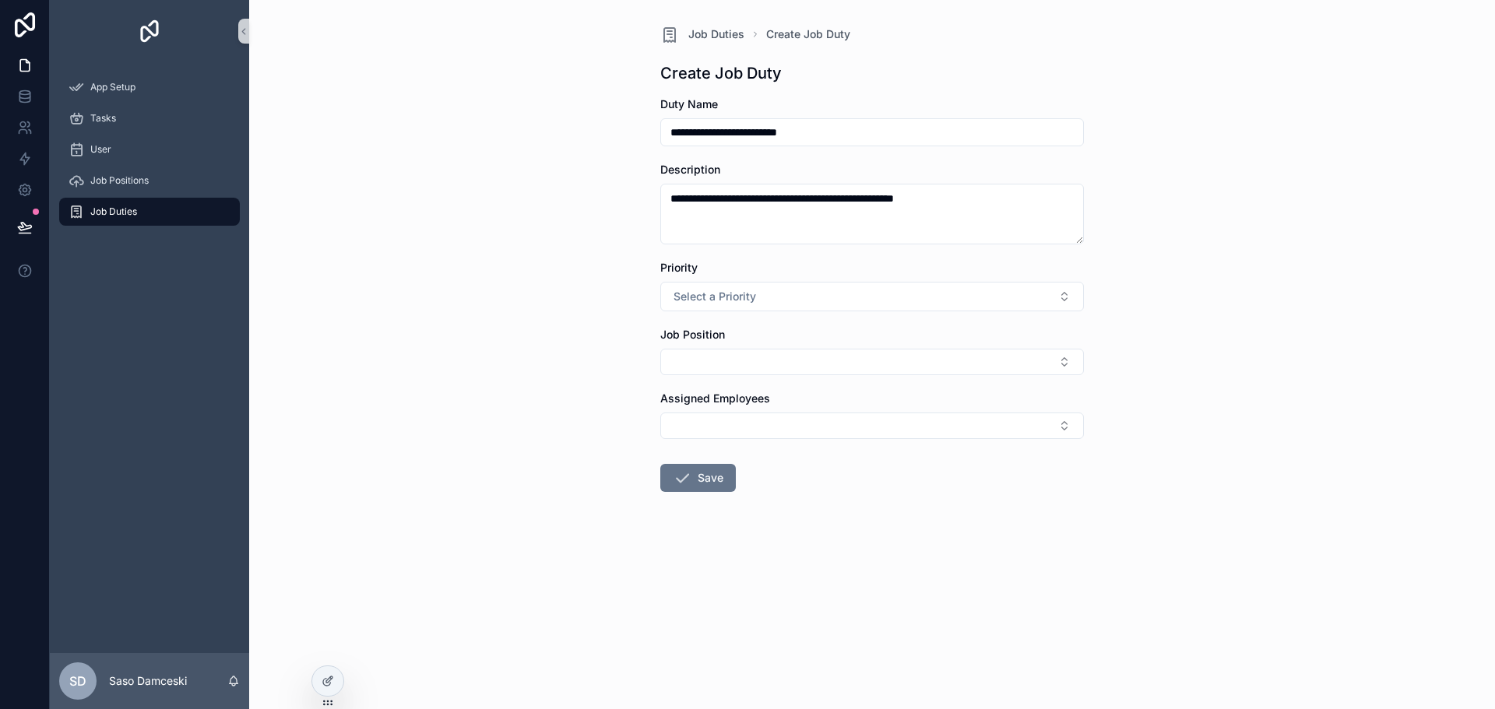
click at [563, 390] on div "**********" at bounding box center [872, 354] width 1246 height 709
click at [744, 289] on span "Select a Priority" at bounding box center [715, 297] width 83 height 16
click at [739, 380] on div "Medium" at bounding box center [872, 382] width 416 height 23
click at [571, 326] on div "**********" at bounding box center [872, 354] width 1246 height 709
click at [688, 364] on button "Select Button" at bounding box center [872, 362] width 424 height 26
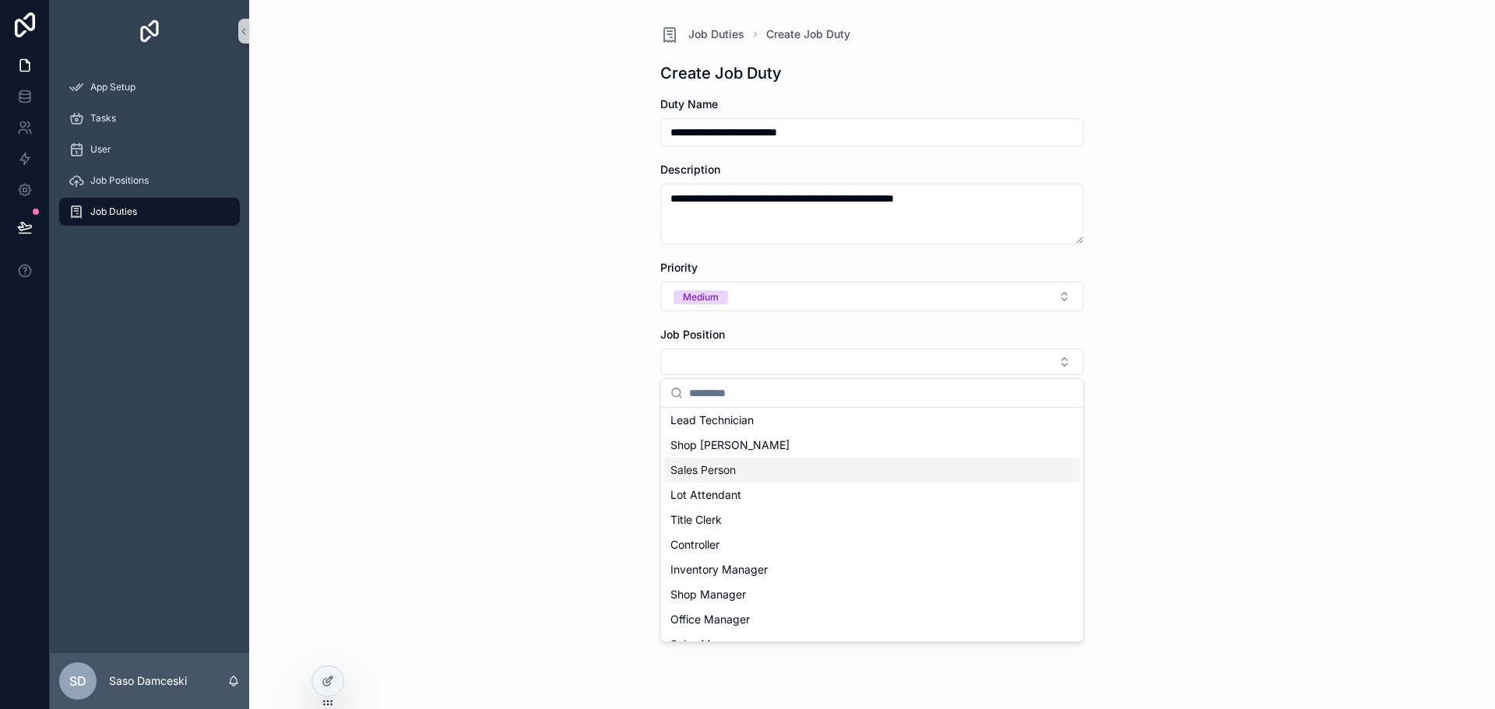
scroll to position [78, 0]
click at [821, 543] on div "Inventory Manager" at bounding box center [872, 545] width 416 height 25
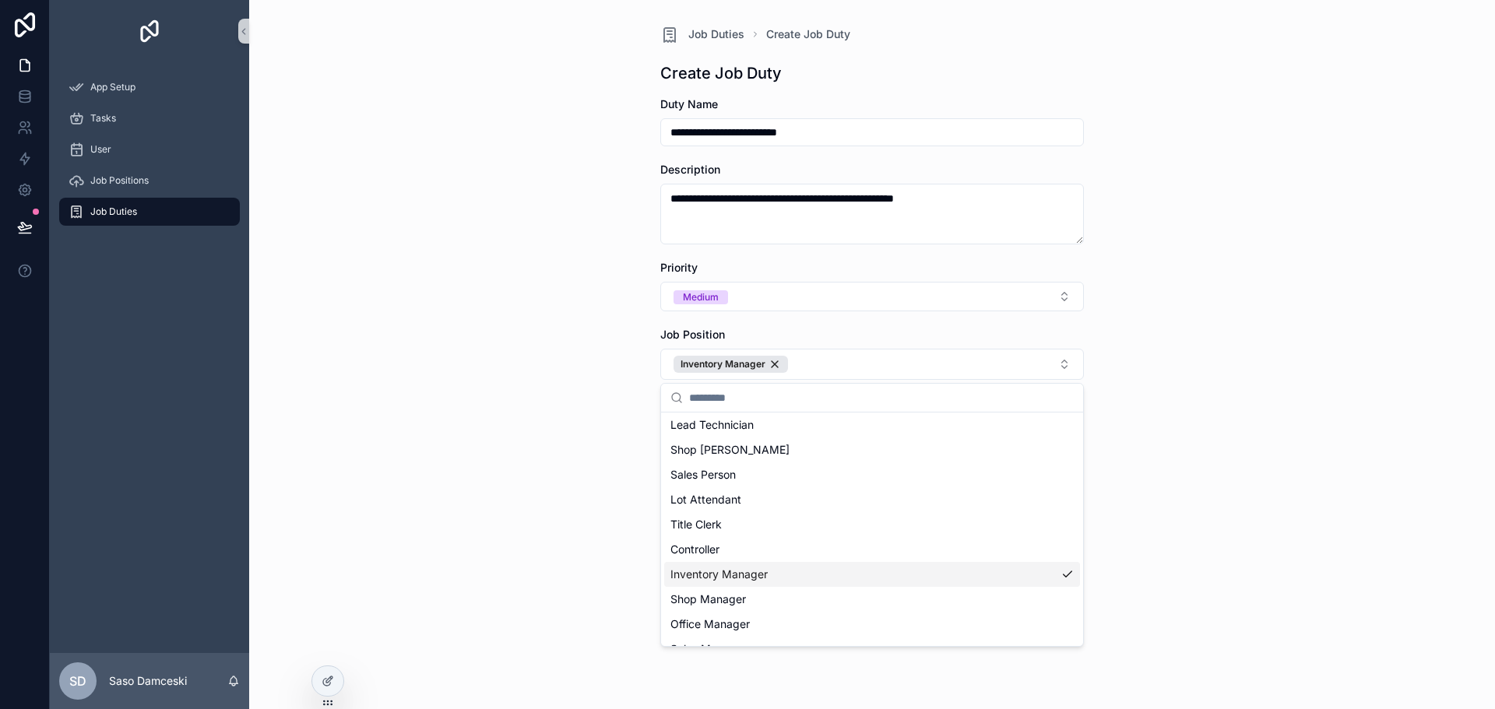
scroll to position [103, 0]
click at [1251, 384] on div "**********" at bounding box center [872, 354] width 1246 height 709
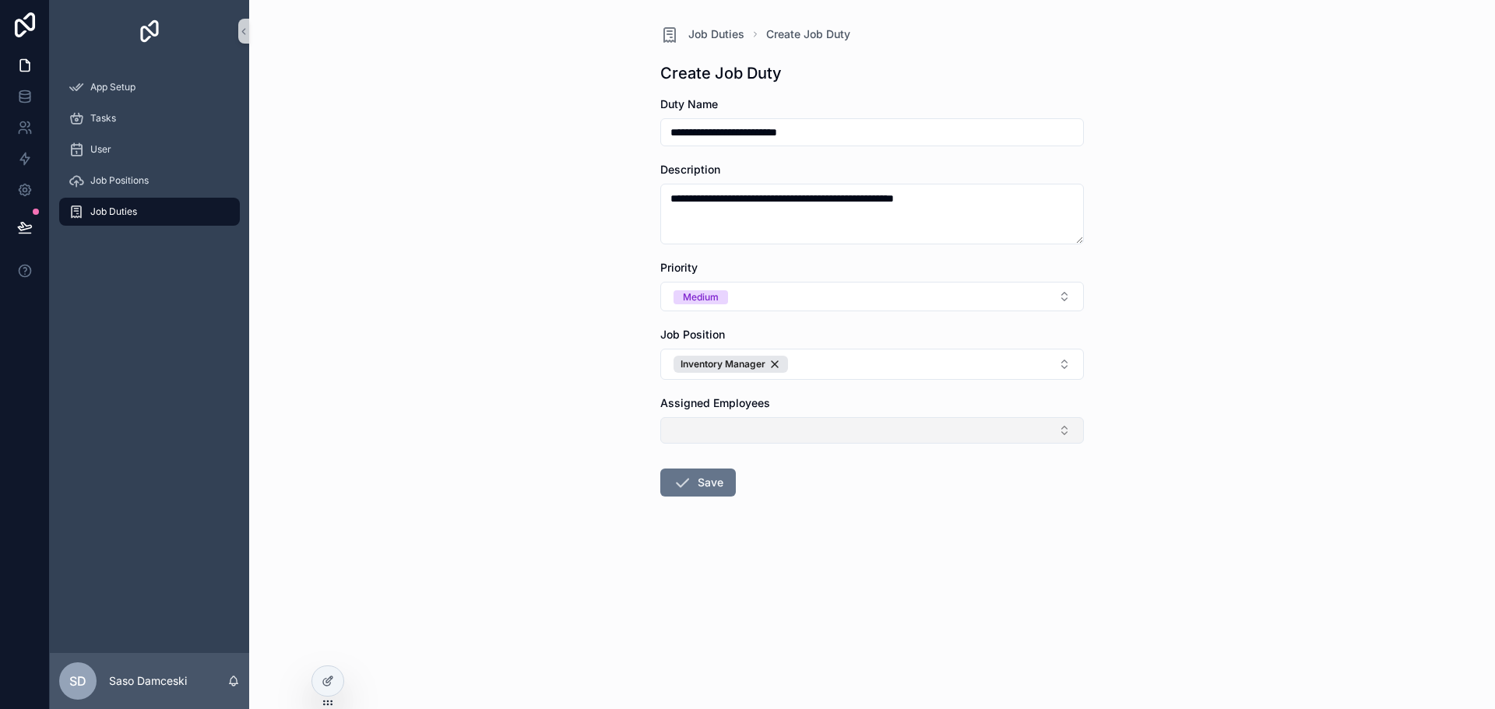
click at [720, 434] on button "Select Button" at bounding box center [872, 430] width 424 height 26
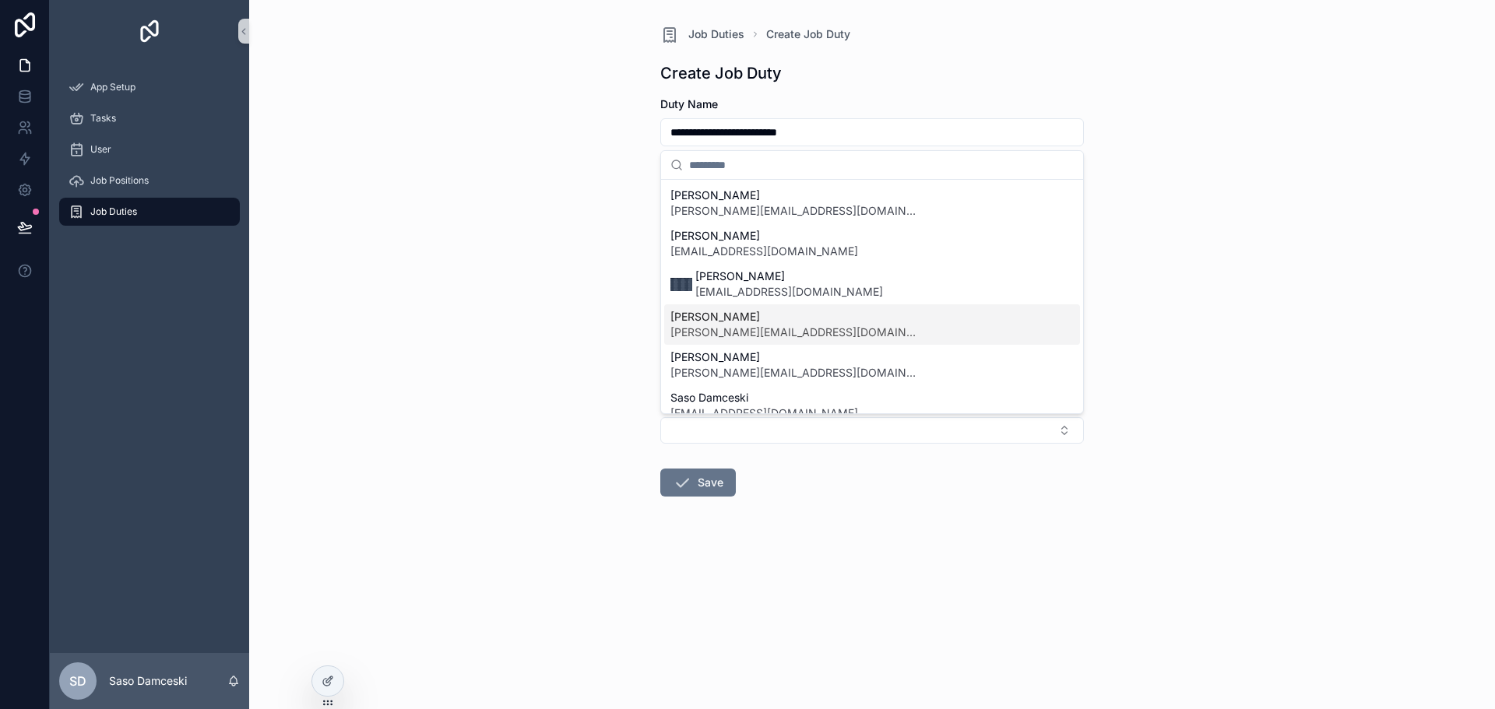
click at [762, 322] on span "[PERSON_NAME]" at bounding box center [794, 317] width 249 height 16
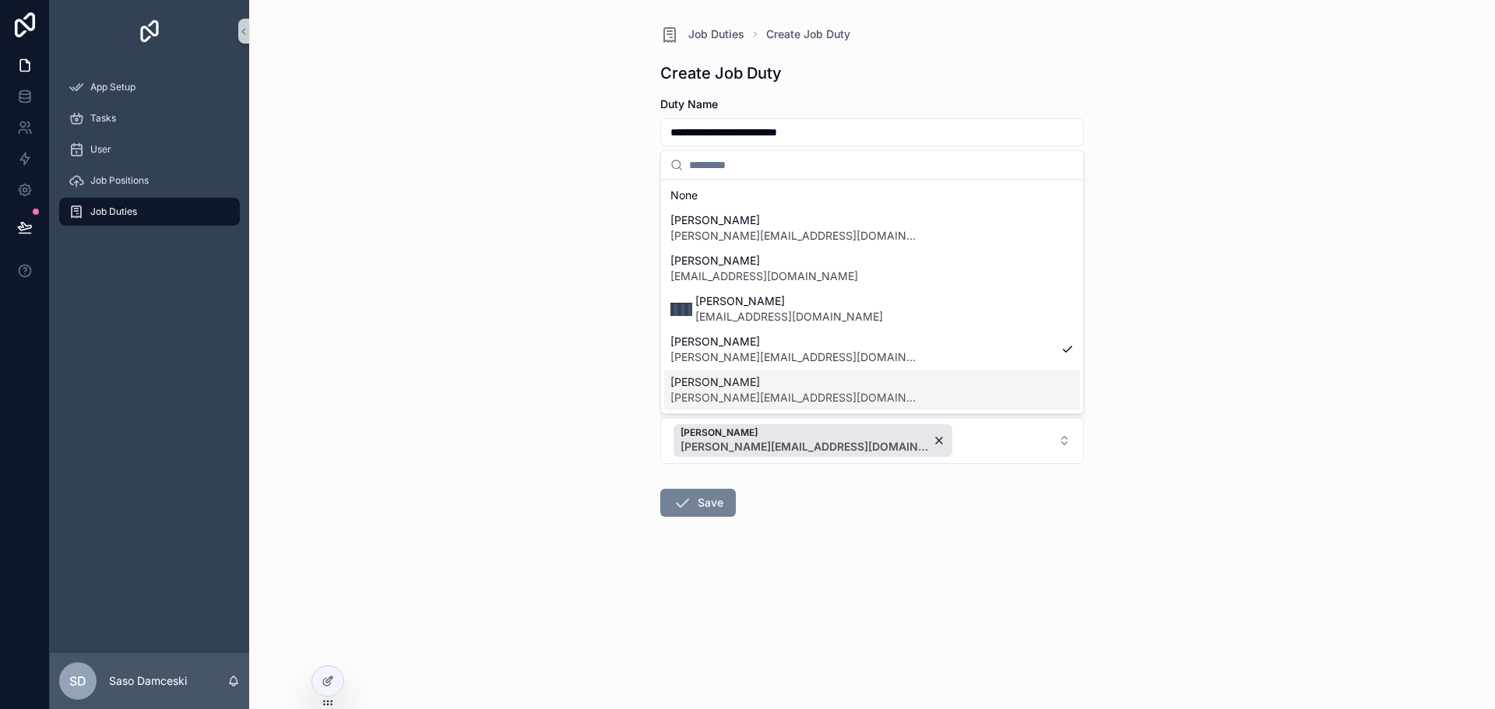
click at [686, 510] on div "**********" at bounding box center [772, 354] width 1445 height 709
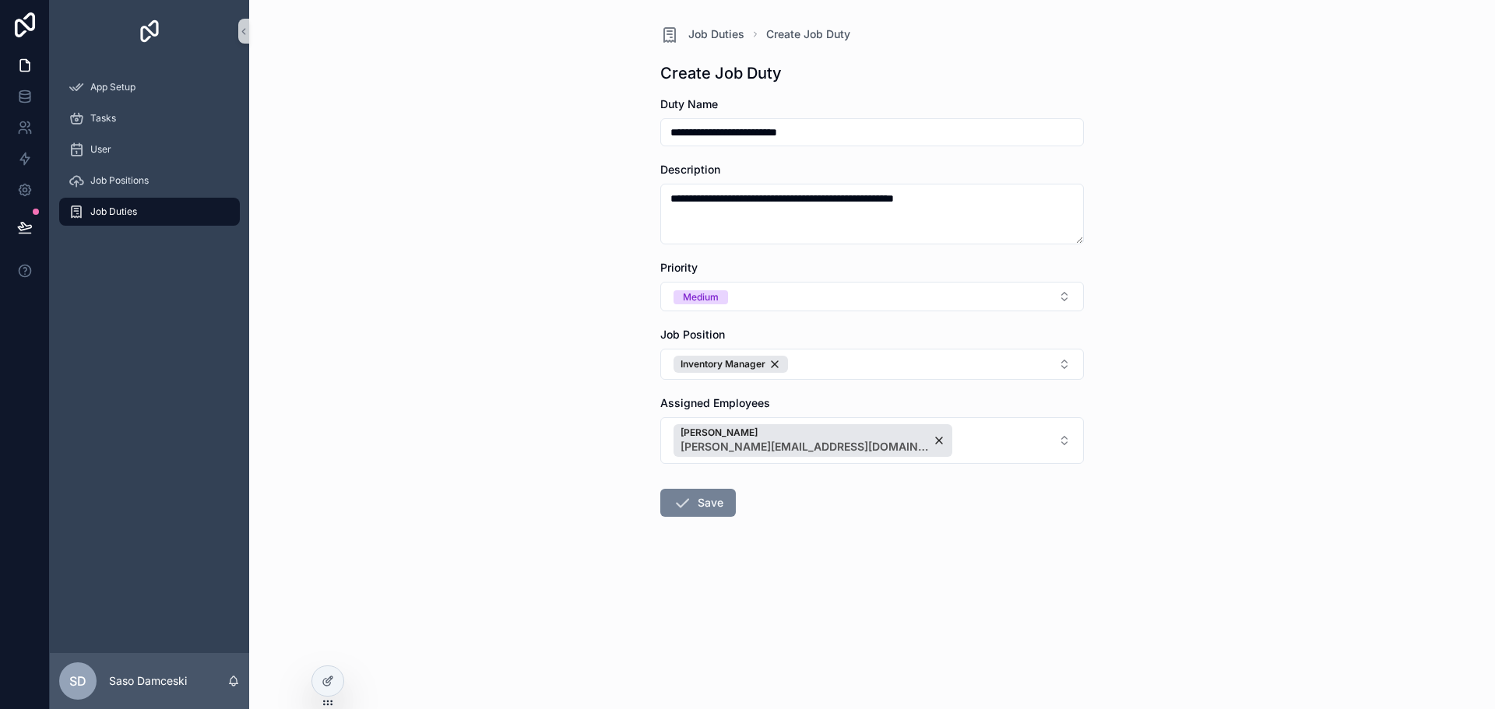
click at [686, 510] on icon "scrollable content" at bounding box center [682, 503] width 19 height 19
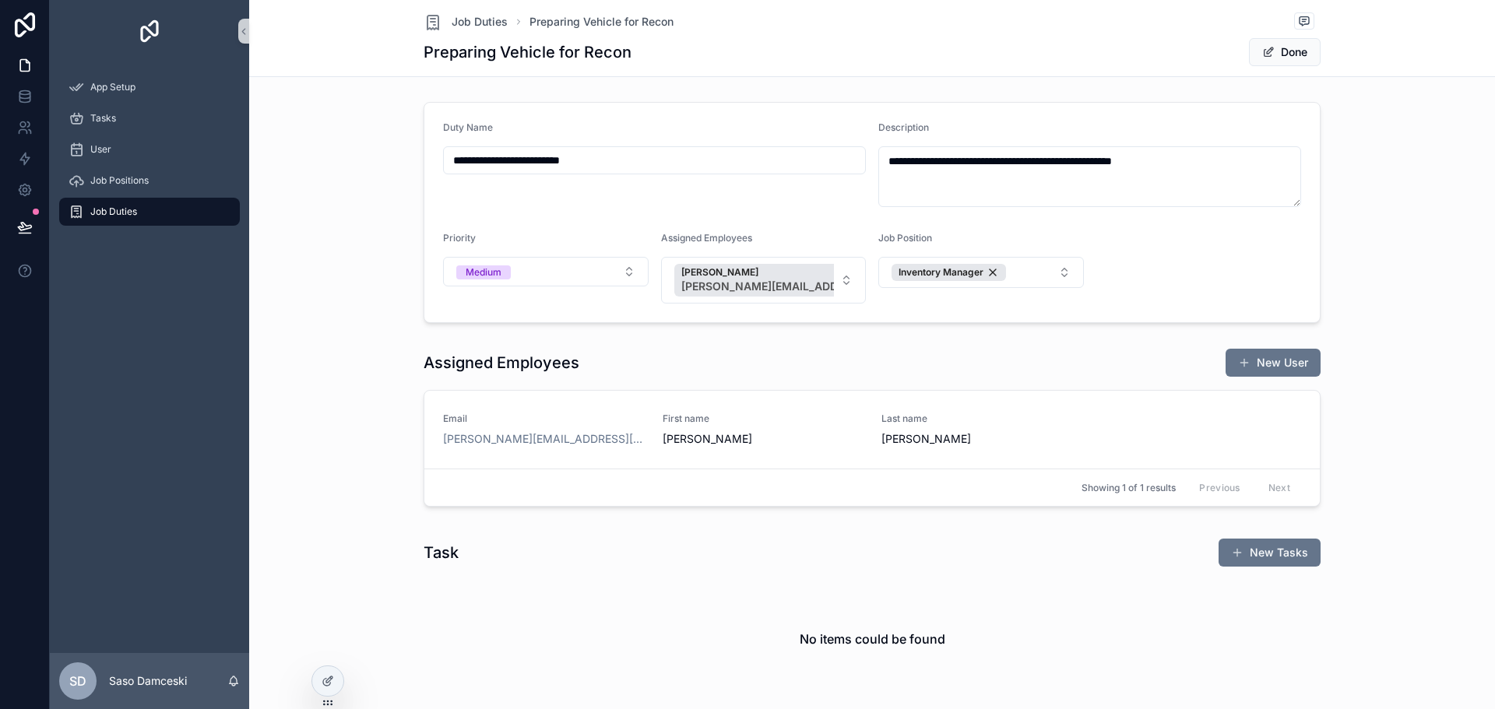
click at [126, 207] on span "Job Duties" at bounding box center [113, 212] width 47 height 12
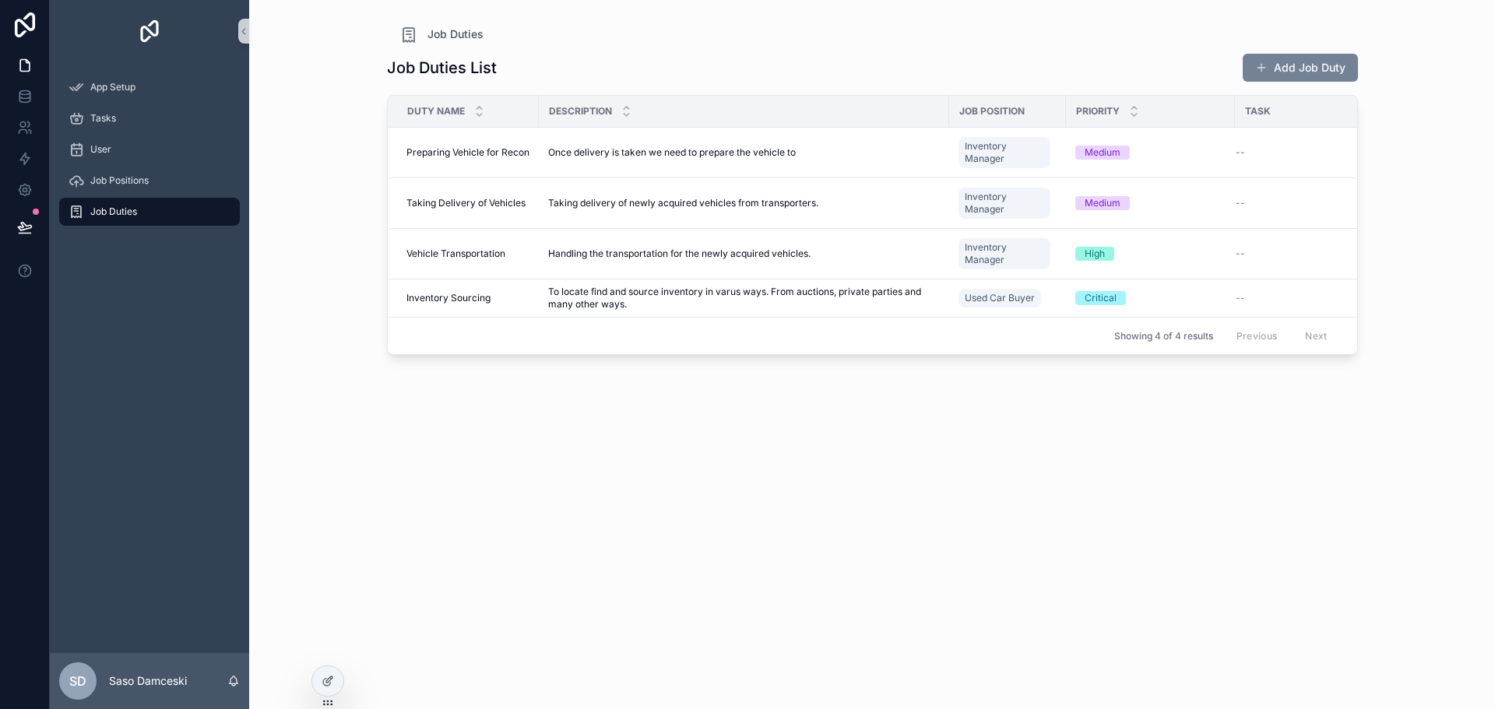
click at [1298, 65] on button "Add Job Duty" at bounding box center [1300, 68] width 115 height 28
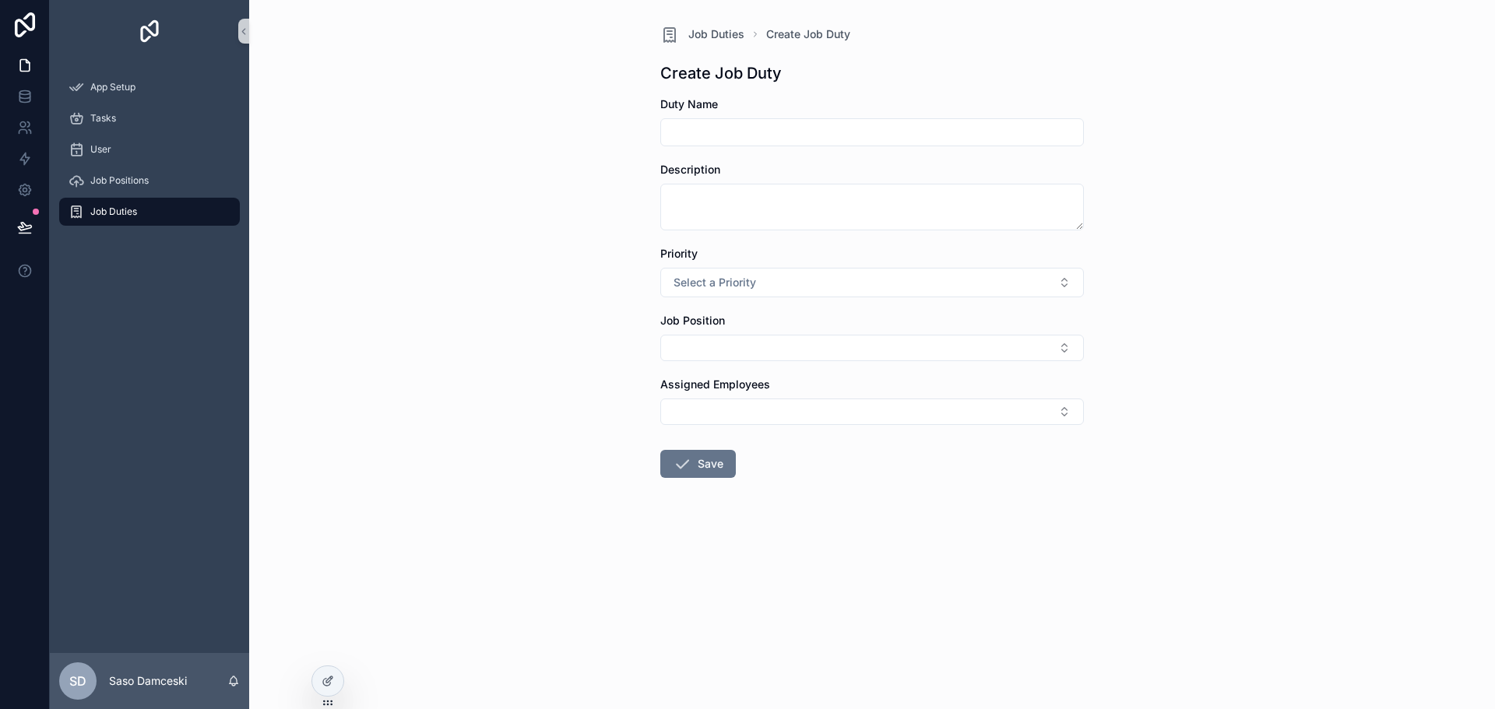
click at [112, 214] on span "Job Duties" at bounding box center [113, 212] width 47 height 12
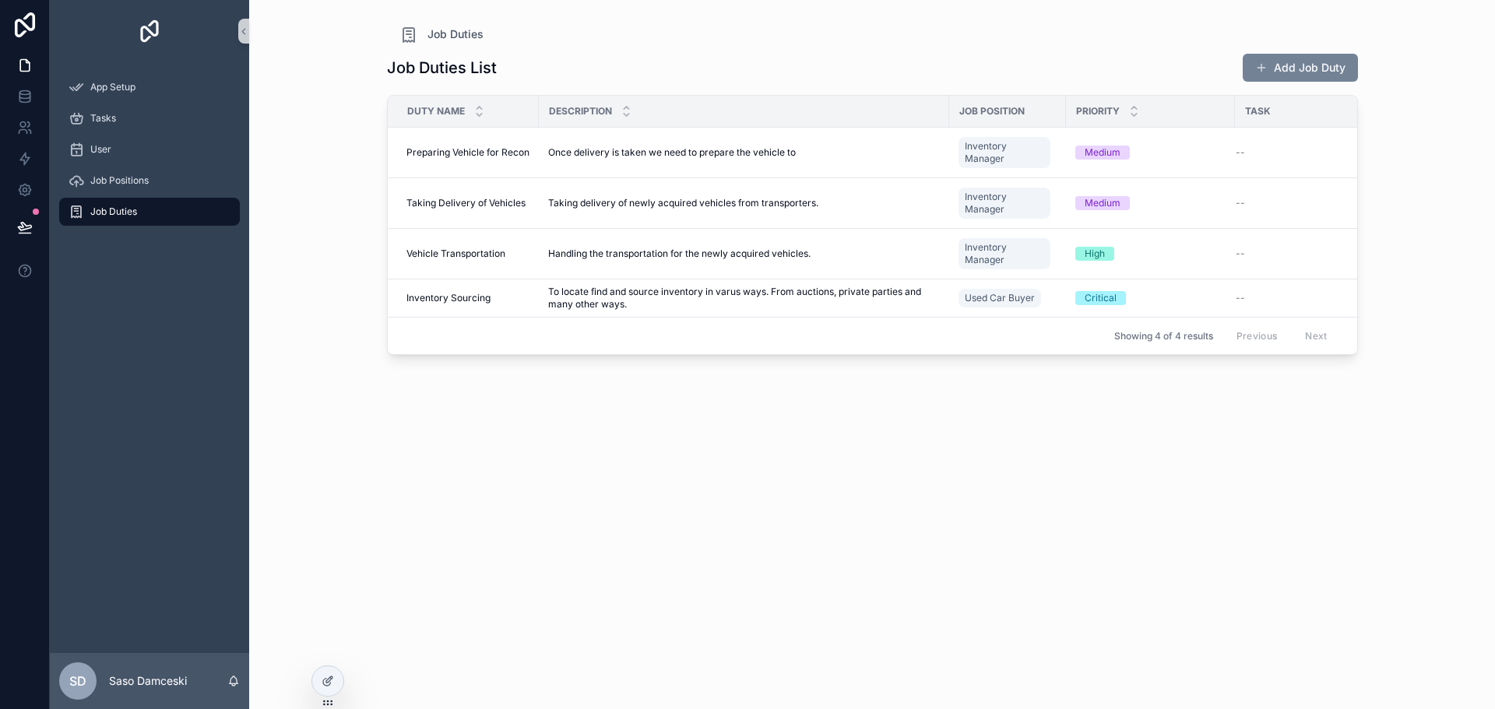
click at [1283, 69] on button "Add Job Duty" at bounding box center [1300, 68] width 115 height 28
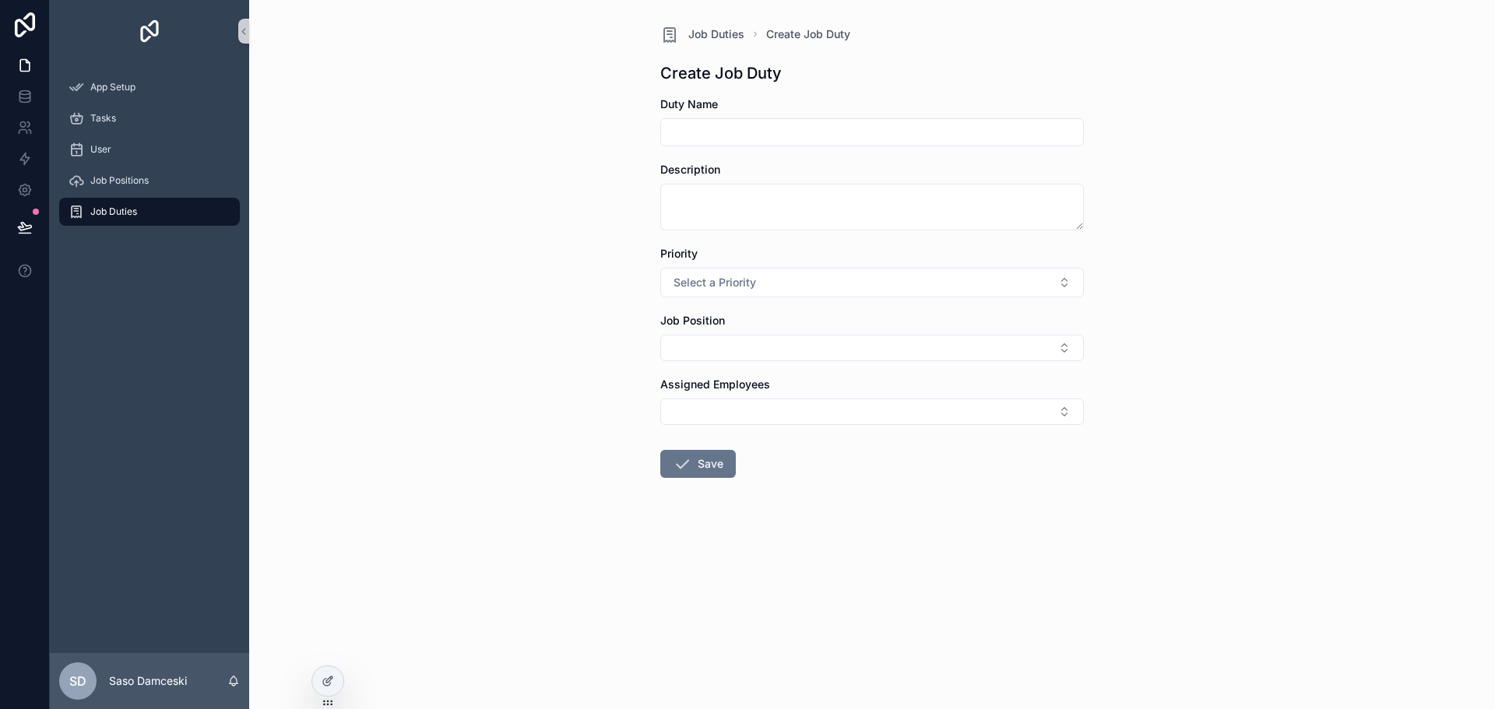
click at [738, 132] on input "scrollable content" at bounding box center [872, 132] width 422 height 22
click at [736, 132] on input "**********" at bounding box center [872, 132] width 422 height 22
type input "**********"
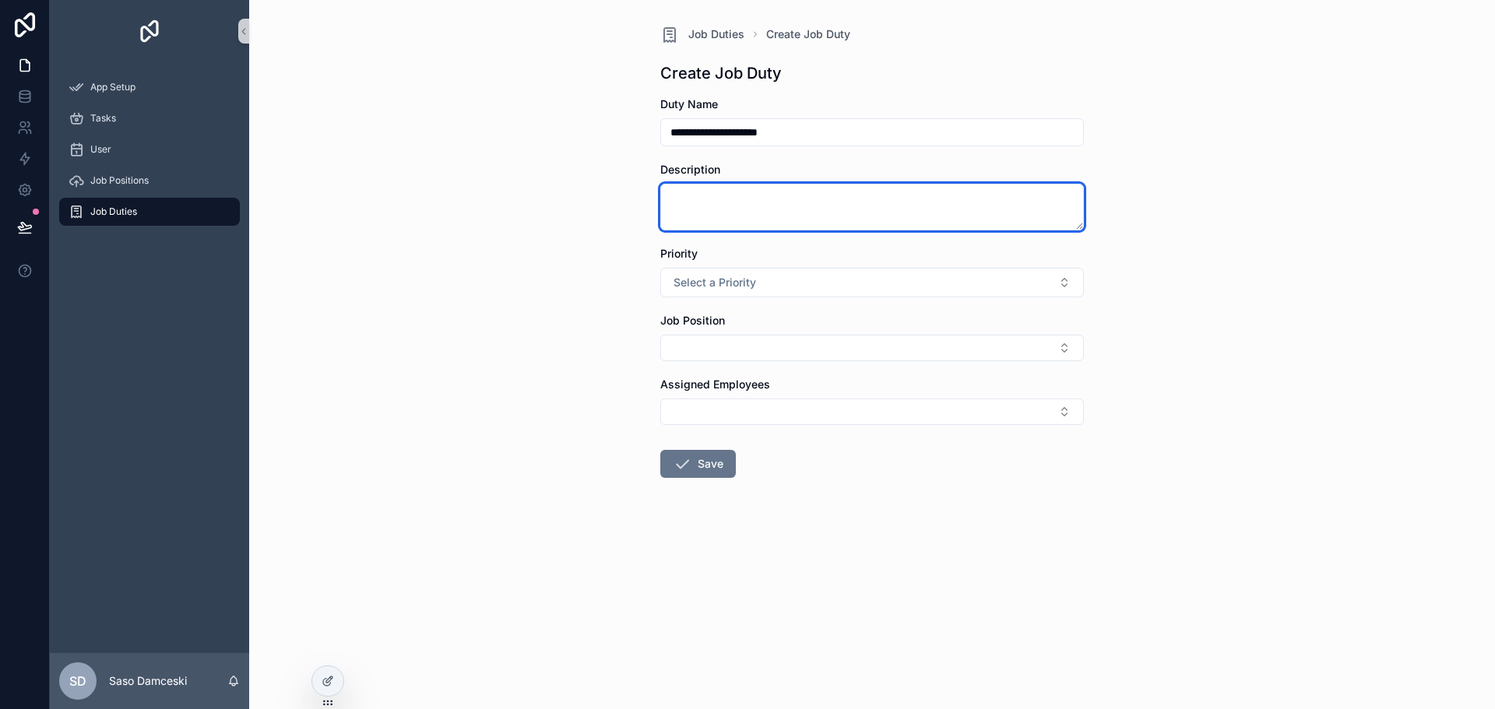
click at [818, 195] on textarea "scrollable content" at bounding box center [872, 207] width 424 height 47
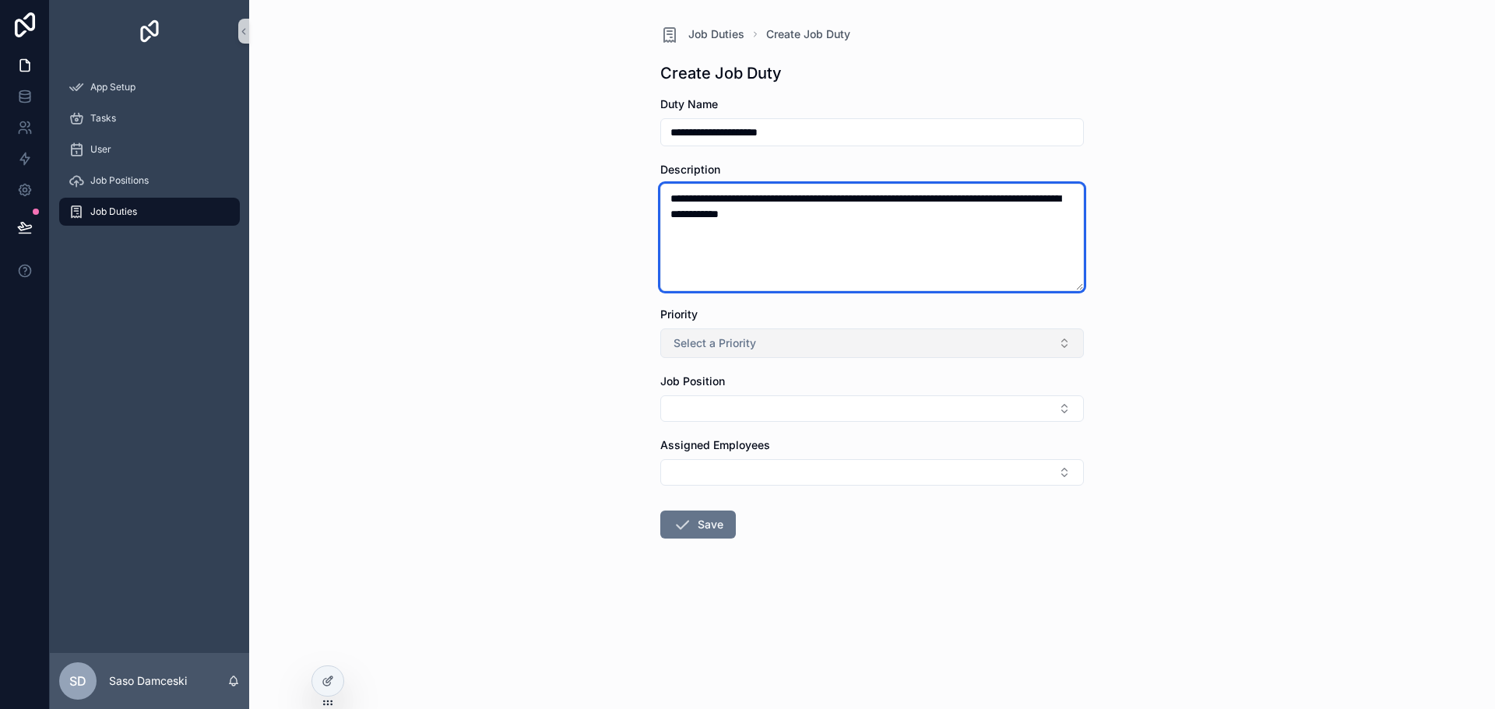
type textarea "**********"
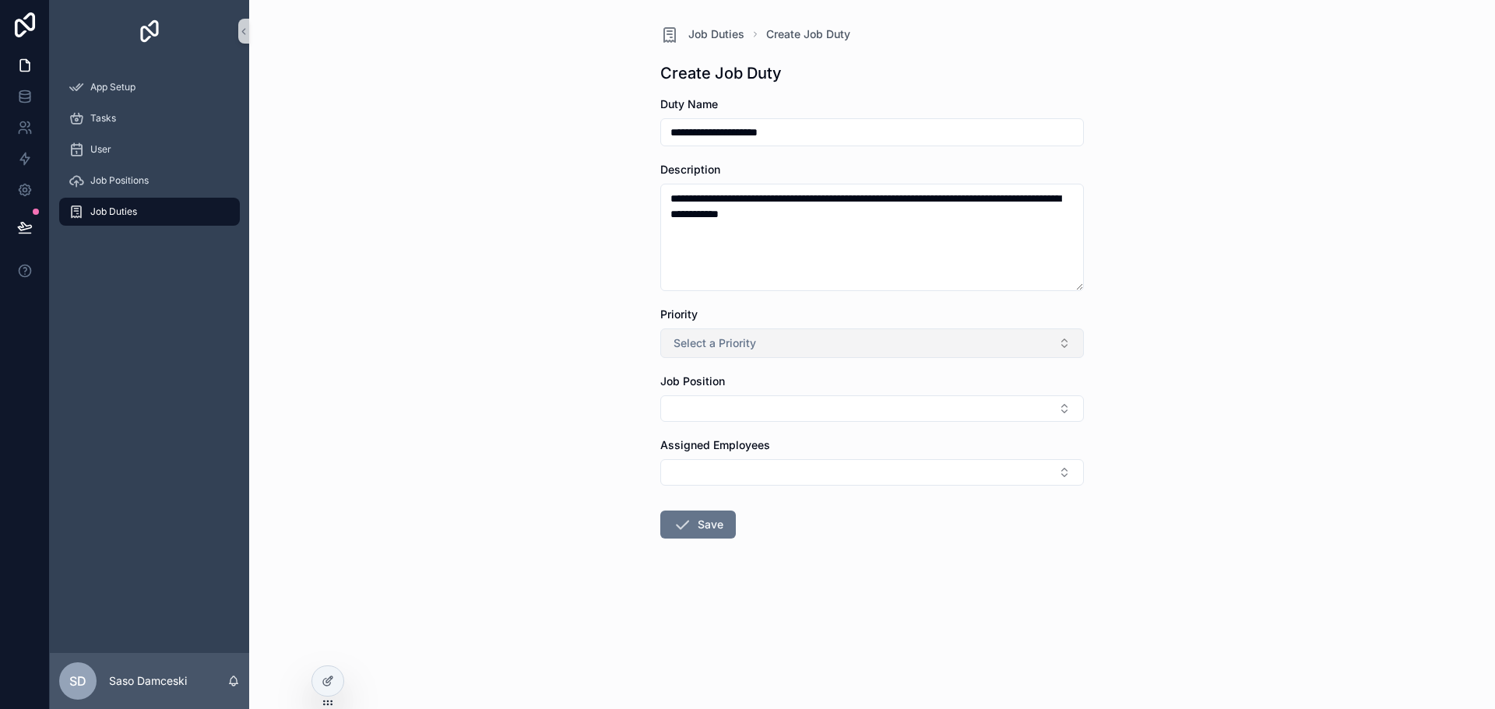
click at [772, 344] on button "Select a Priority" at bounding box center [872, 344] width 424 height 30
click at [733, 431] on div "Medium" at bounding box center [872, 428] width 416 height 23
click at [740, 411] on button "Select Button" at bounding box center [872, 409] width 424 height 26
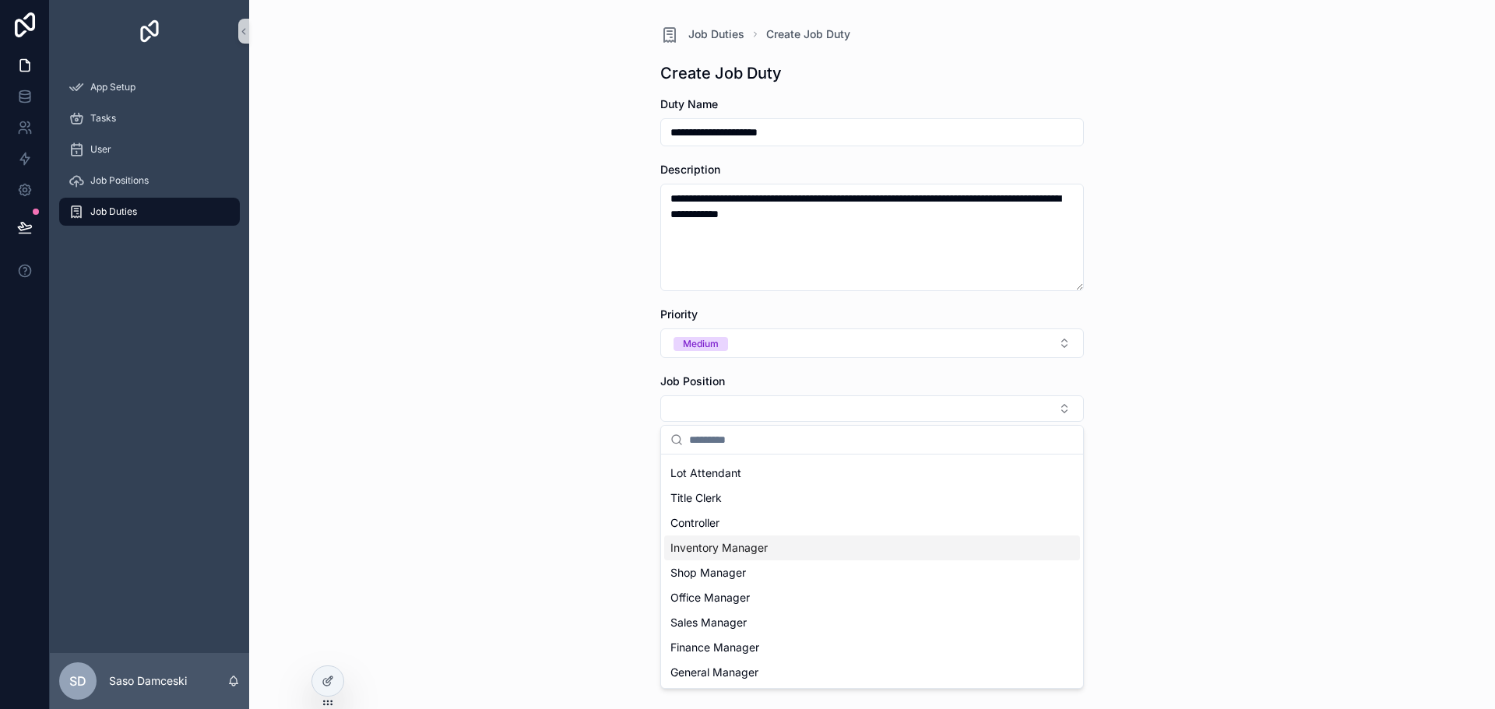
click at [837, 549] on div "Inventory Manager" at bounding box center [872, 548] width 416 height 25
click at [600, 513] on div "**********" at bounding box center [872, 354] width 1246 height 709
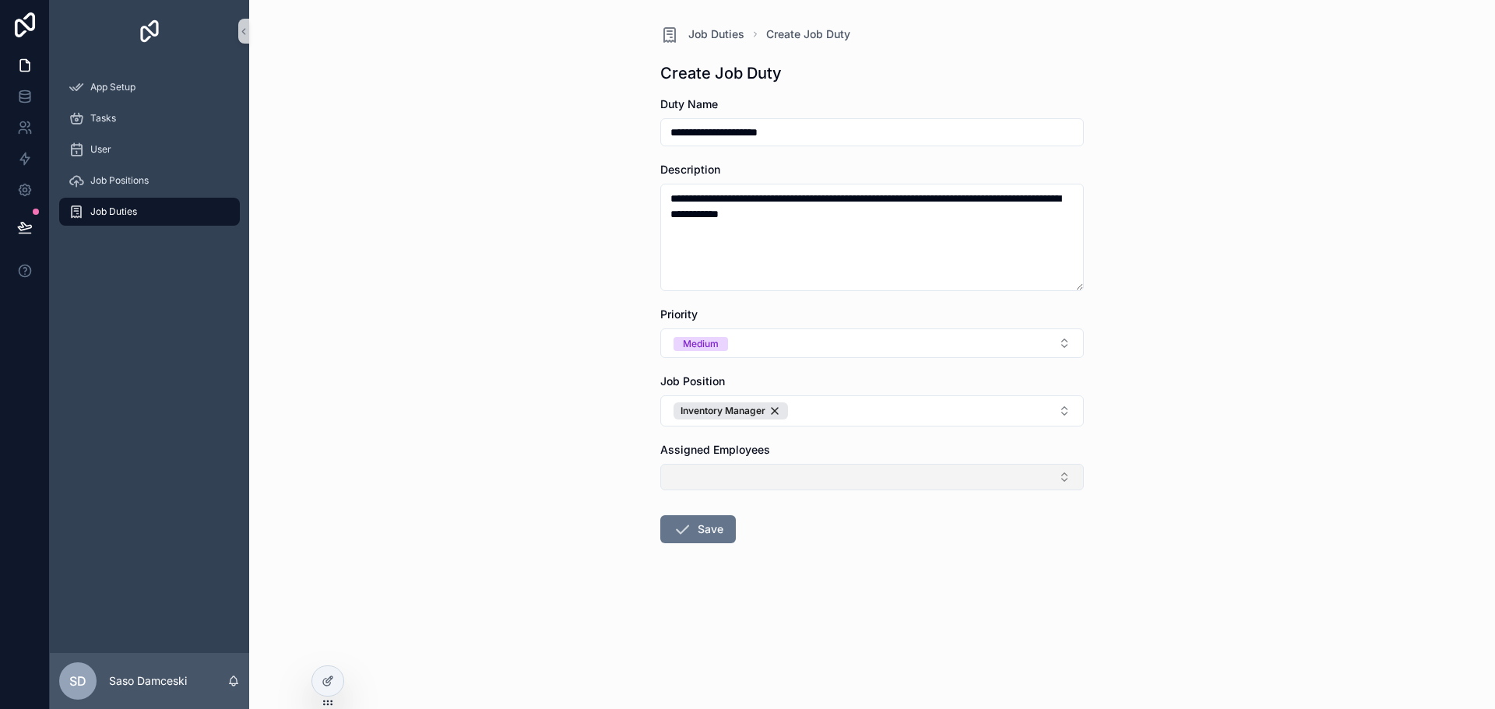
click at [764, 484] on button "Select Button" at bounding box center [872, 477] width 424 height 26
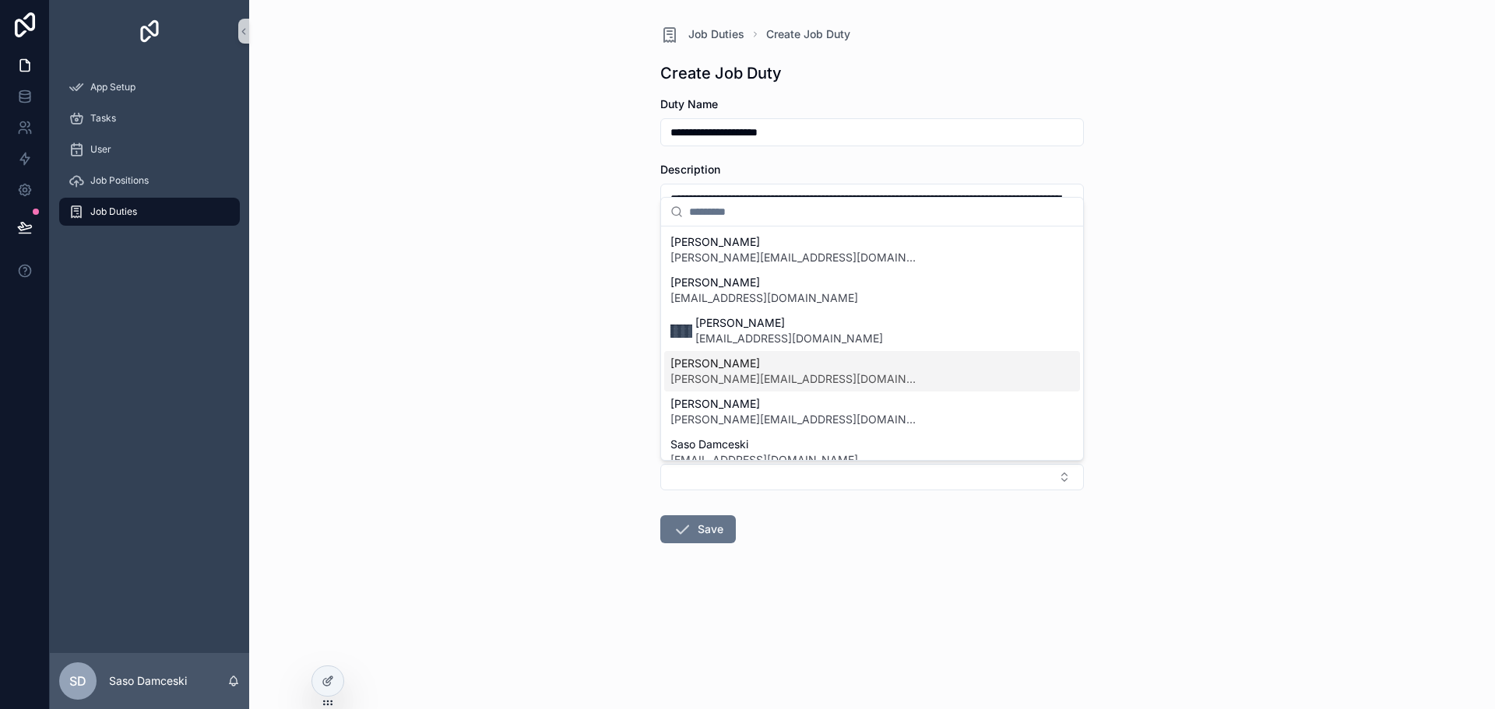
click at [780, 374] on span "[PERSON_NAME][EMAIL_ADDRESS][DOMAIN_NAME]" at bounding box center [794, 379] width 249 height 16
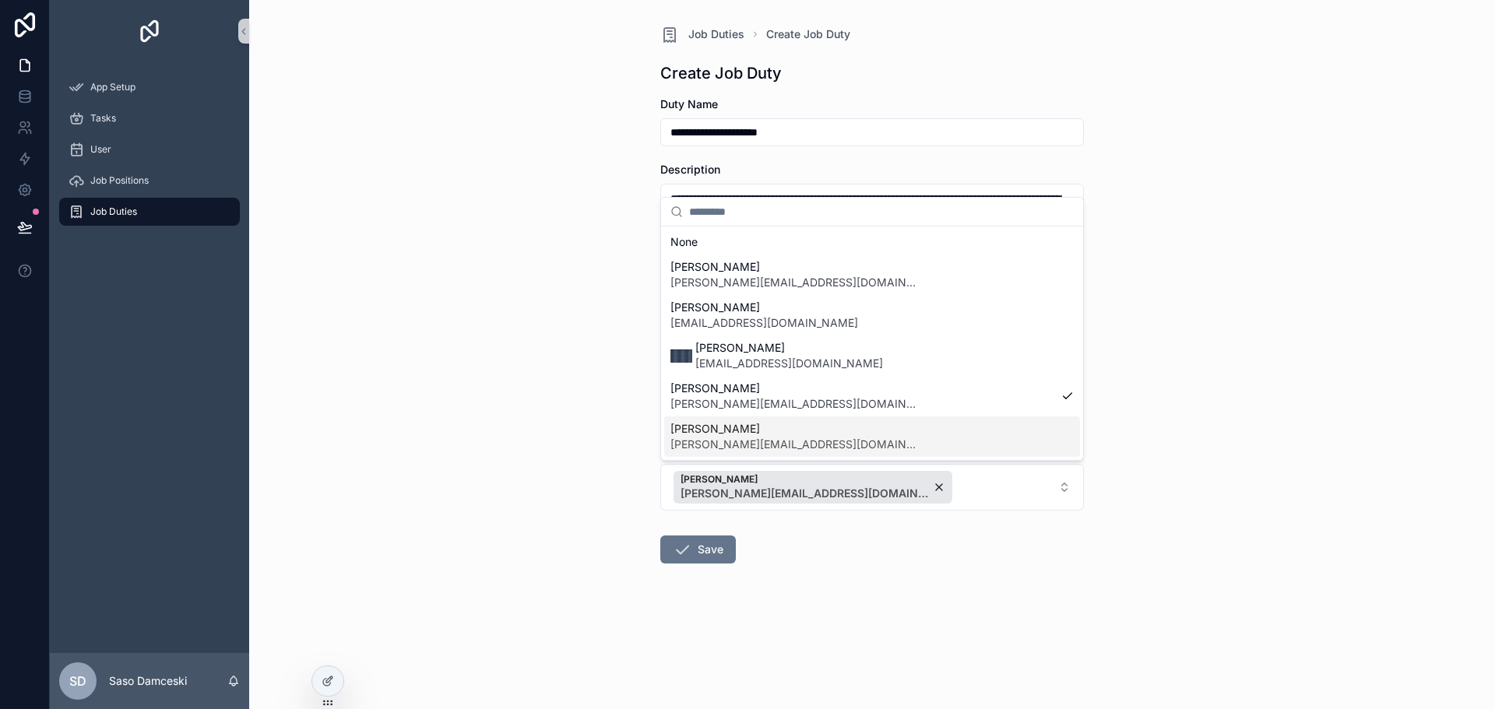
click at [800, 547] on div "**********" at bounding box center [772, 354] width 1445 height 709
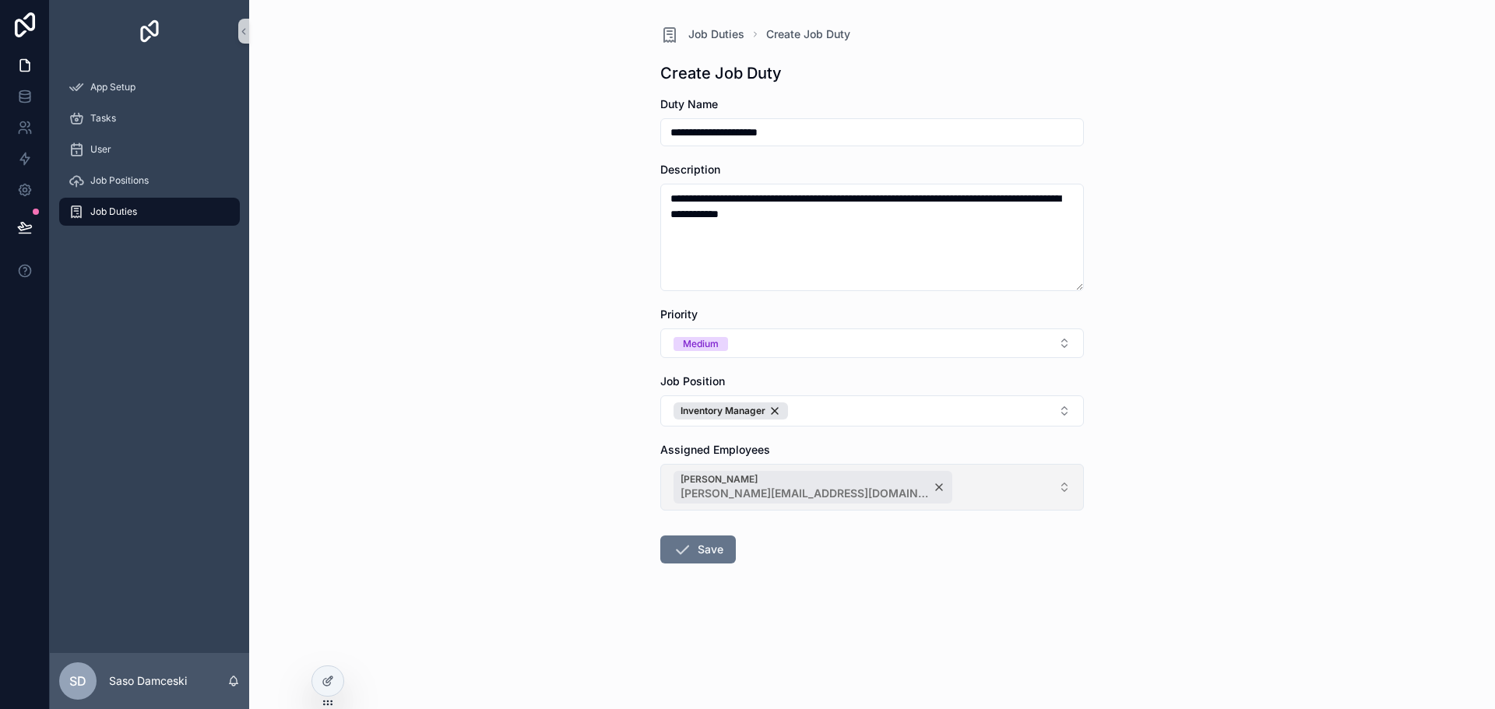
click at [842, 484] on div "[PERSON_NAME] [PERSON_NAME][EMAIL_ADDRESS][DOMAIN_NAME]" at bounding box center [813, 487] width 279 height 33
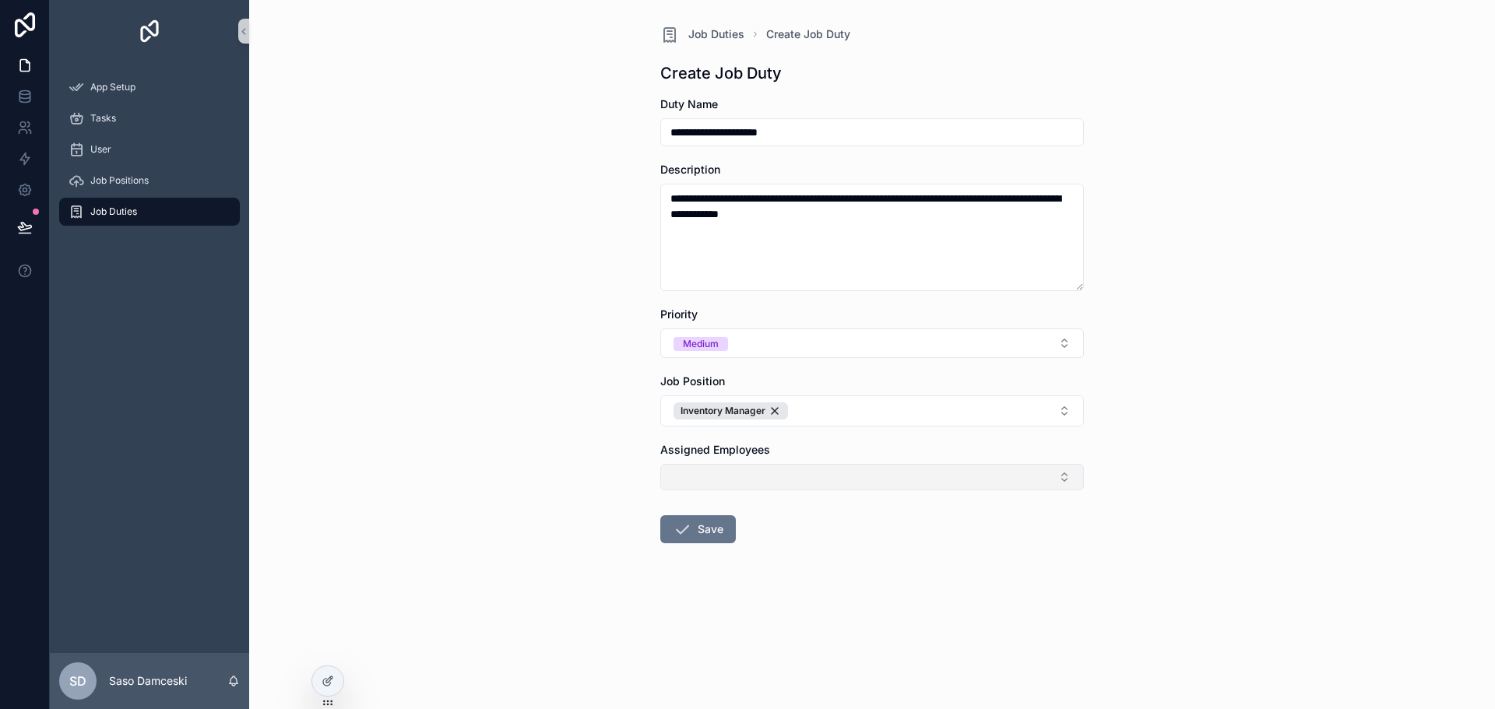
click at [932, 582] on form "**********" at bounding box center [872, 370] width 424 height 547
click at [326, 679] on icon at bounding box center [326, 682] width 7 height 7
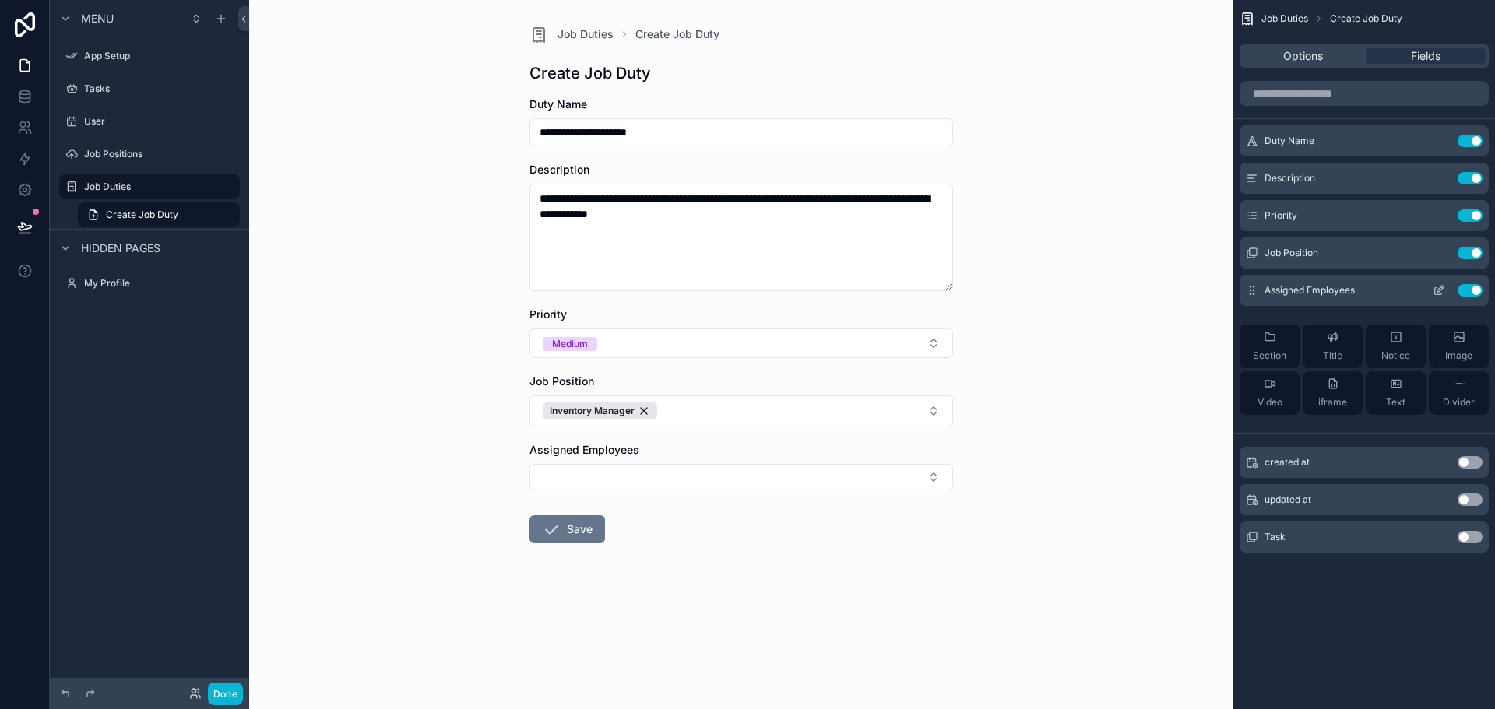
click at [1441, 288] on icon "scrollable content" at bounding box center [1439, 290] width 12 height 12
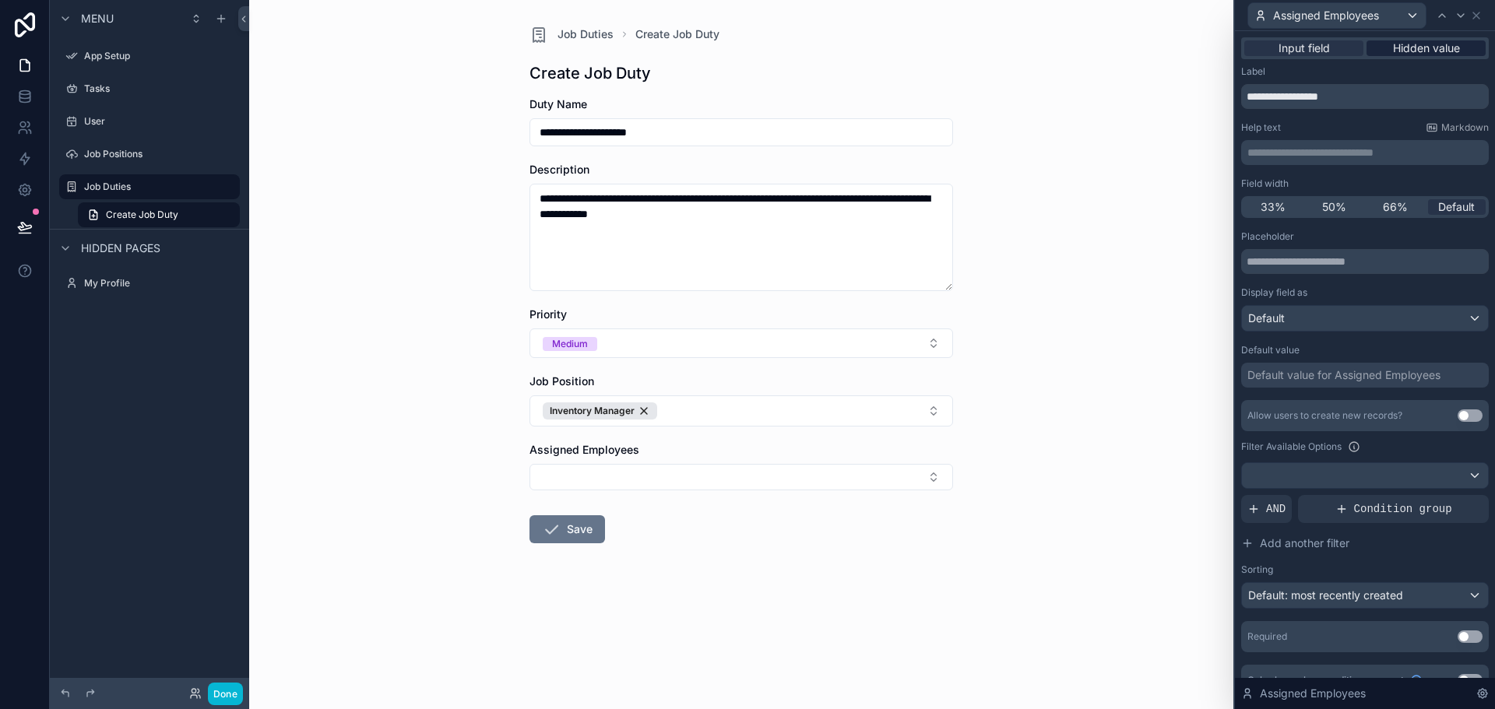
click at [1417, 51] on span "Hidden value" at bounding box center [1426, 48] width 67 height 16
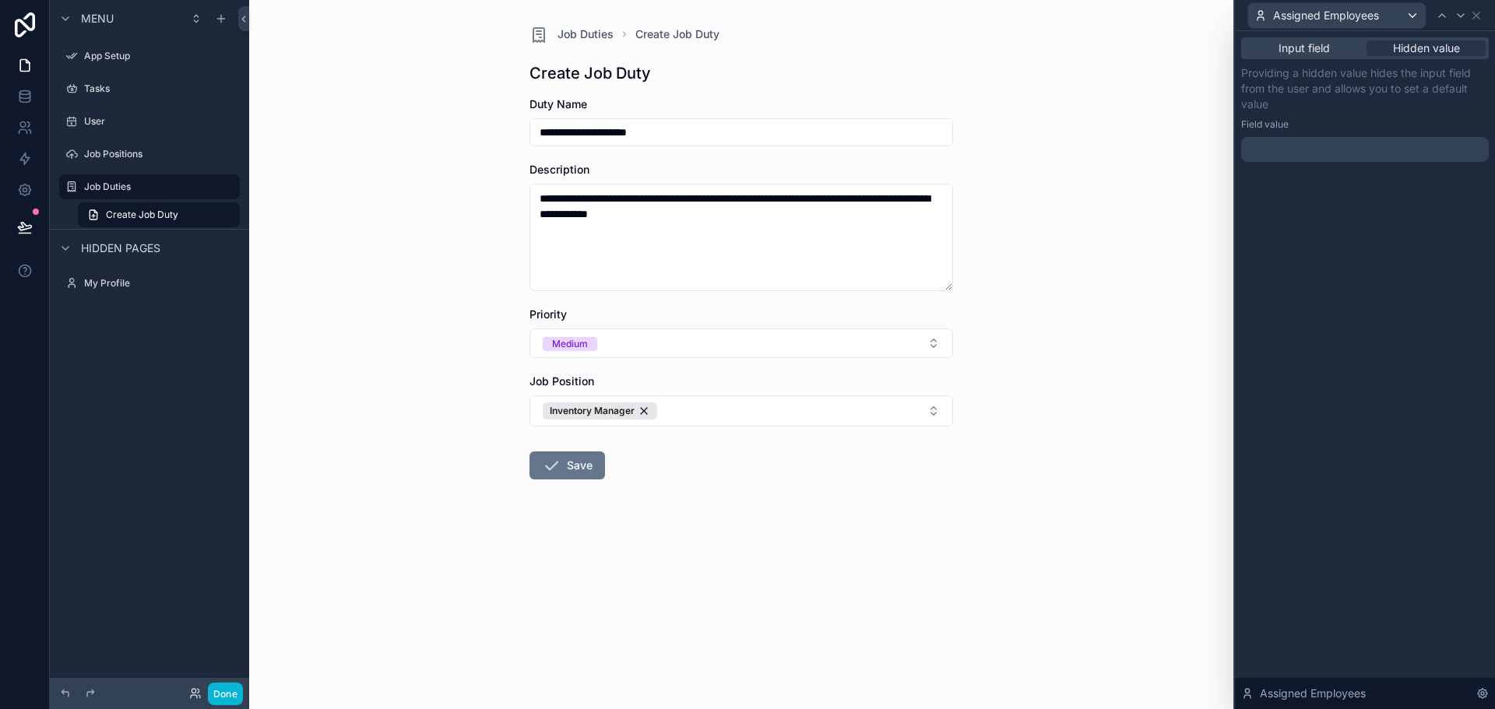
click at [1324, 145] on div at bounding box center [1365, 149] width 248 height 25
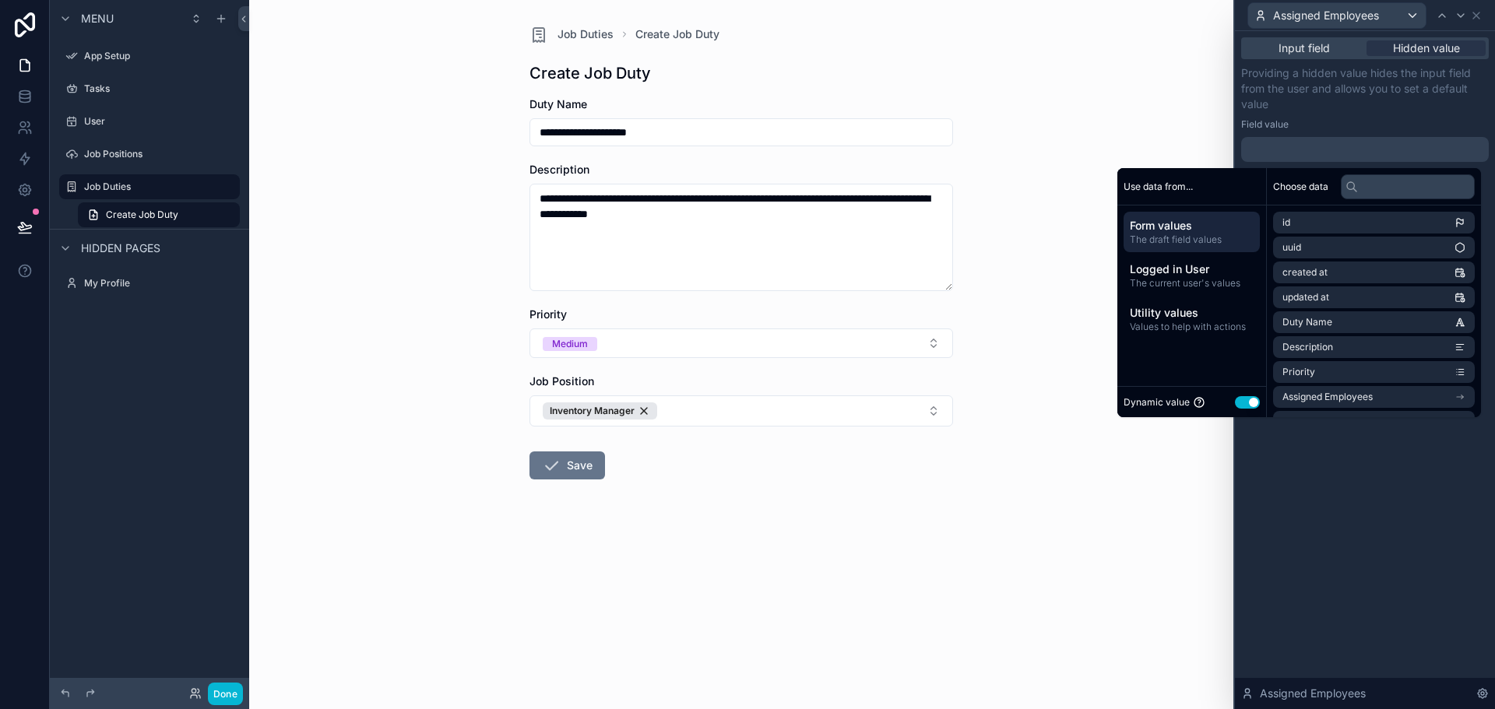
click at [1180, 230] on span "Form values" at bounding box center [1192, 226] width 124 height 16
click at [1361, 396] on li "Job Position" at bounding box center [1374, 400] width 202 height 22
click at [1371, 354] on li "Employee" at bounding box center [1374, 354] width 202 height 22
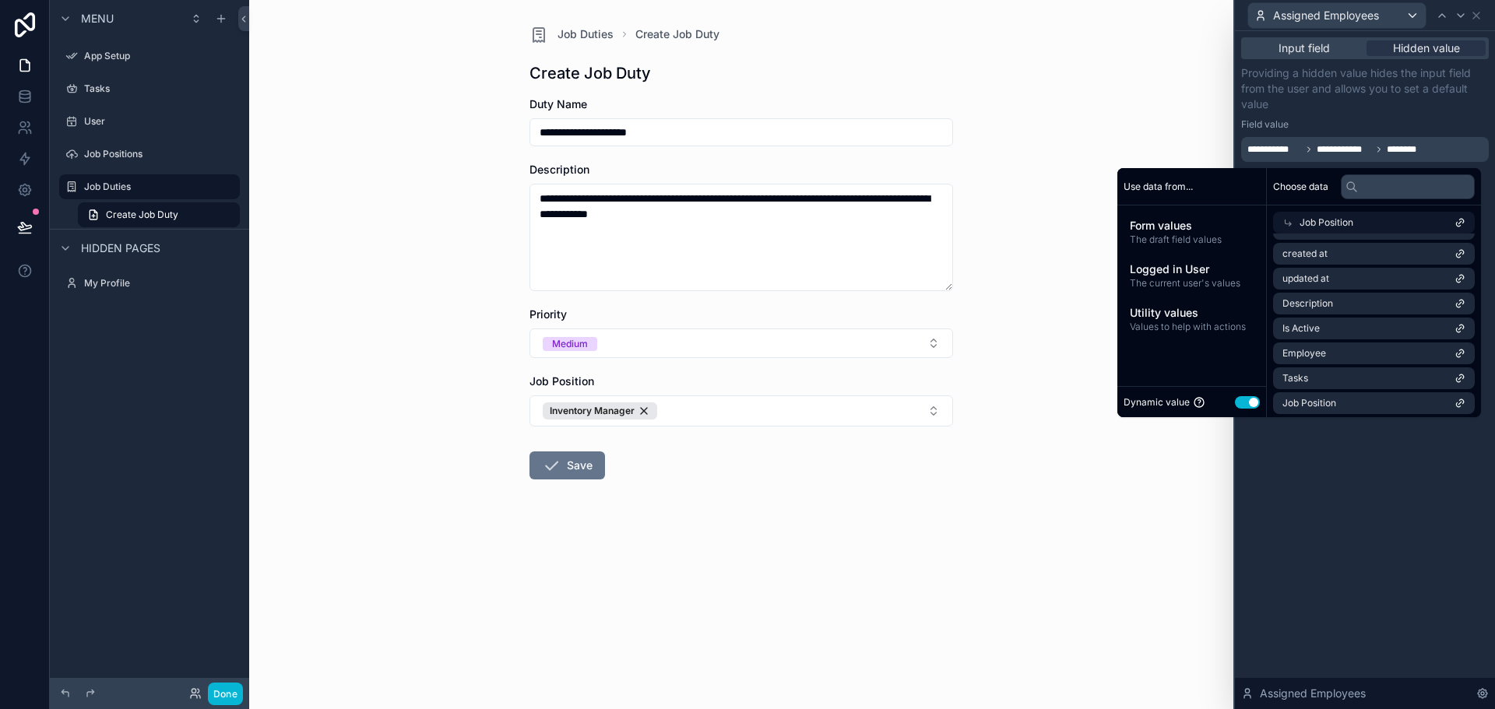
click at [1342, 513] on div "**********" at bounding box center [1365, 370] width 260 height 678
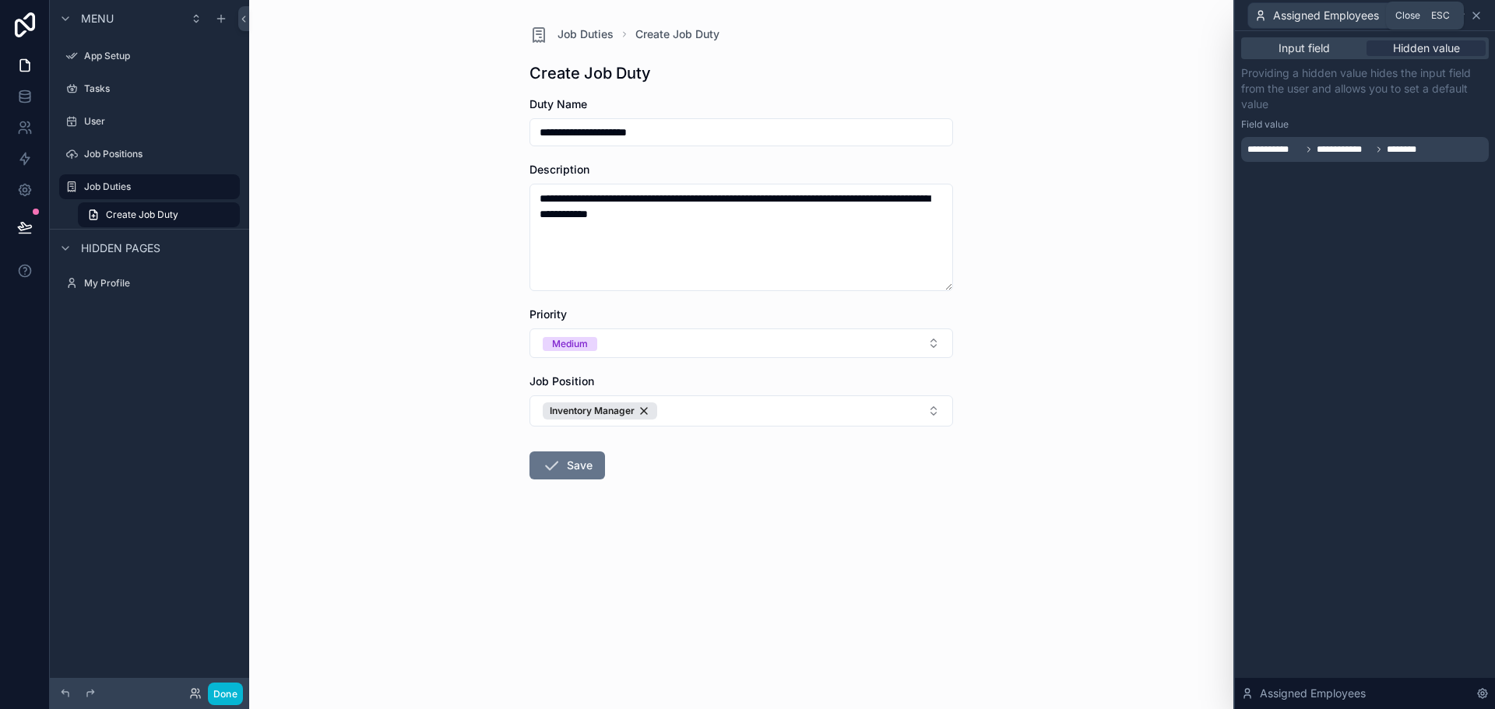
click at [1479, 19] on icon at bounding box center [1476, 15] width 12 height 12
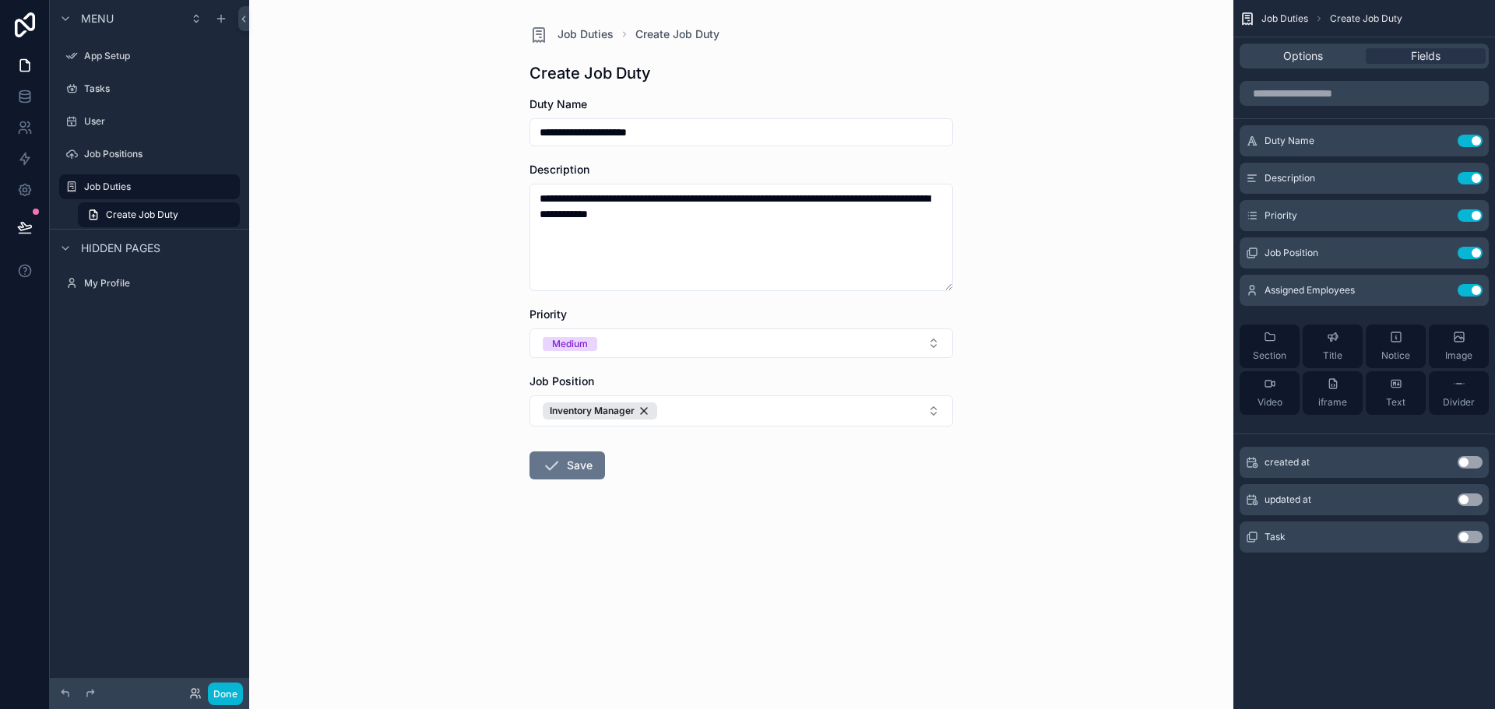
click at [1073, 354] on div "**********" at bounding box center [741, 354] width 984 height 709
click at [589, 466] on button "Save" at bounding box center [567, 466] width 76 height 28
click at [579, 539] on form "**********" at bounding box center [741, 338] width 424 height 483
click at [573, 472] on button "Save" at bounding box center [567, 466] width 76 height 28
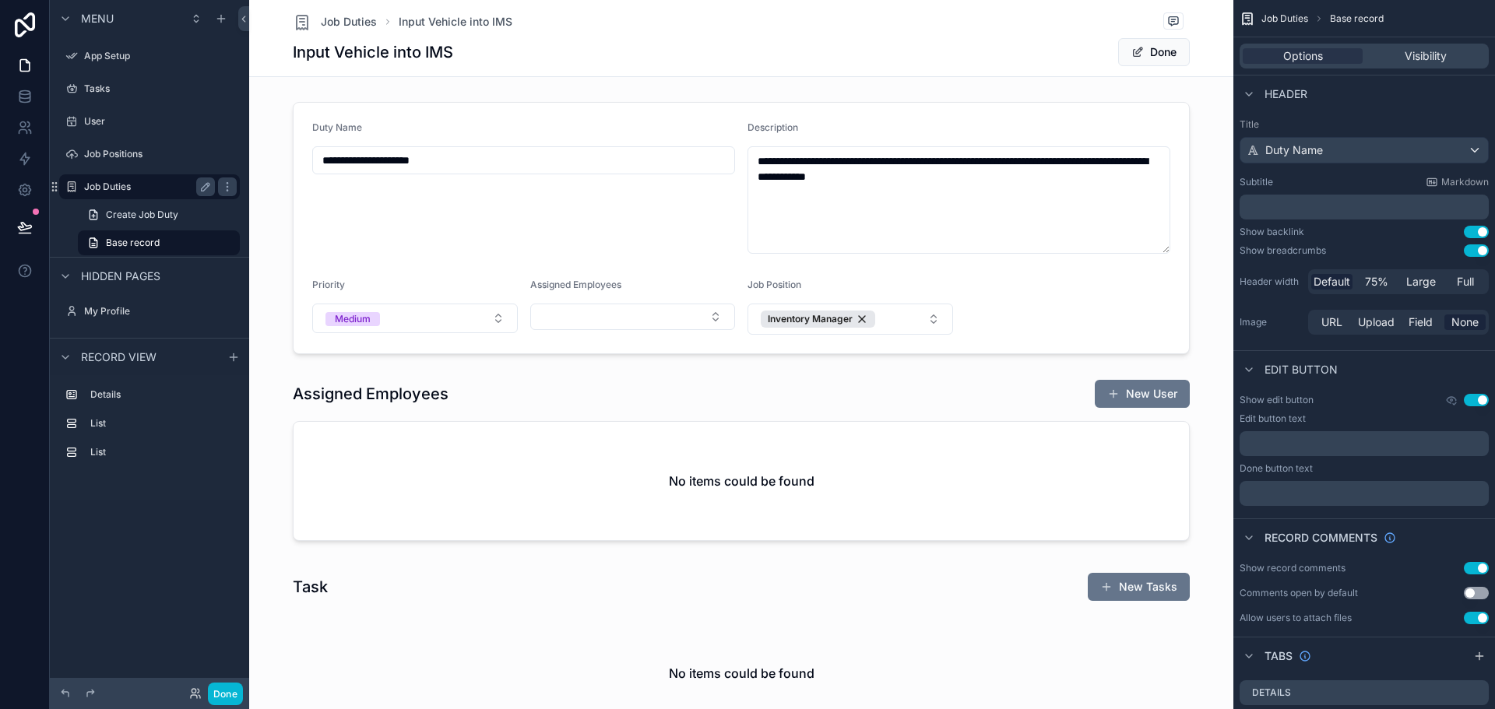
click at [110, 183] on label "Job Duties" at bounding box center [146, 187] width 125 height 12
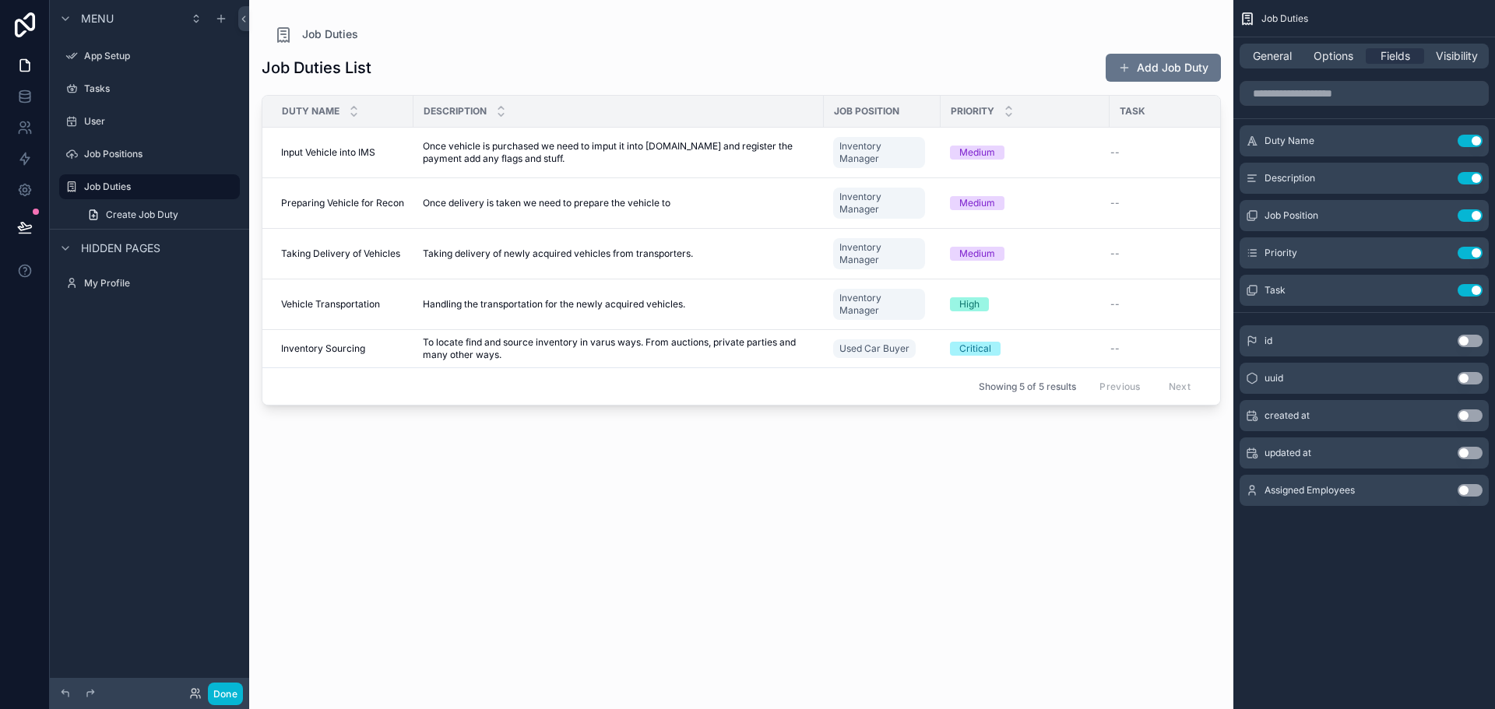
click at [1469, 487] on button "Use setting" at bounding box center [1470, 490] width 25 height 12
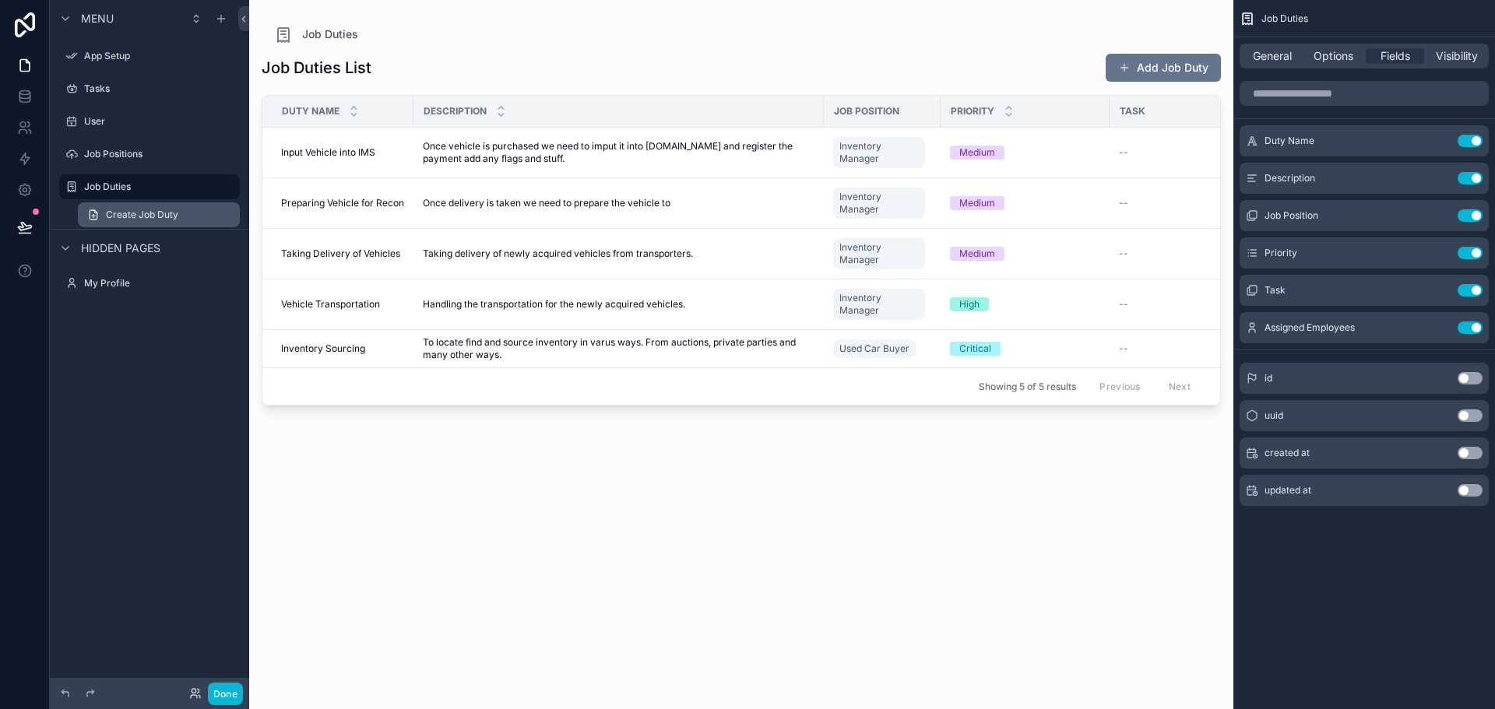
click at [128, 220] on span "Create Job Duty" at bounding box center [142, 215] width 72 height 12
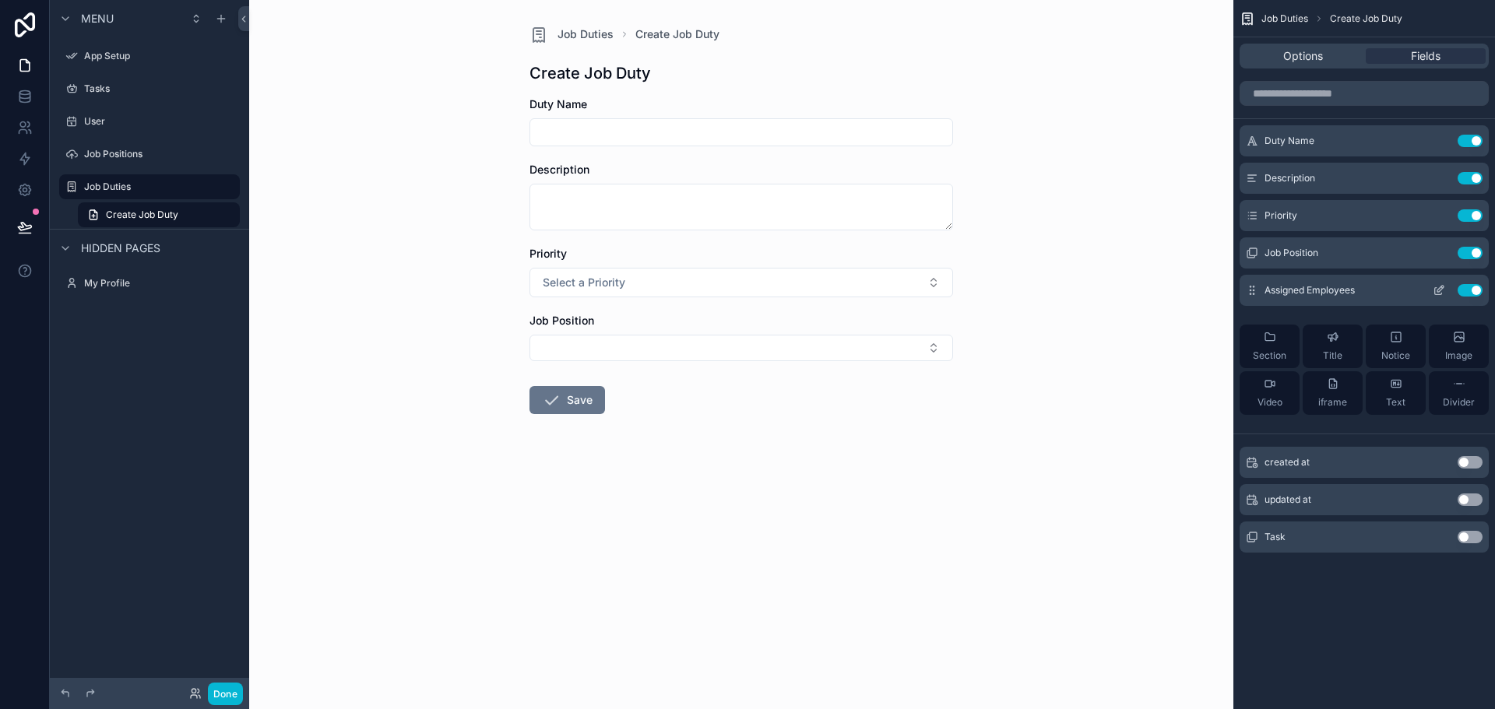
click at [1433, 287] on icon "scrollable content" at bounding box center [1439, 290] width 12 height 12
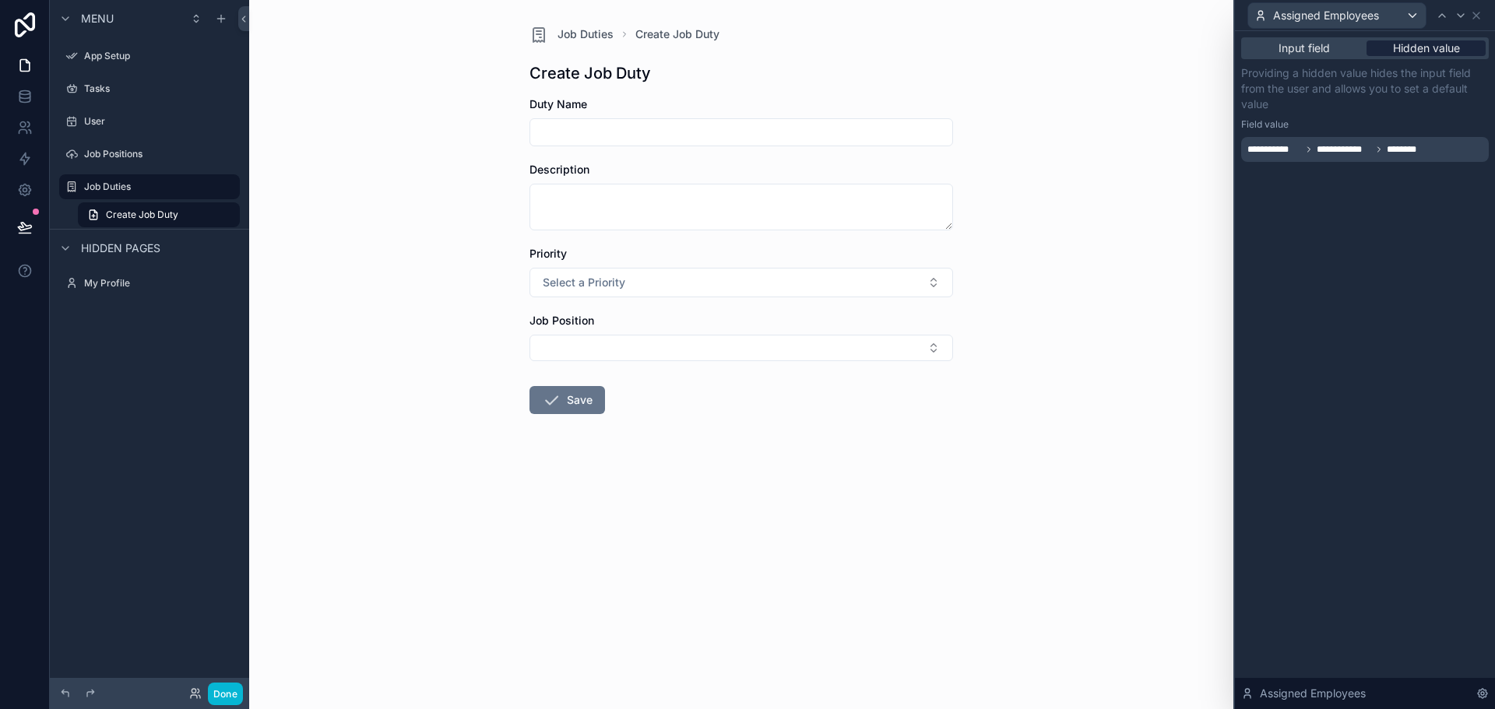
click at [1431, 50] on span "Hidden value" at bounding box center [1426, 48] width 67 height 16
click at [1403, 153] on span "********" at bounding box center [1408, 149] width 43 height 12
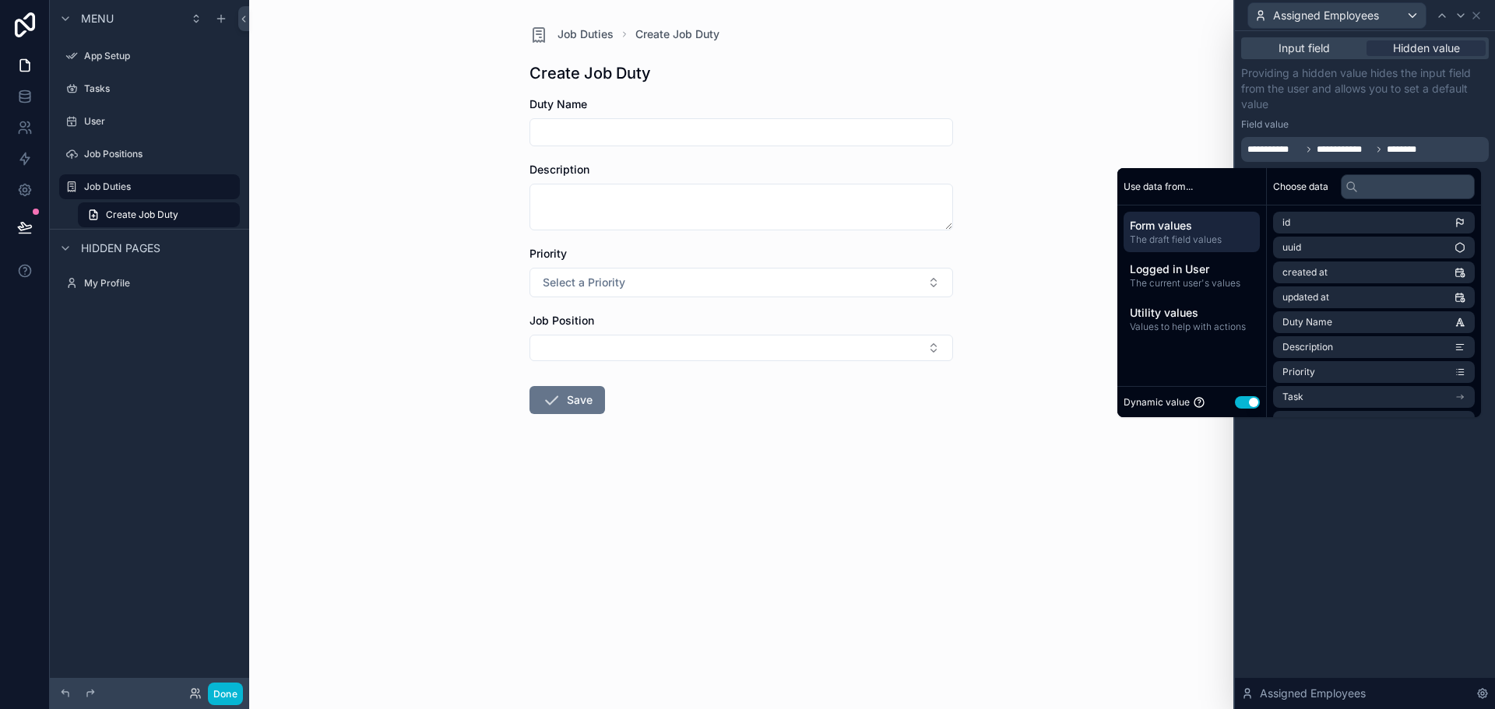
click at [1171, 236] on span "The draft field values" at bounding box center [1192, 240] width 124 height 12
click at [1407, 397] on li "Job Position" at bounding box center [1374, 400] width 202 height 22
click at [1399, 379] on li "Employee" at bounding box center [1374, 379] width 202 height 22
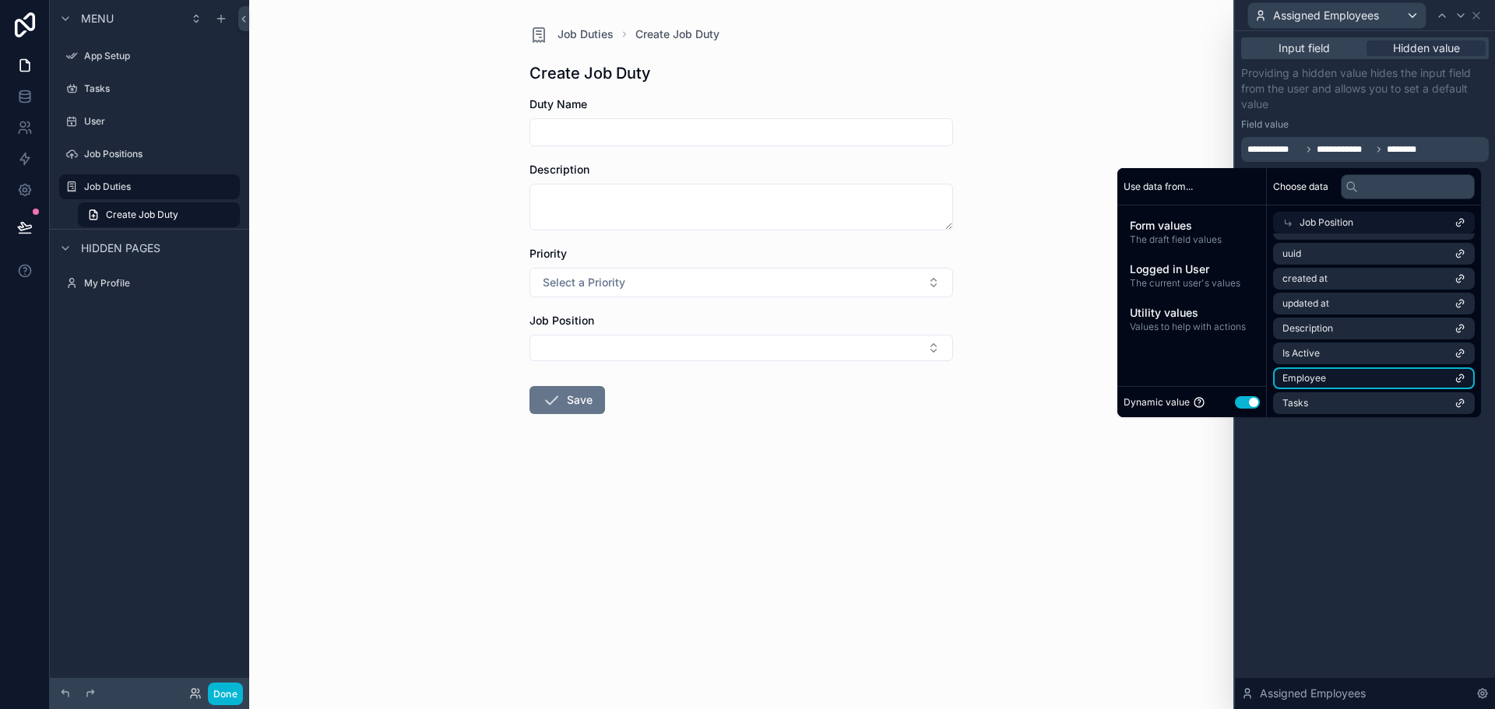
click at [1399, 379] on li "Employee" at bounding box center [1374, 379] width 202 height 22
click at [1211, 327] on span "Values to help with actions" at bounding box center [1192, 327] width 124 height 12
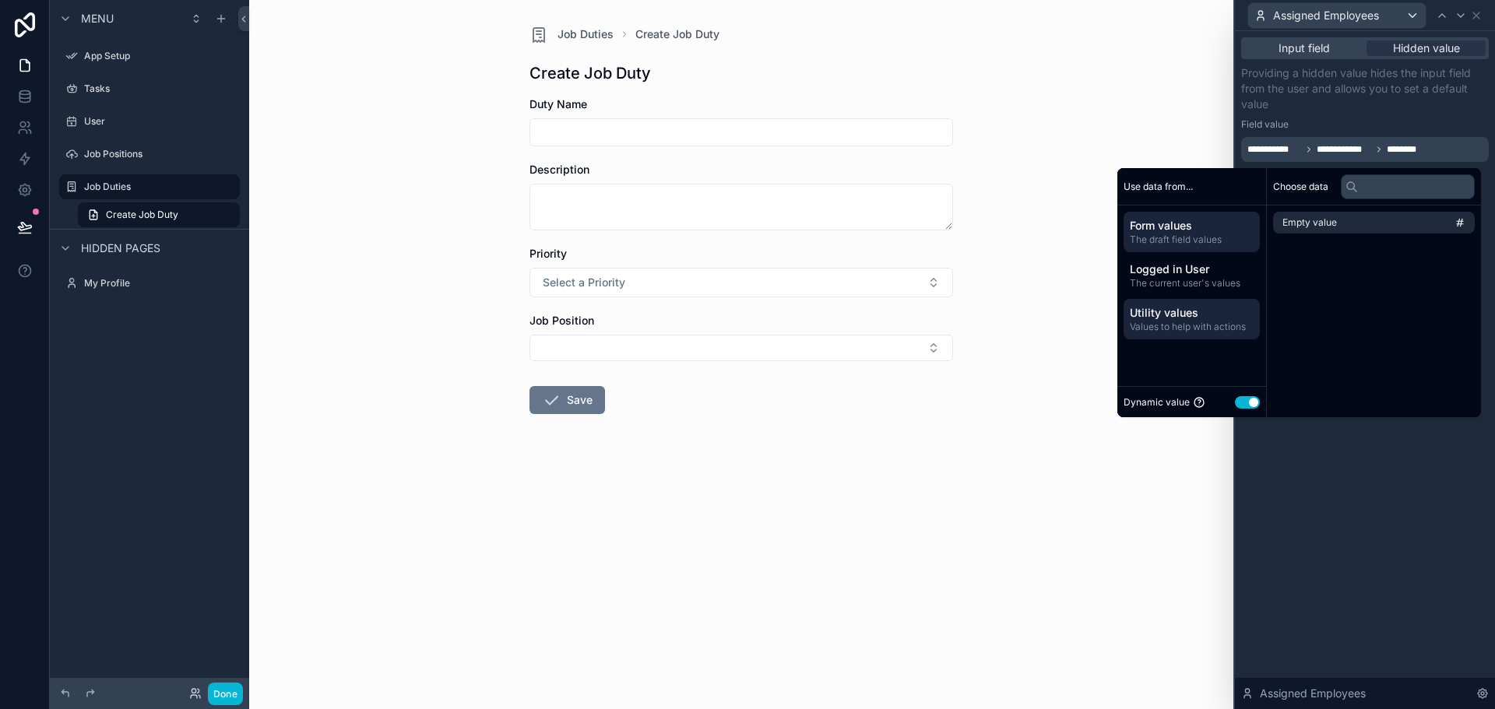
click at [1195, 230] on span "Form values" at bounding box center [1192, 226] width 124 height 16
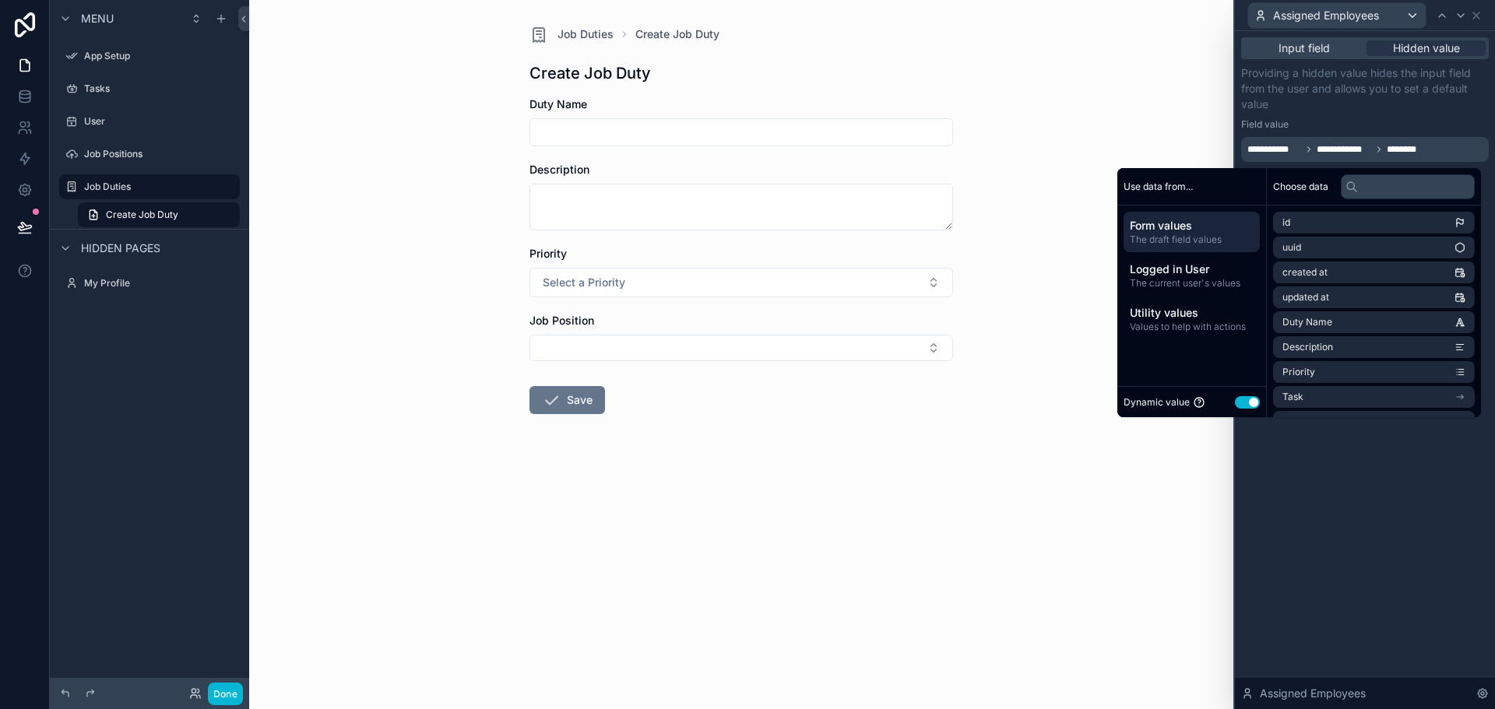
click at [1284, 480] on div "**********" at bounding box center [1365, 370] width 260 height 678
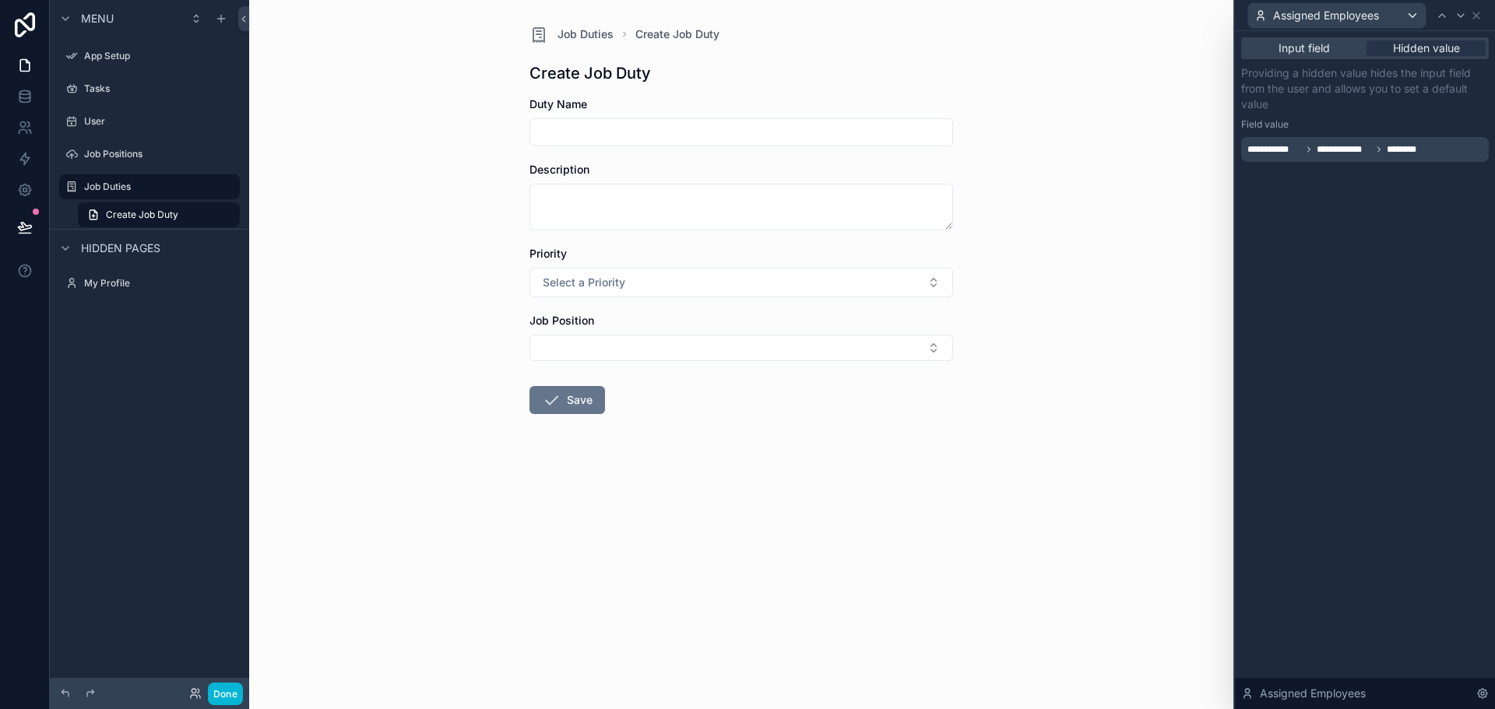
click at [803, 128] on input "scrollable content" at bounding box center [741, 132] width 422 height 22
type input "****"
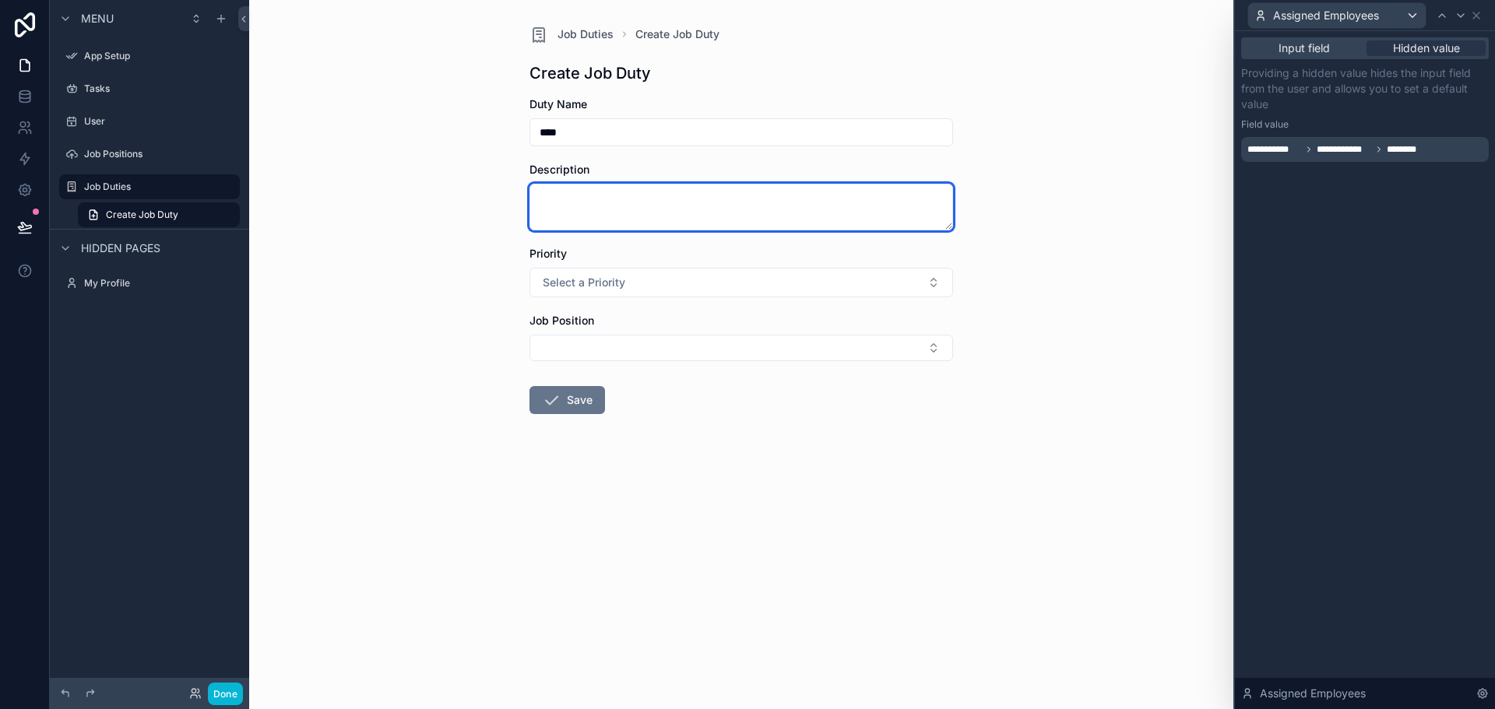
click at [741, 201] on textarea "scrollable content" at bounding box center [741, 207] width 424 height 47
type textarea "****"
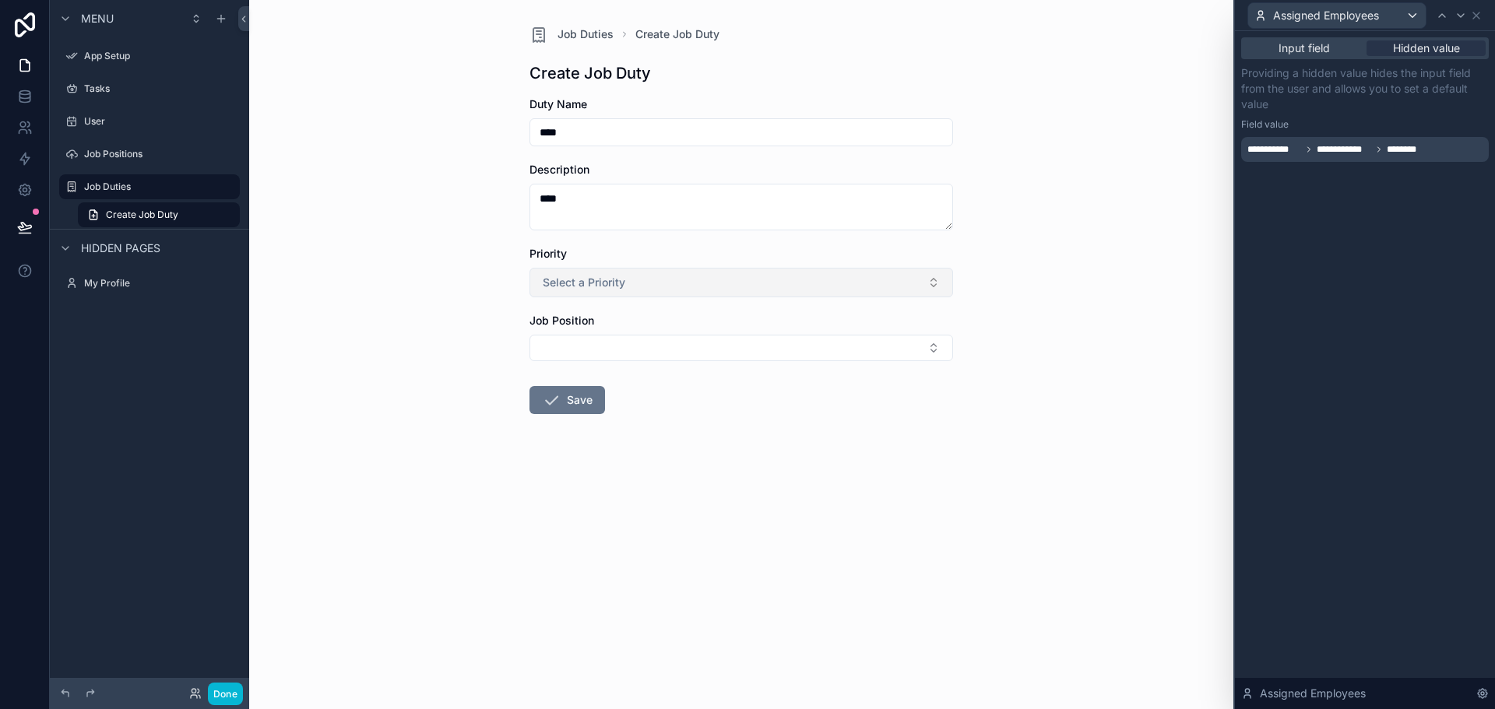
click at [694, 286] on button "Select a Priority" at bounding box center [741, 283] width 424 height 30
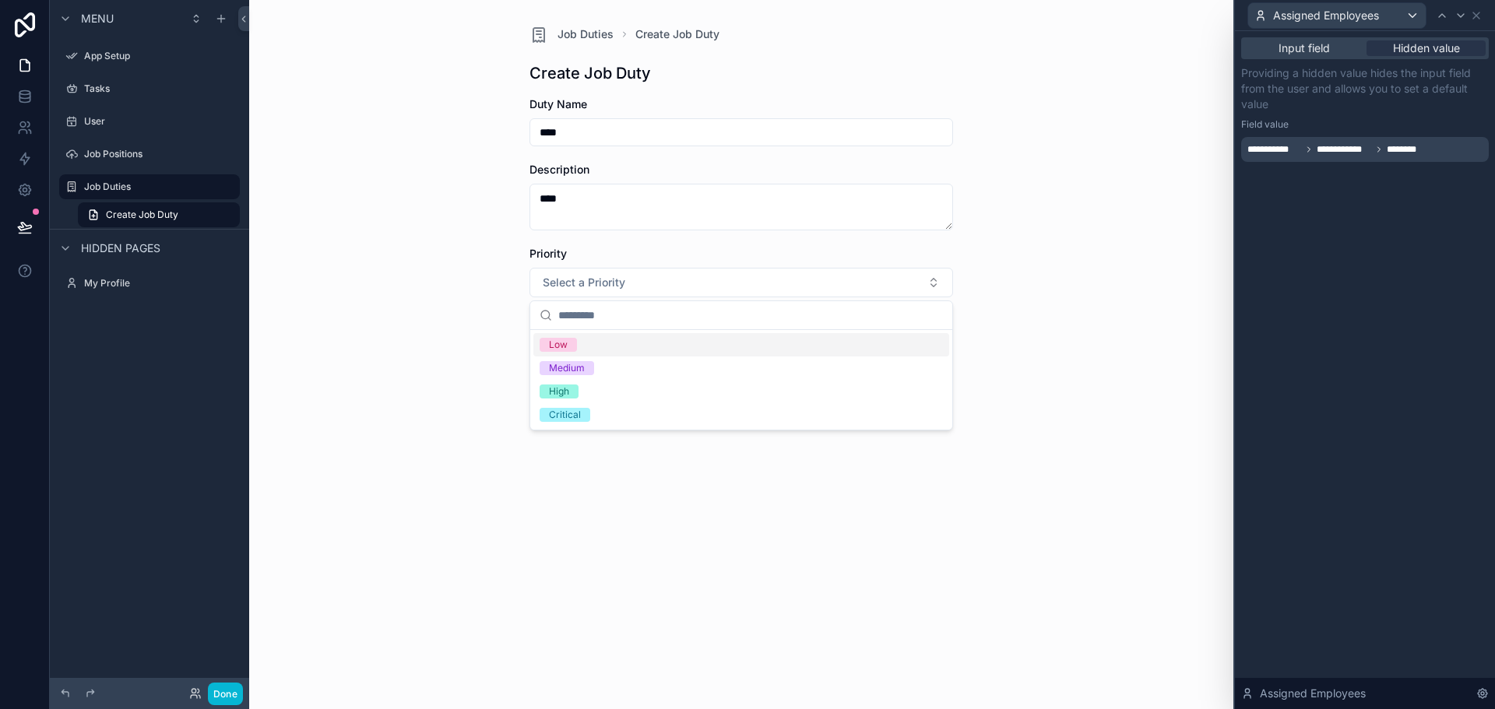
click at [1023, 339] on div "Job Duties Create Job Duty Create Job Duty Duty Name **** Description **** Prio…" at bounding box center [741, 354] width 984 height 709
click at [772, 352] on button "Select Button" at bounding box center [741, 348] width 424 height 26
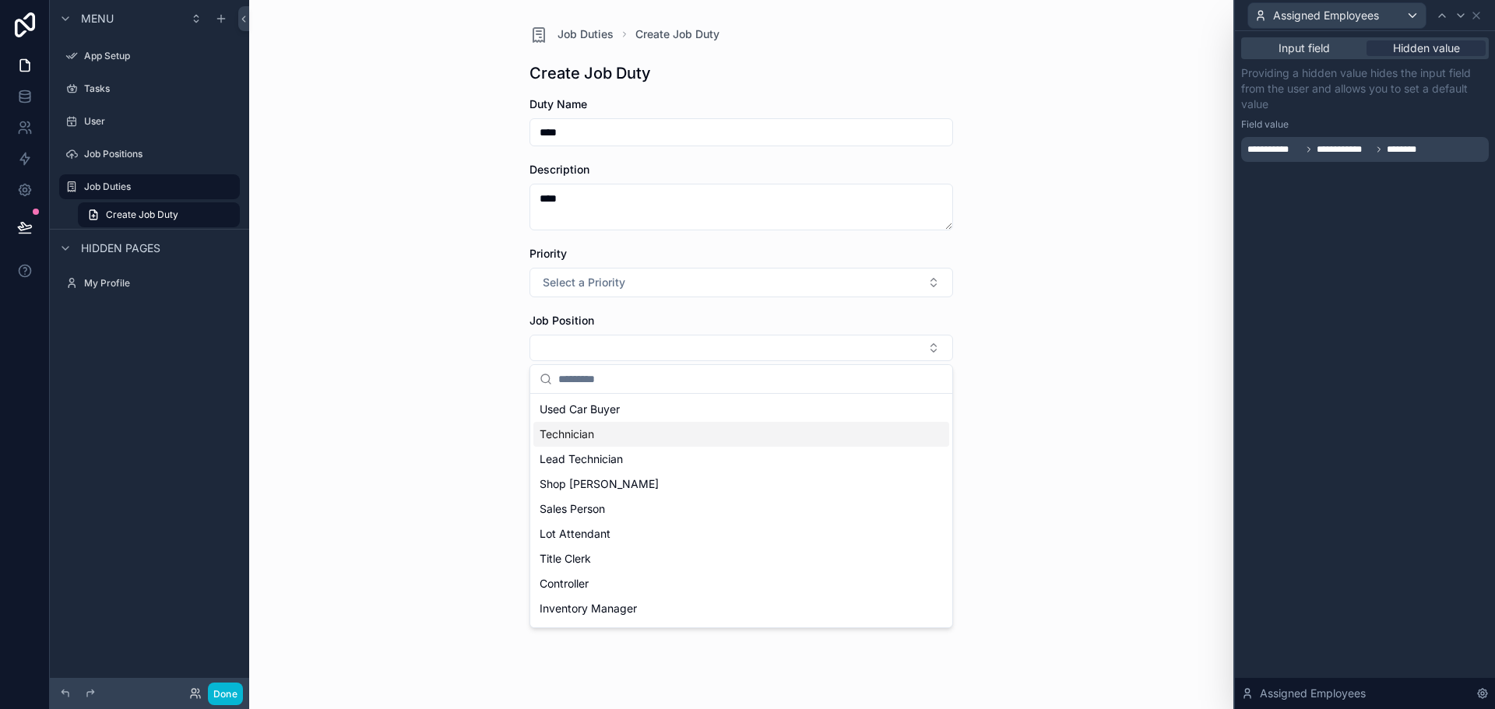
click at [639, 432] on div "Technician" at bounding box center [741, 434] width 416 height 25
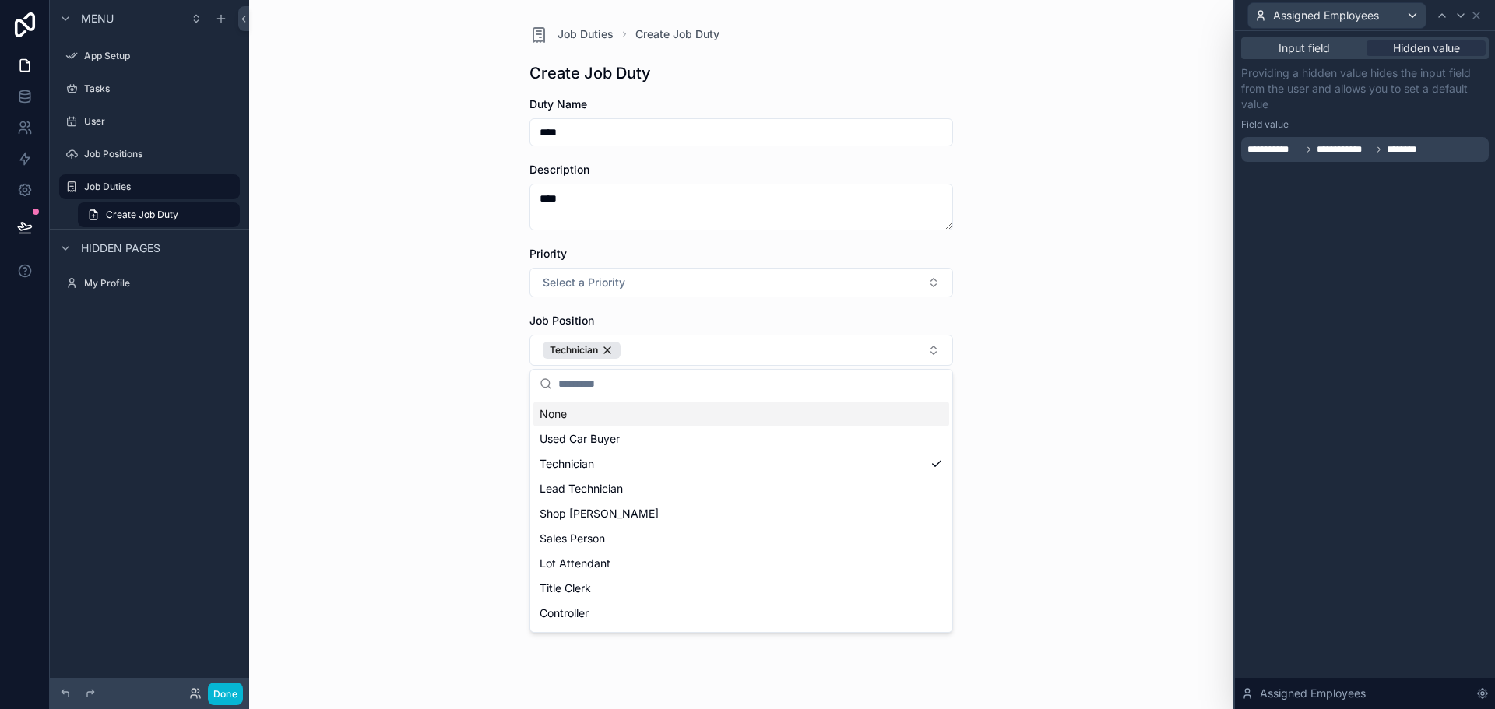
click at [1003, 378] on div "Job Duties Create Job Duty Create Job Duty Duty Name **** Description **** Prio…" at bounding box center [741, 354] width 984 height 709
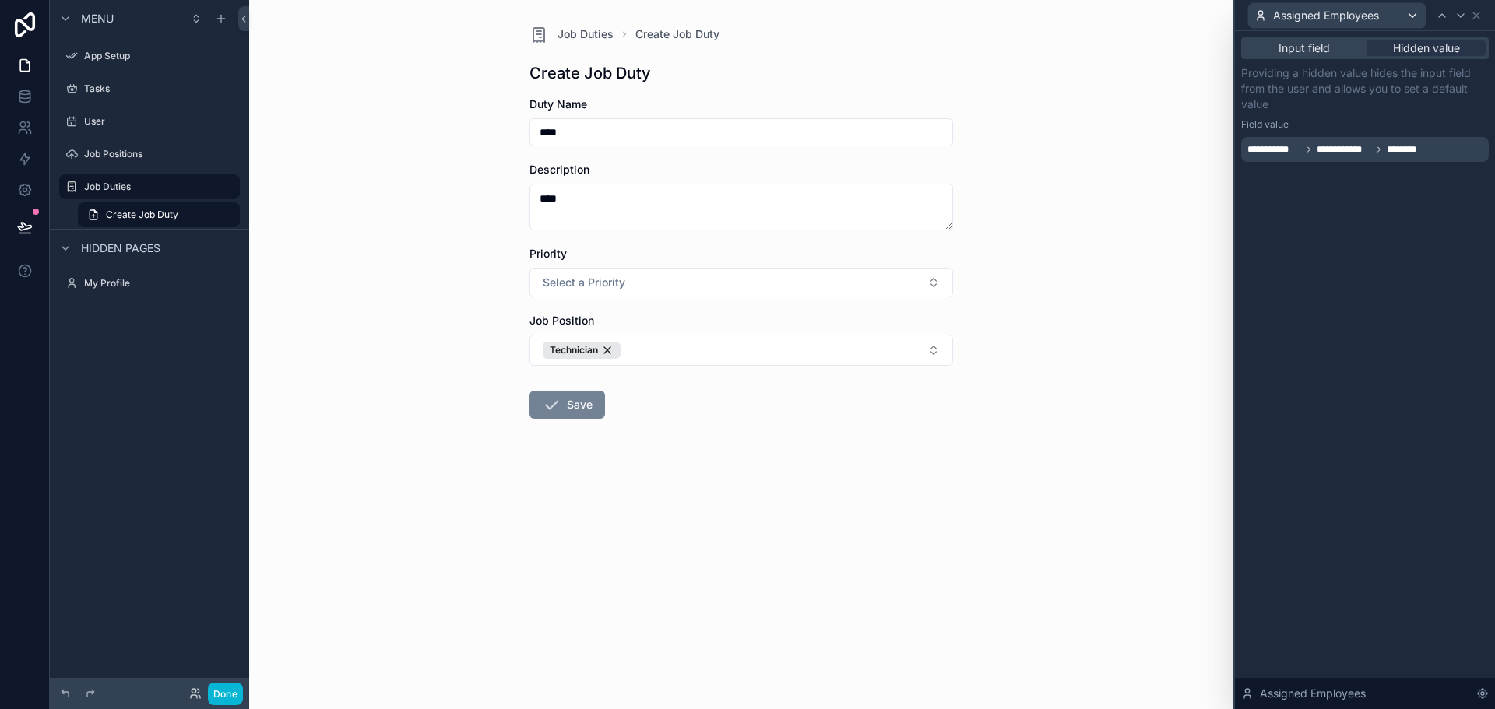
click at [577, 410] on button "Save" at bounding box center [567, 405] width 76 height 28
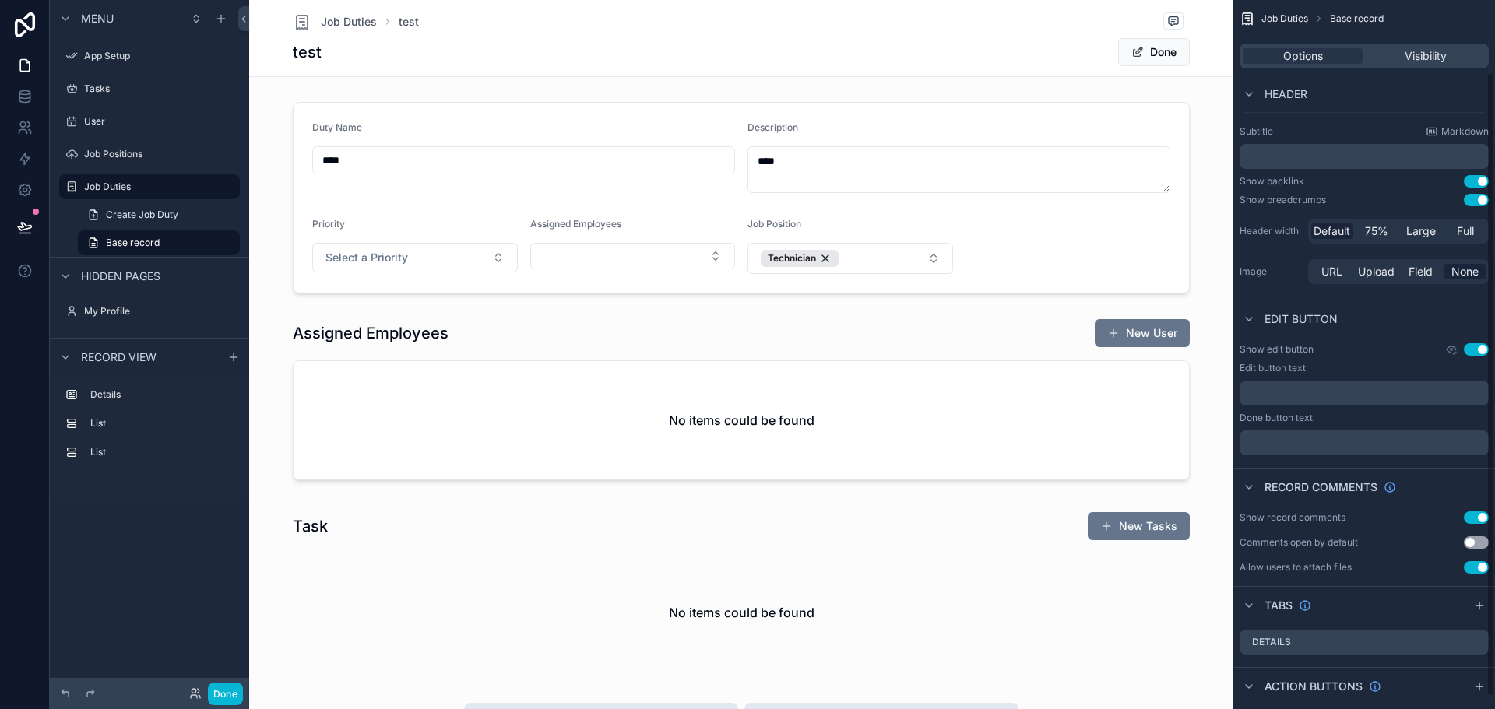
scroll to position [96, 0]
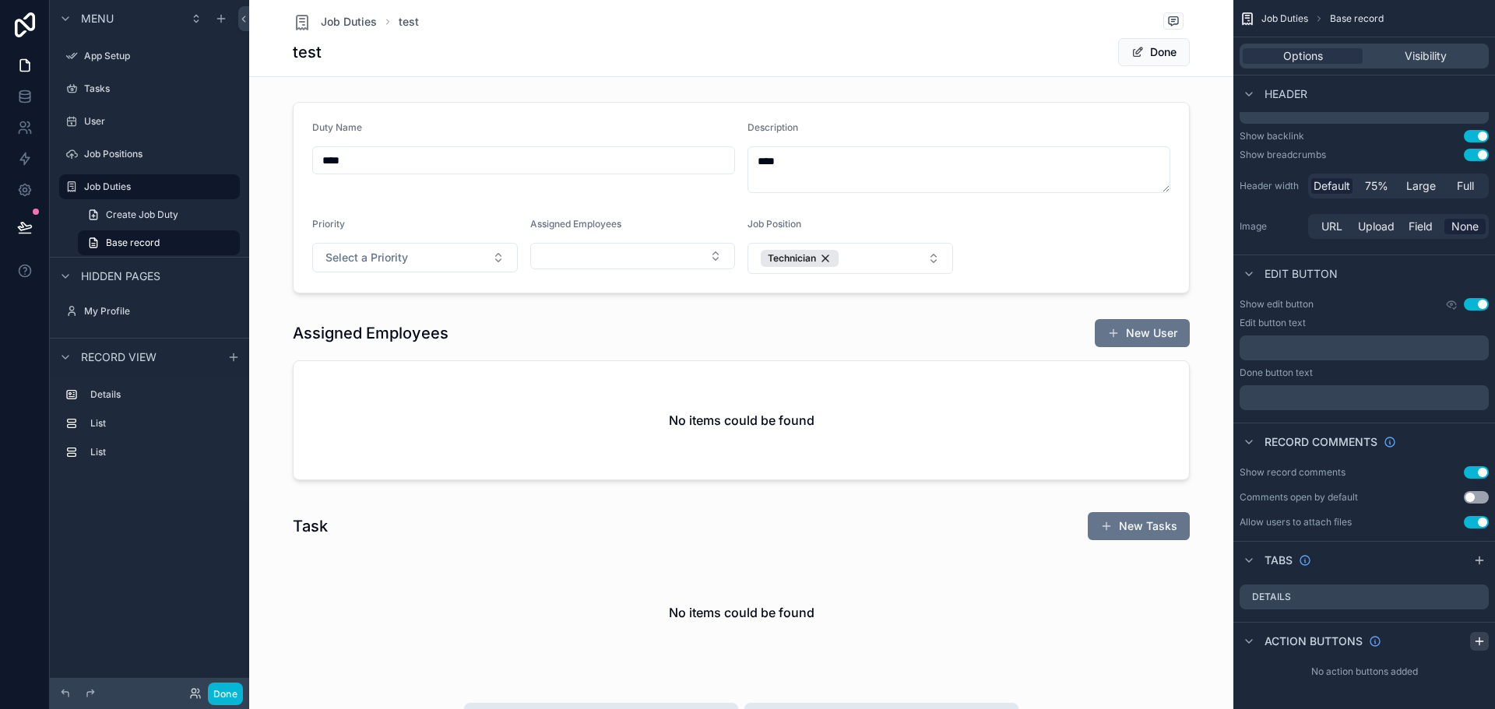
click at [1480, 639] on icon "scrollable content" at bounding box center [1479, 641] width 12 height 12
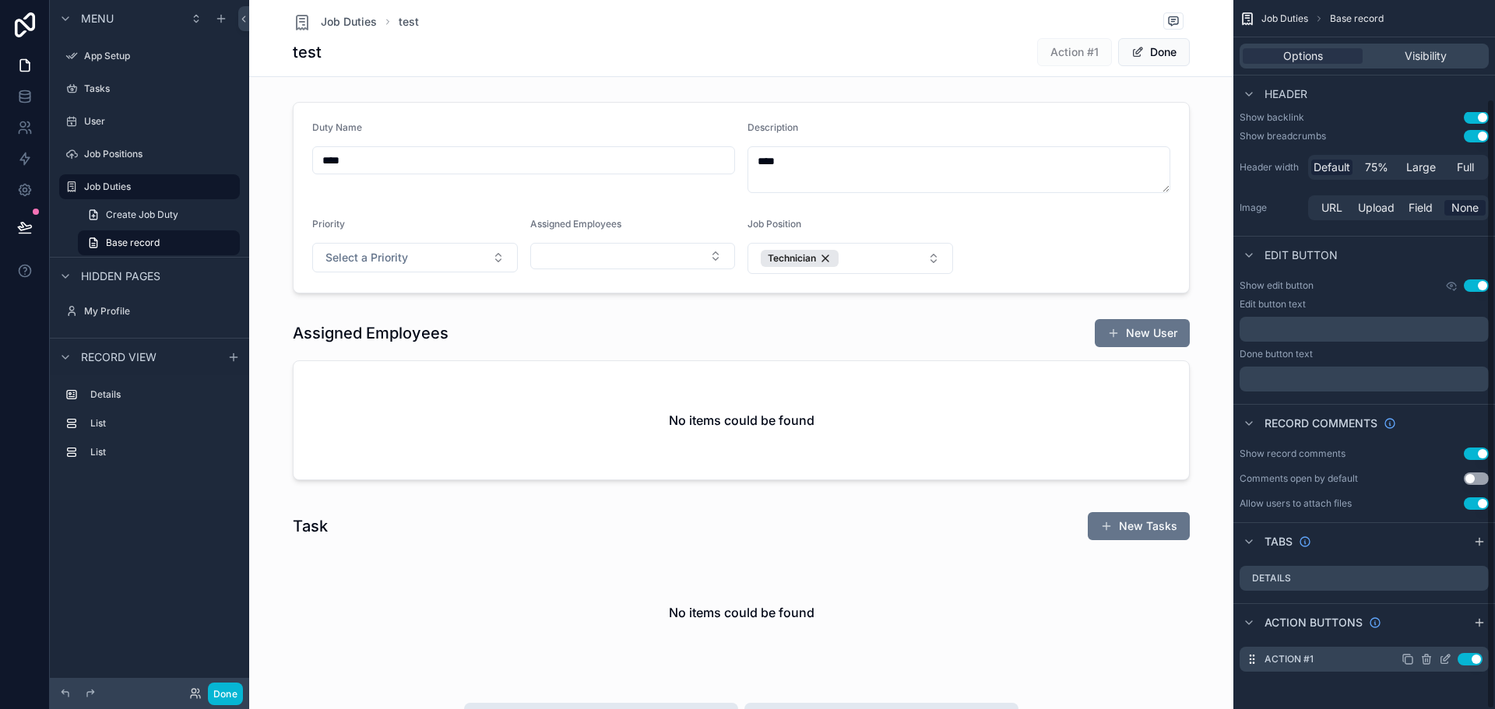
click at [1445, 656] on icon "scrollable content" at bounding box center [1445, 659] width 12 height 12
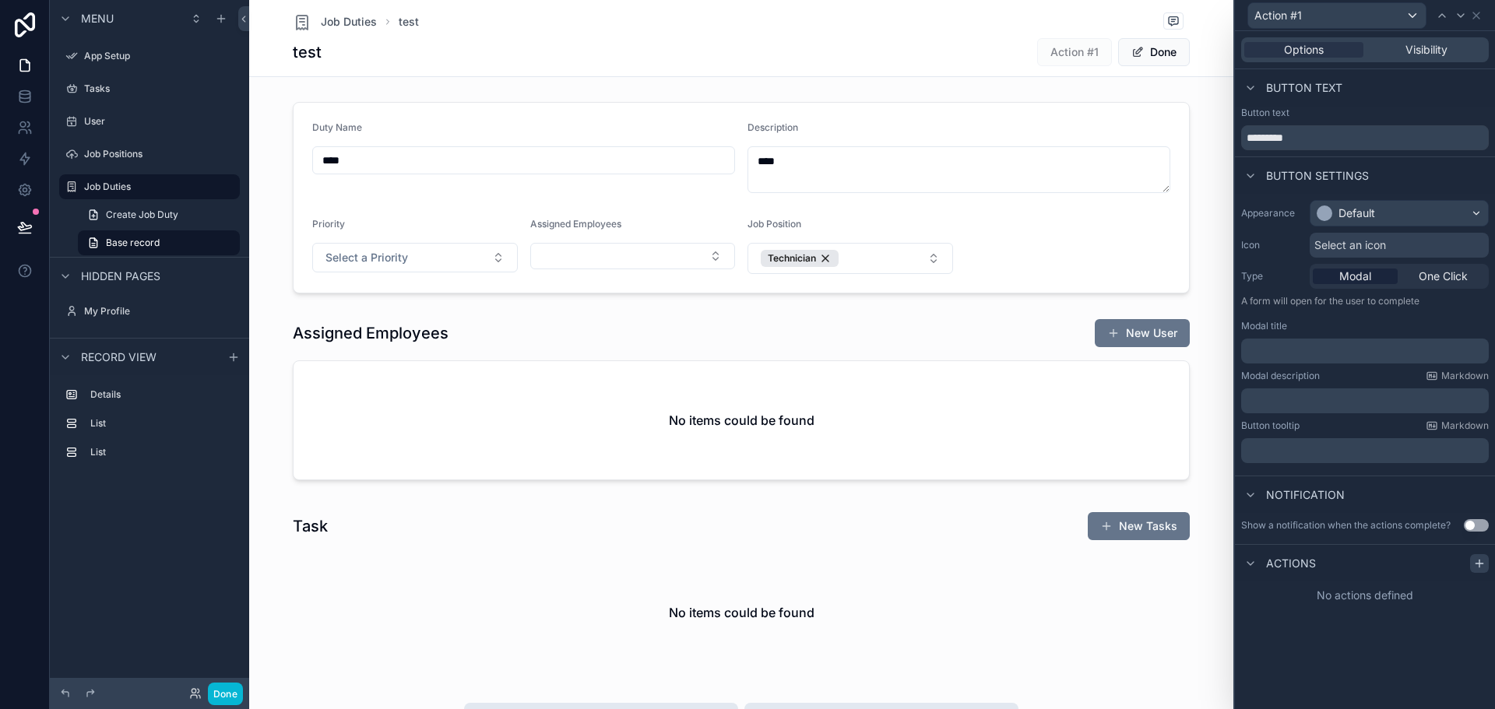
click at [1481, 564] on icon at bounding box center [1479, 564] width 7 height 0
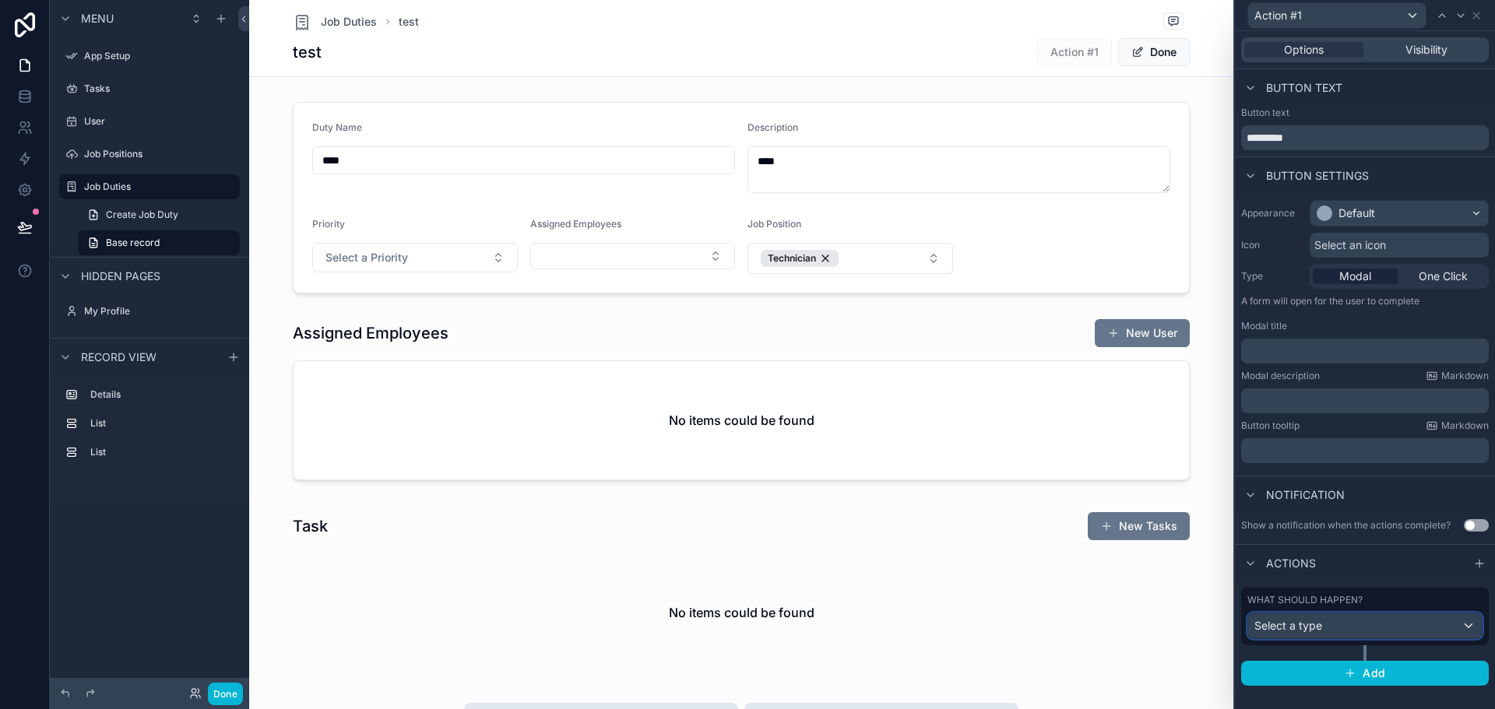
click at [1429, 624] on div "Select a type" at bounding box center [1365, 626] width 234 height 25
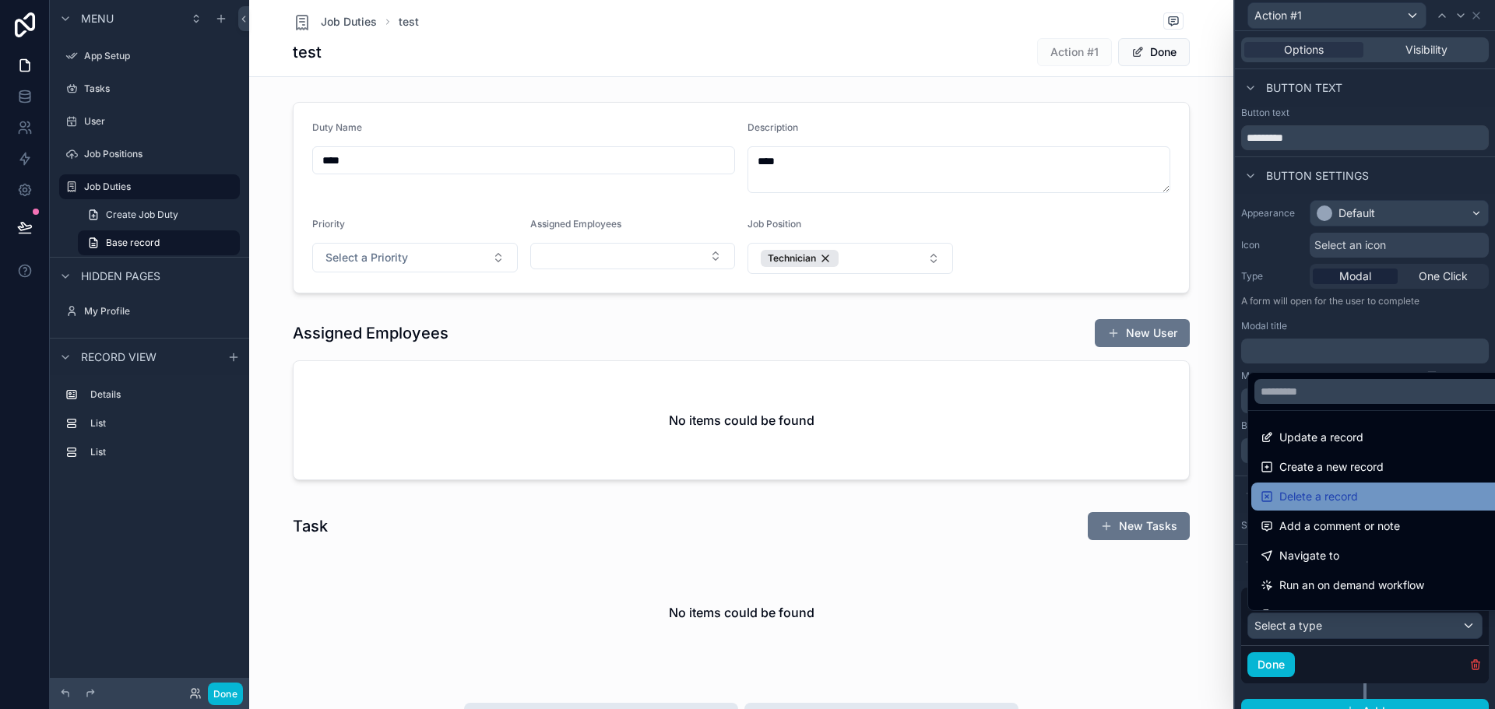
click at [1389, 487] on div "Delete a record" at bounding box center [1383, 496] width 244 height 19
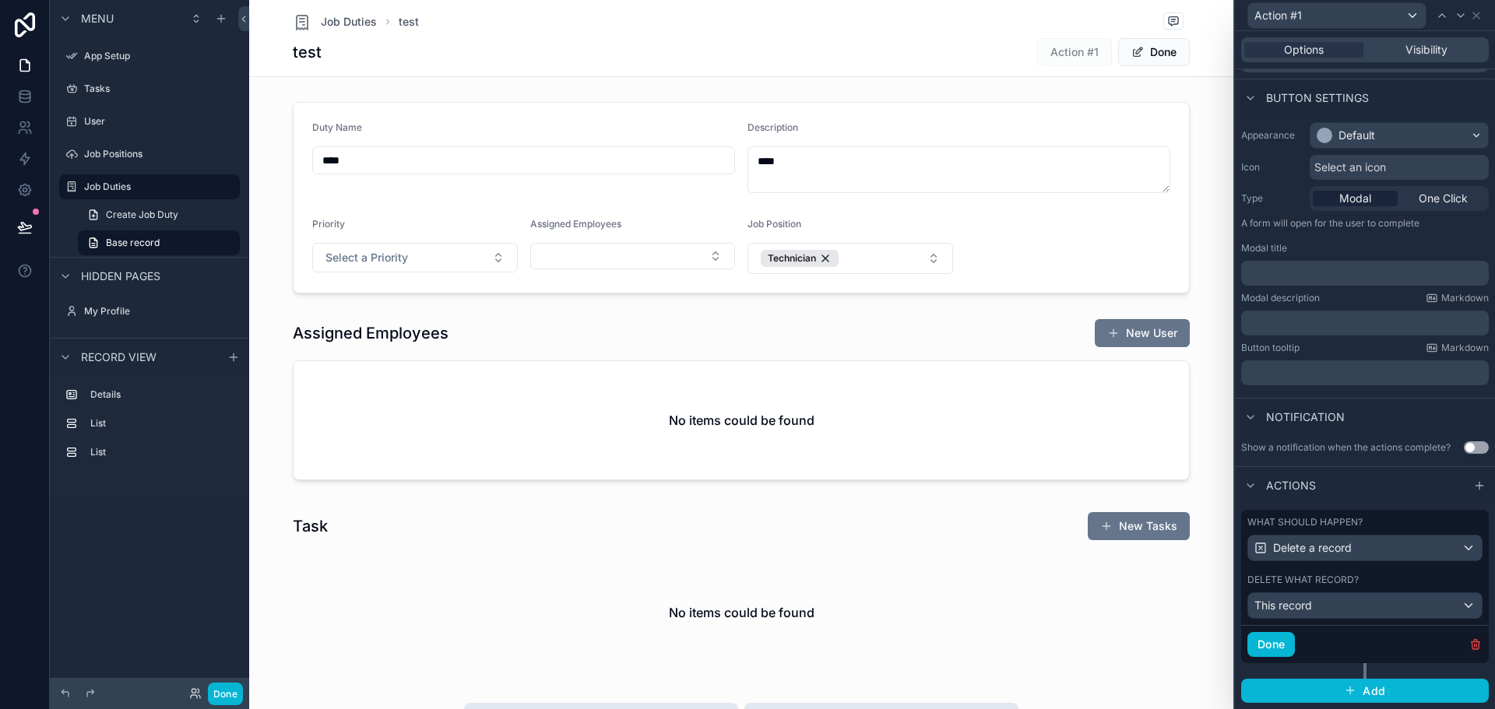
scroll to position [0, 0]
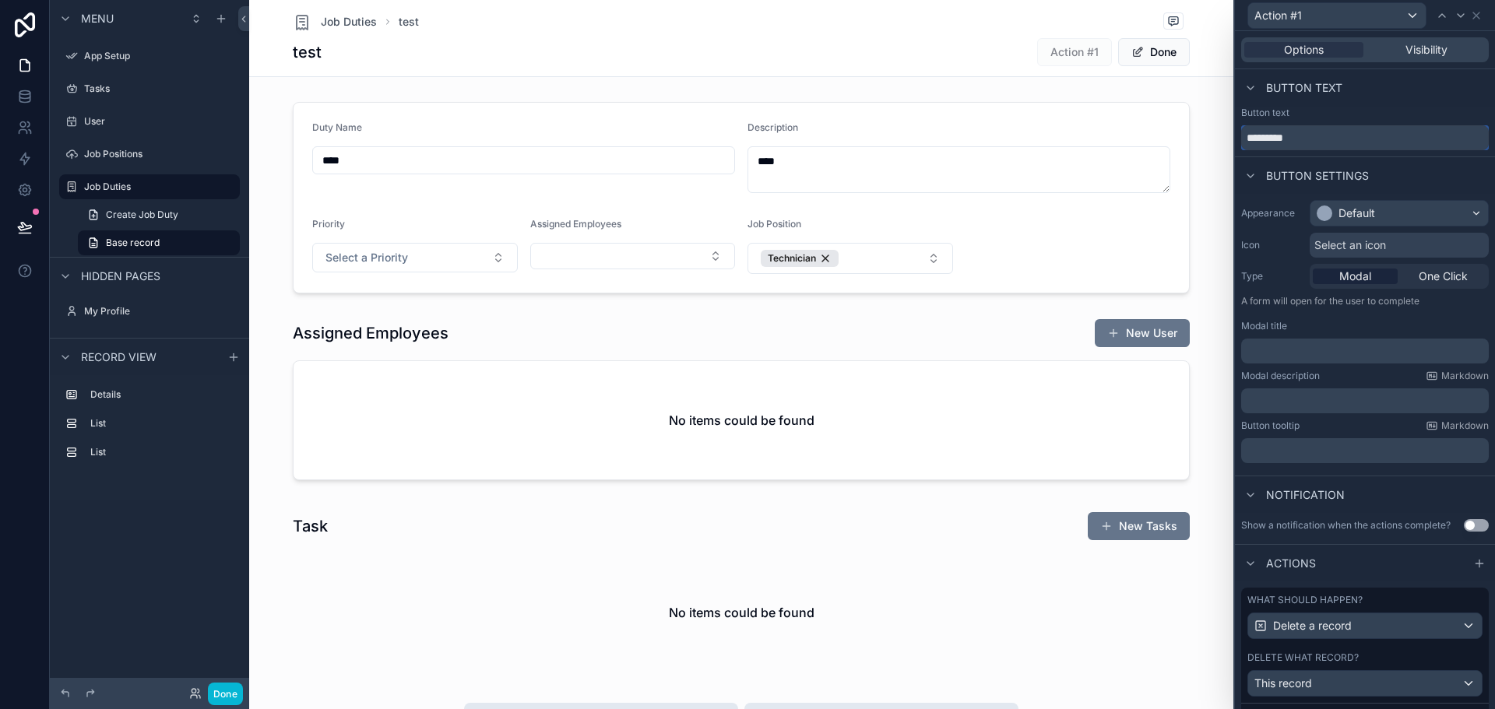
click at [1330, 135] on input "*********" at bounding box center [1365, 137] width 248 height 25
type input "**********"
click at [1374, 213] on div "Default" at bounding box center [1357, 214] width 37 height 16
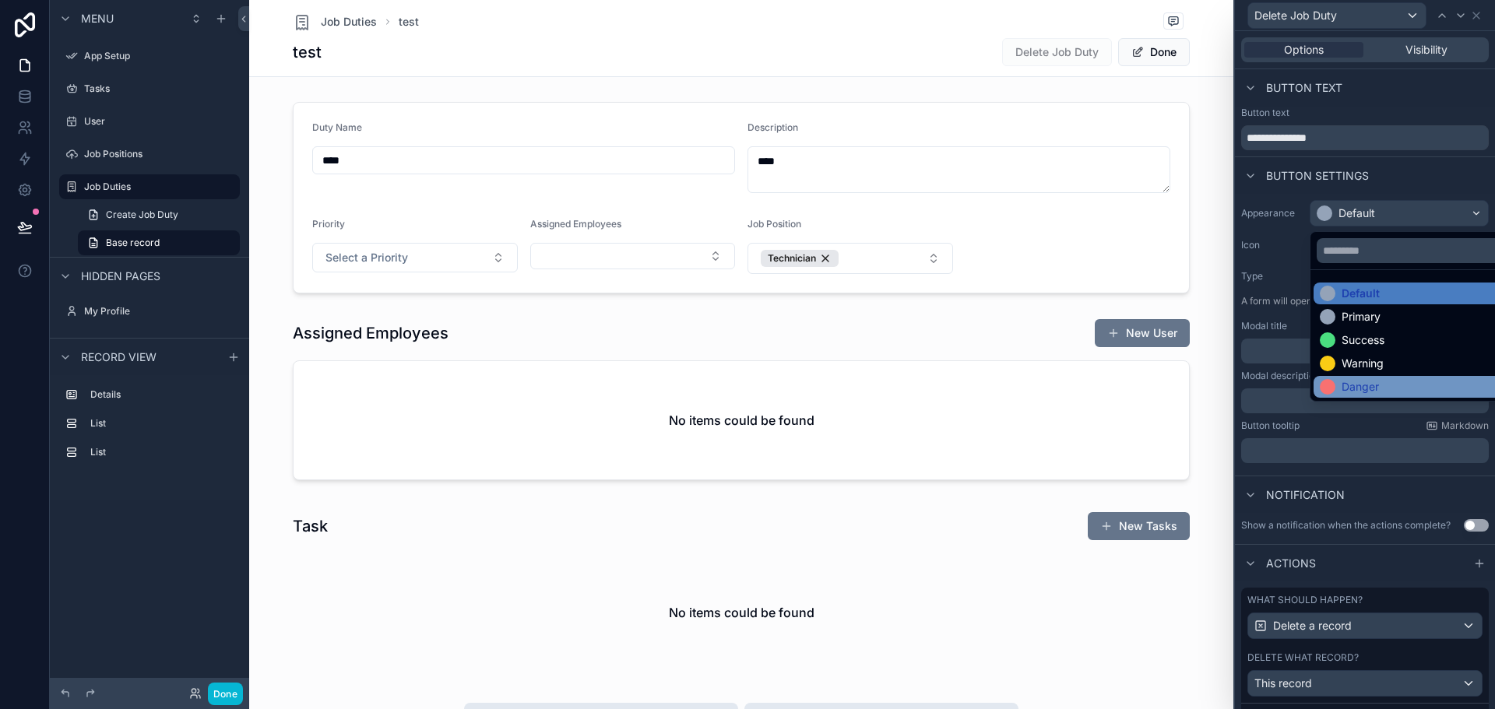
click at [1367, 385] on div "Danger" at bounding box center [1360, 387] width 37 height 16
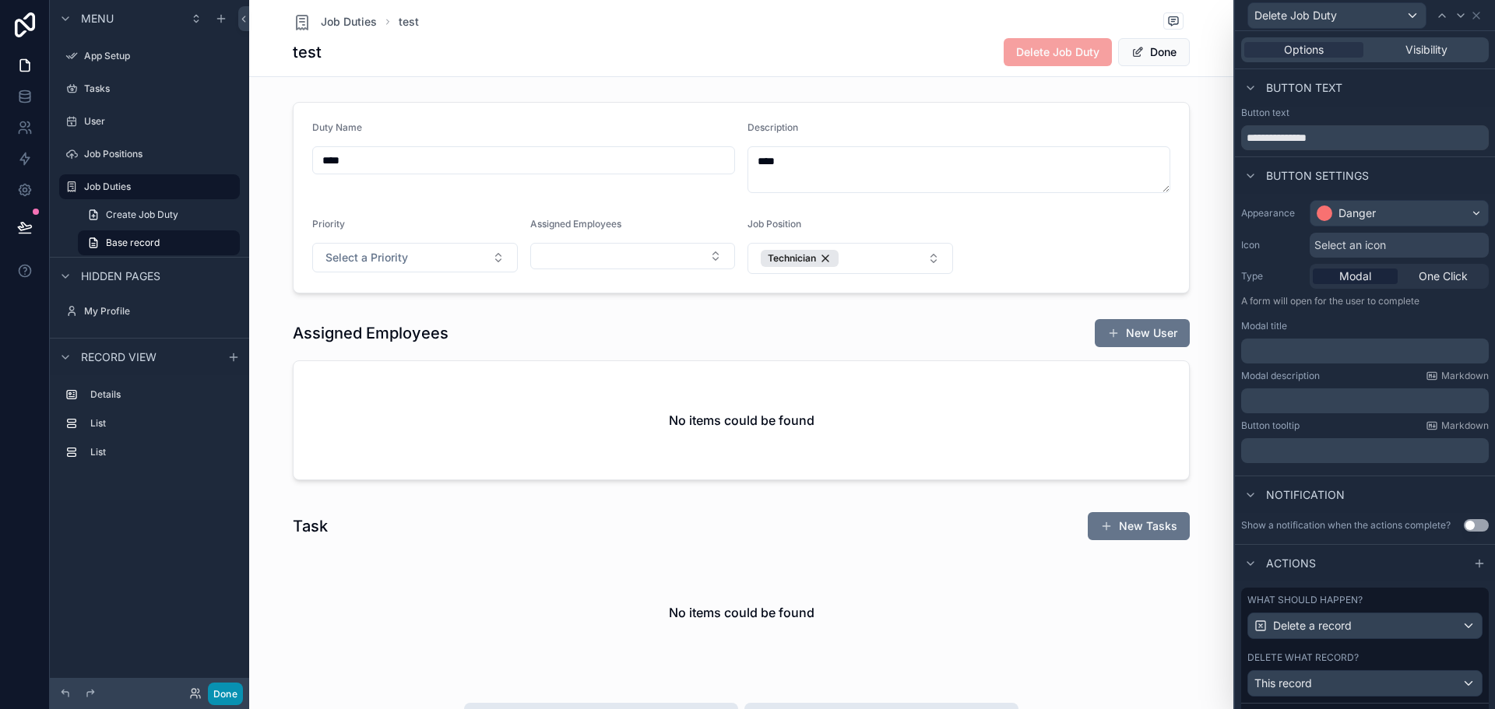
click at [235, 699] on button "Done" at bounding box center [225, 694] width 35 height 23
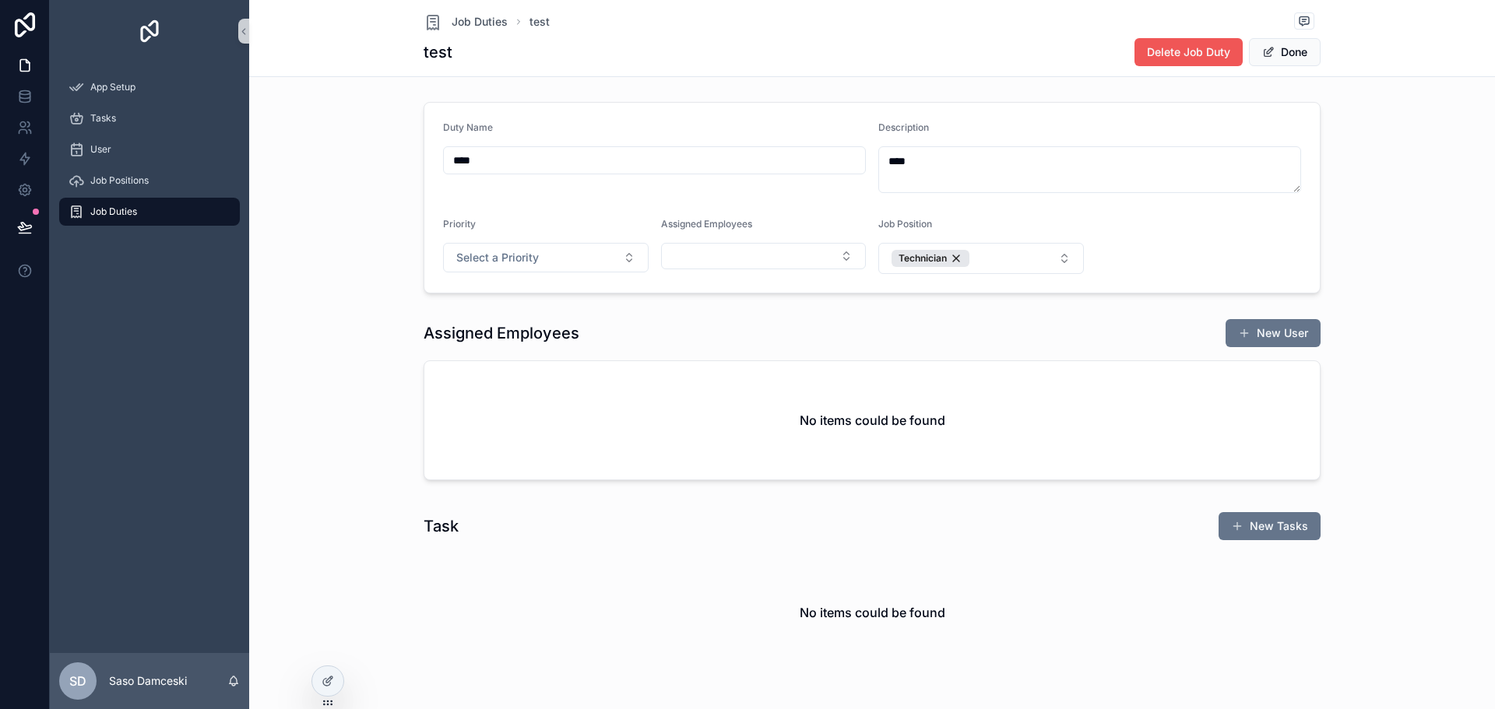
click at [1157, 57] on span "Delete Job Duty" at bounding box center [1188, 52] width 83 height 16
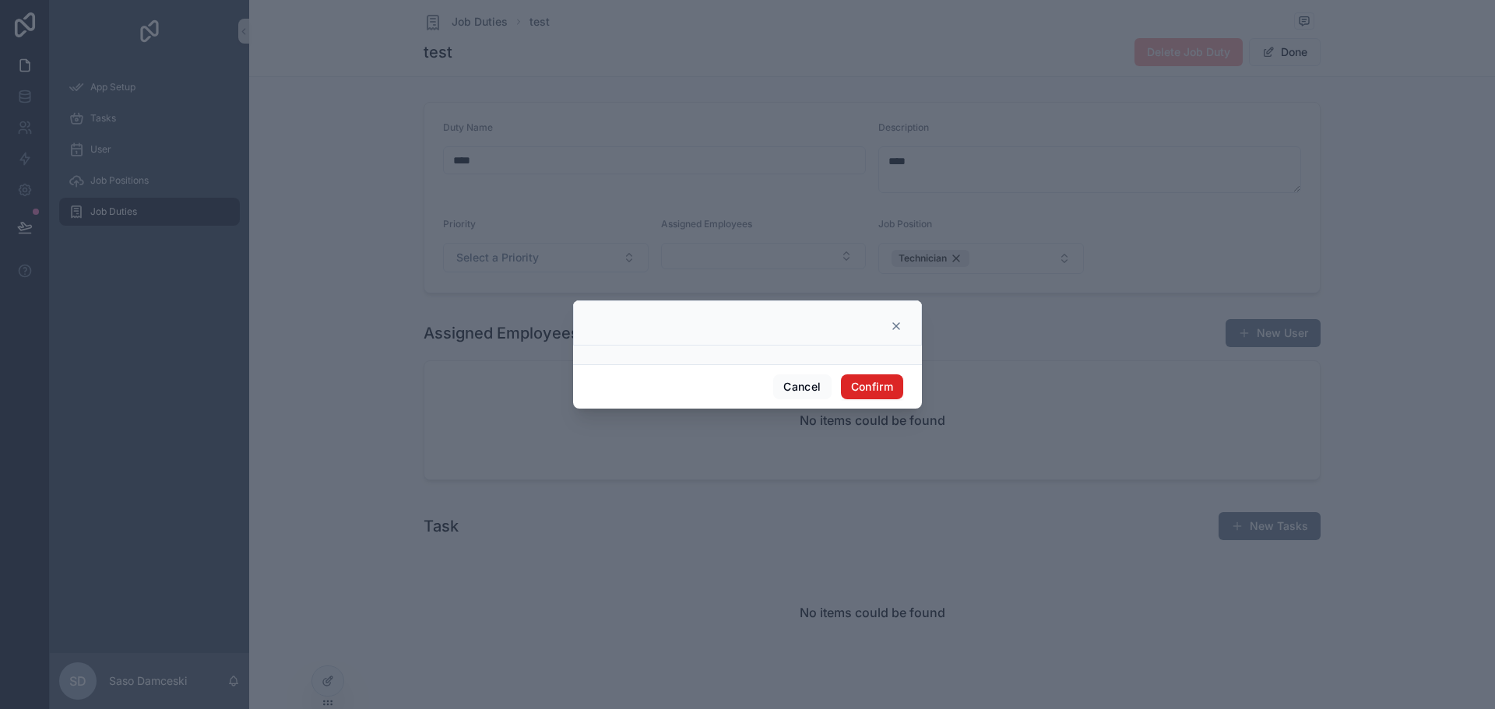
click at [844, 385] on button "Confirm" at bounding box center [872, 387] width 62 height 25
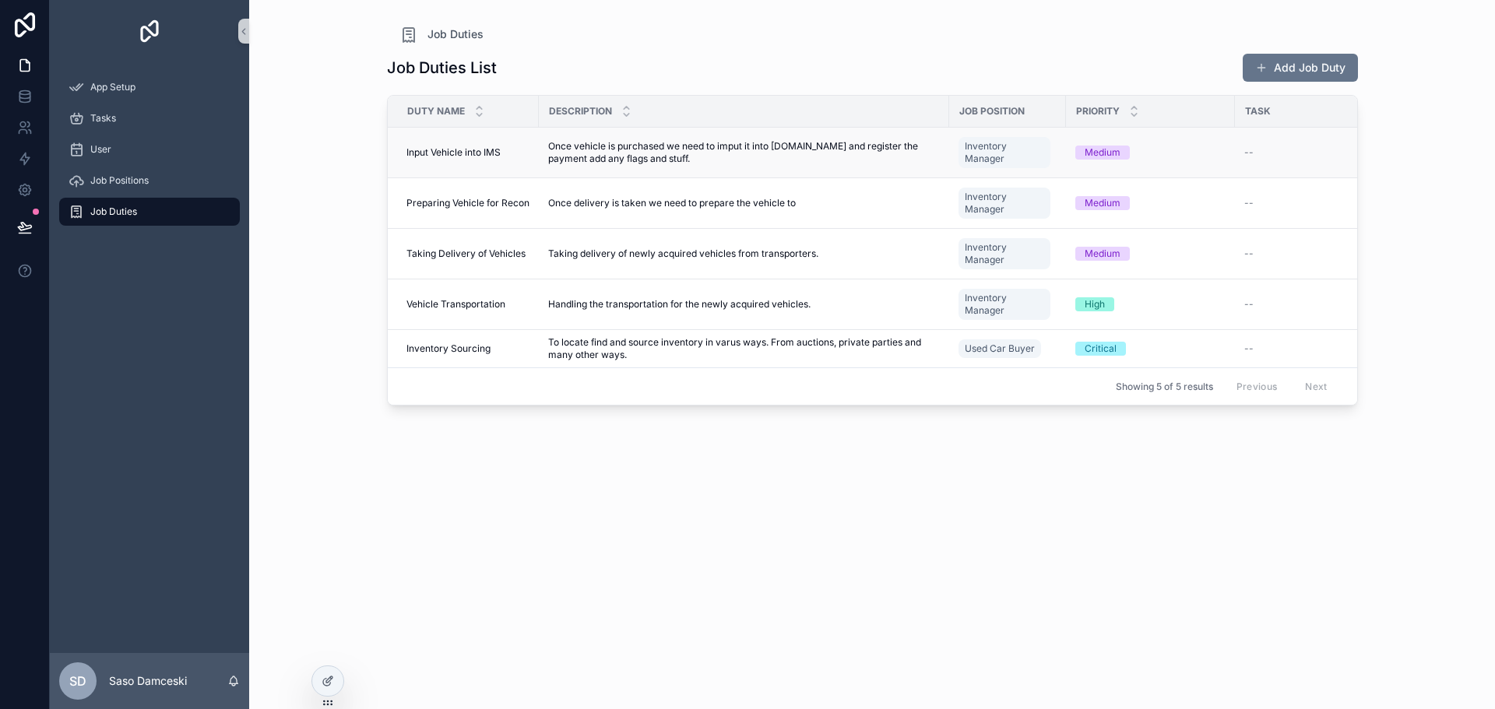
click at [675, 147] on span "Once vehicle is purchased we need to imput it into [DOMAIN_NAME] and register t…" at bounding box center [744, 152] width 392 height 25
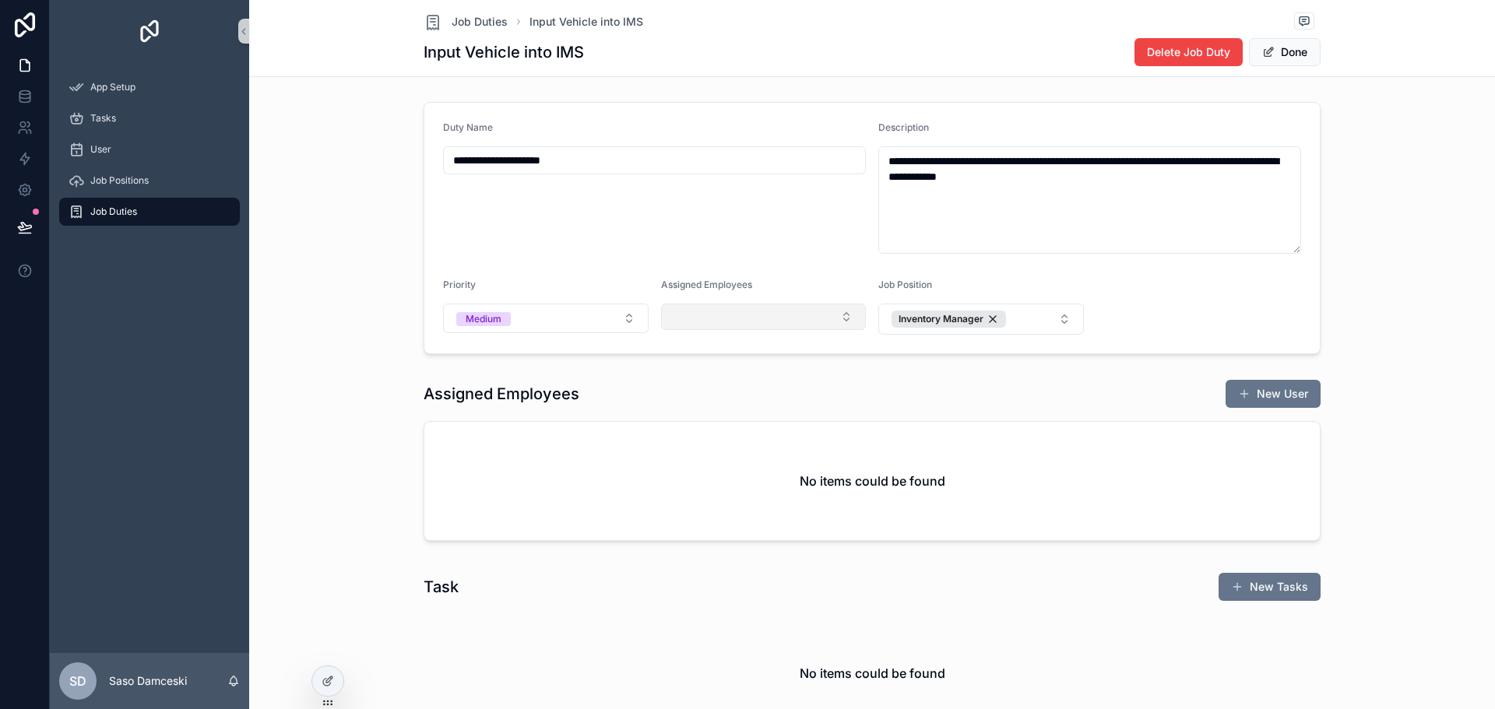
click at [783, 316] on button "Select Button" at bounding box center [764, 317] width 206 height 26
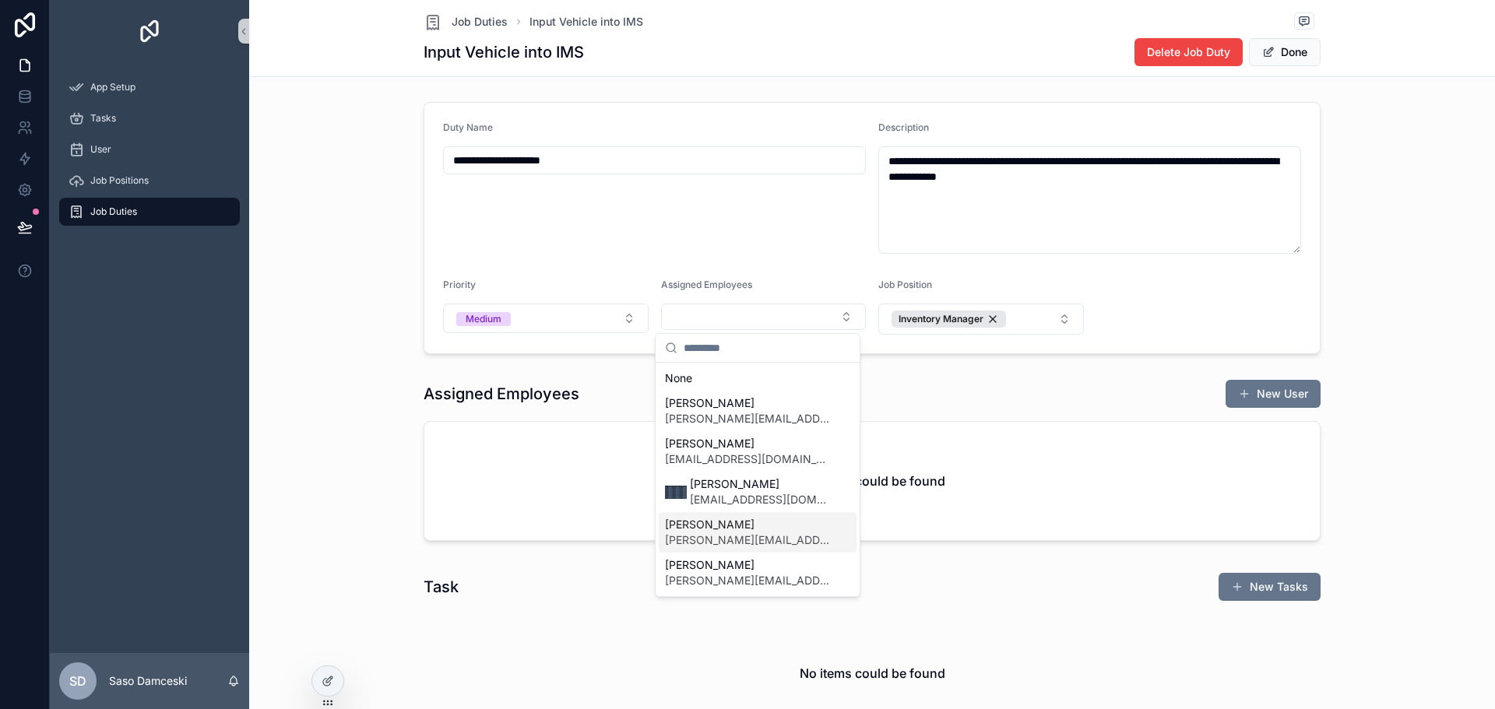
click at [773, 534] on span "[PERSON_NAME][EMAIL_ADDRESS][DOMAIN_NAME]" at bounding box center [748, 541] width 167 height 16
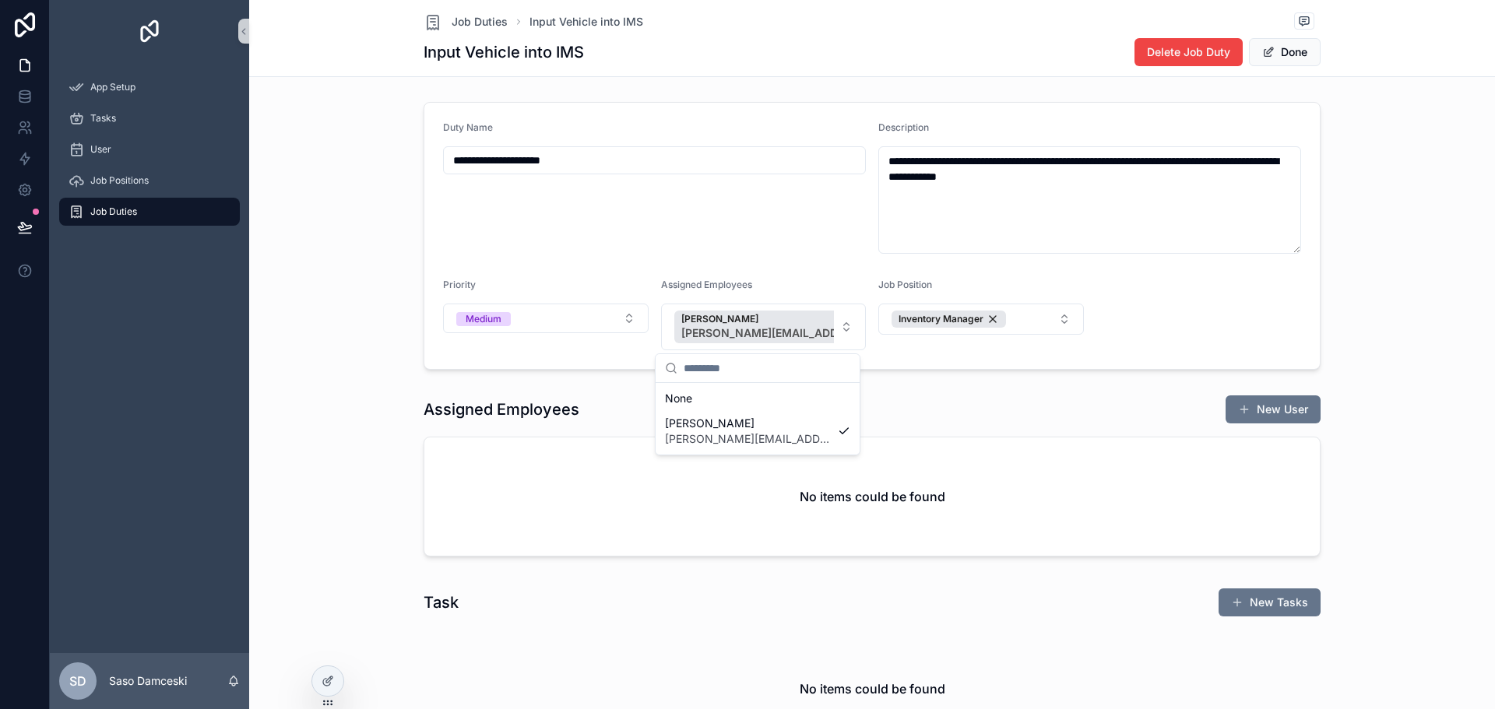
click at [565, 596] on div "Task New Tasks" at bounding box center [872, 603] width 897 height 30
click at [124, 212] on span "Job Duties" at bounding box center [113, 212] width 47 height 12
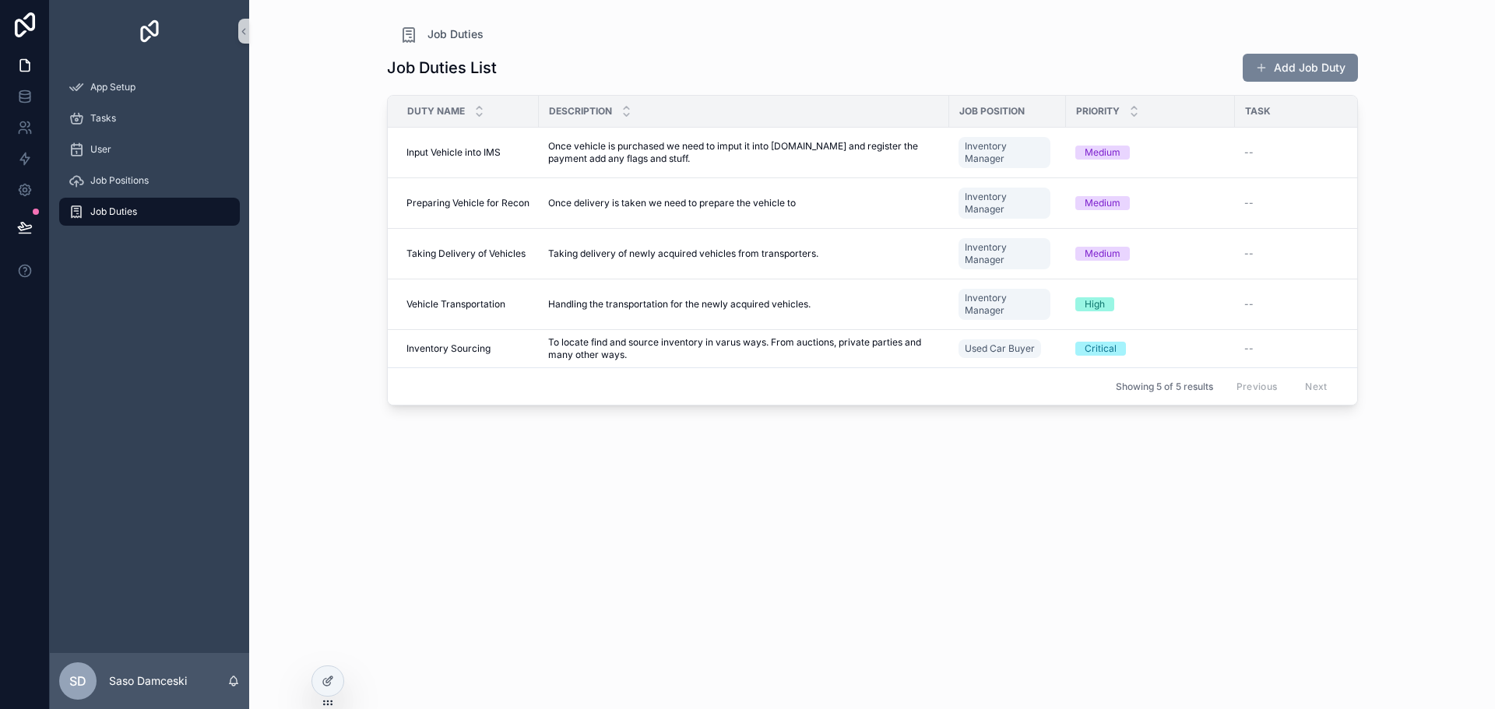
click at [1305, 65] on button "Add Job Duty" at bounding box center [1300, 68] width 115 height 28
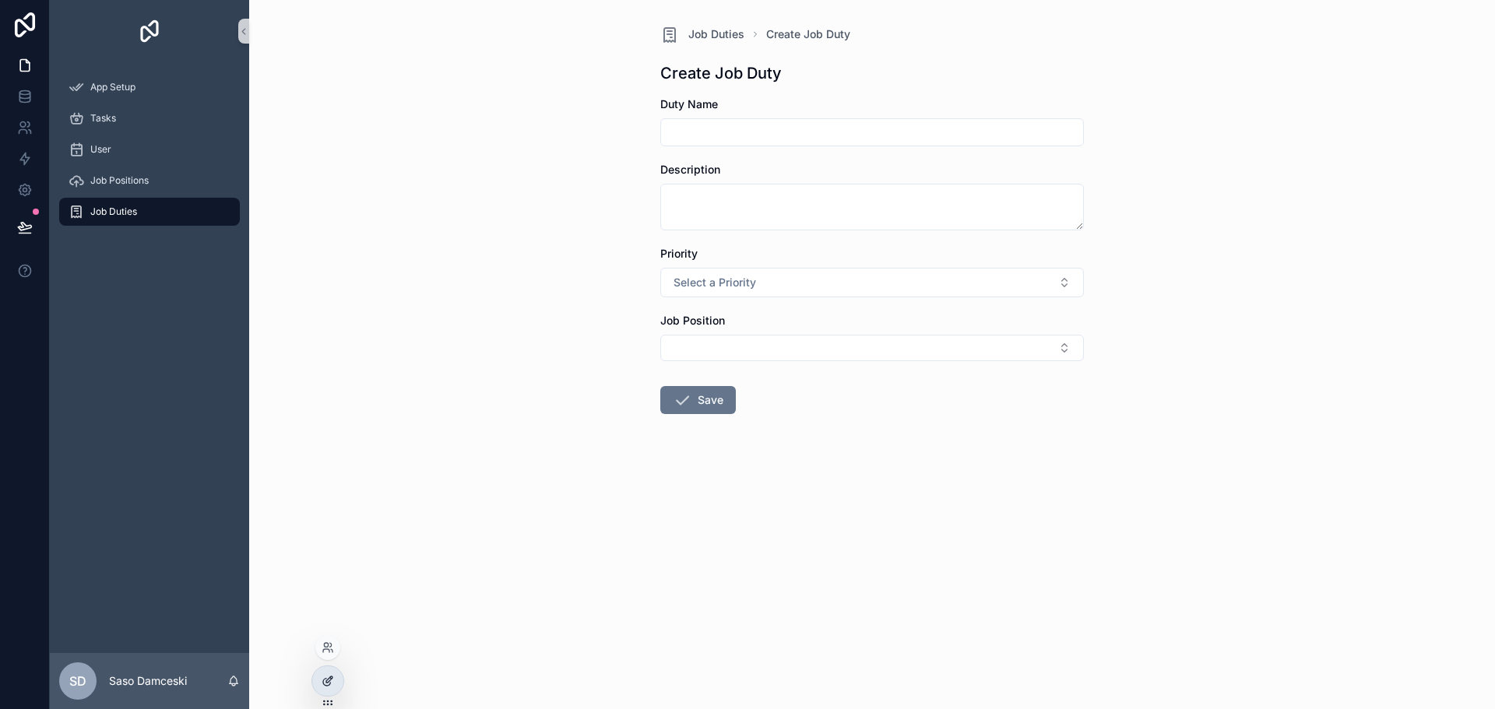
click at [315, 677] on div at bounding box center [327, 682] width 31 height 30
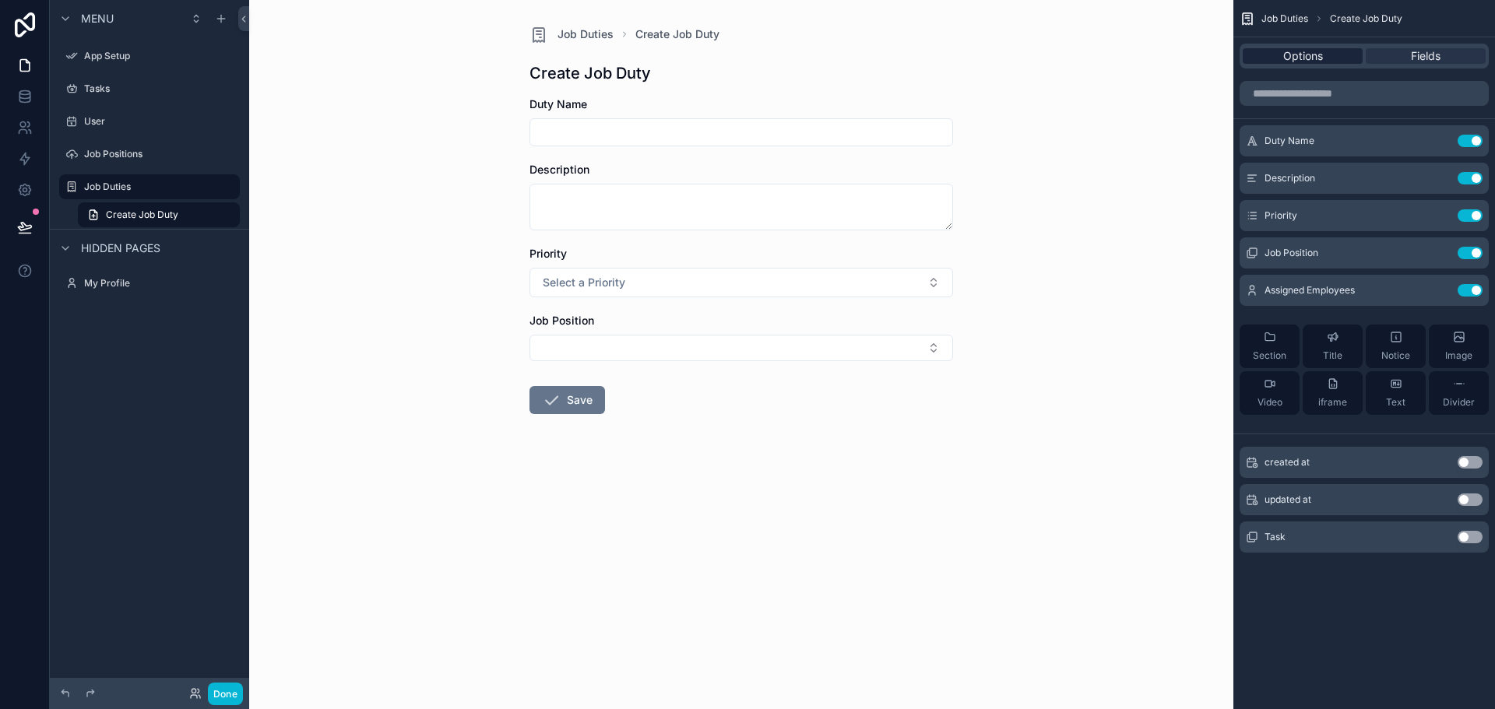
click at [1310, 58] on span "Options" at bounding box center [1303, 56] width 40 height 16
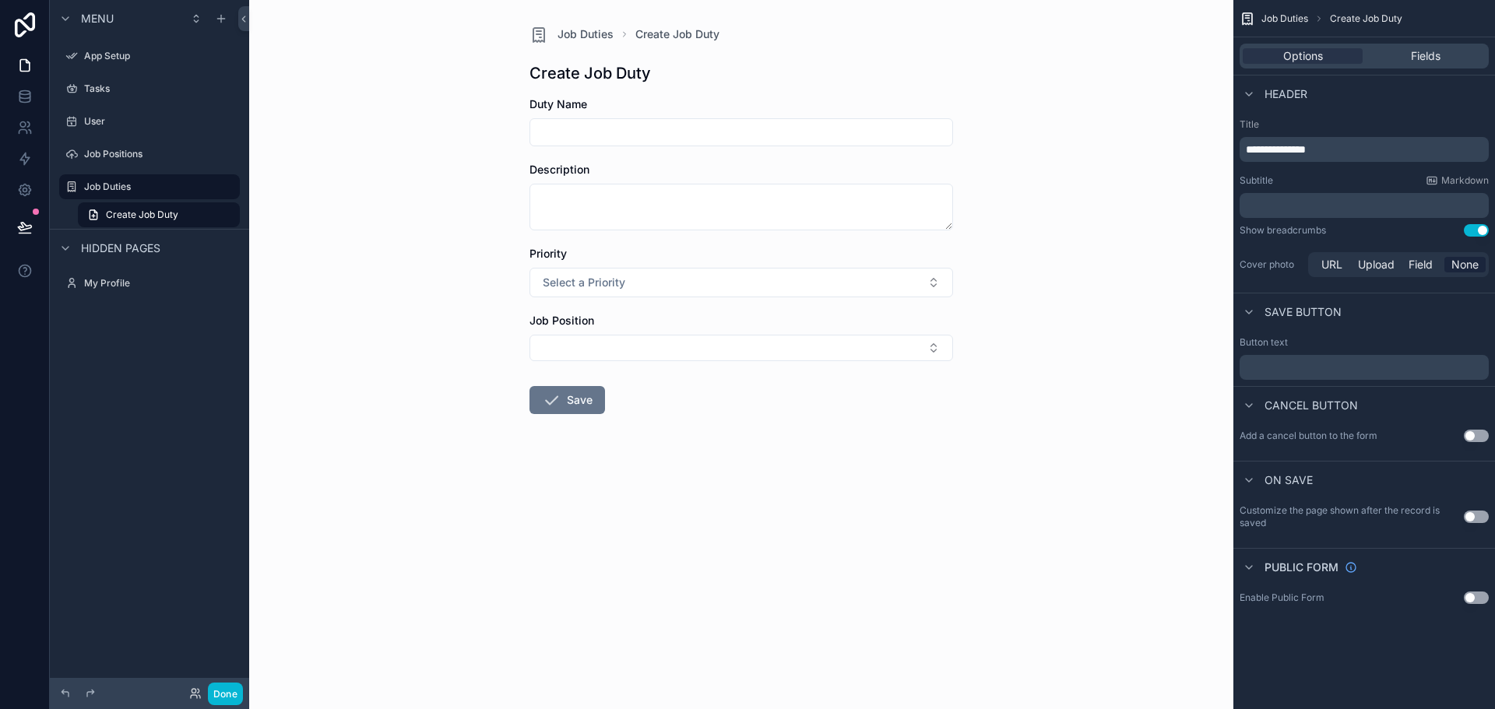
click at [1479, 516] on button "Use setting" at bounding box center [1476, 517] width 25 height 12
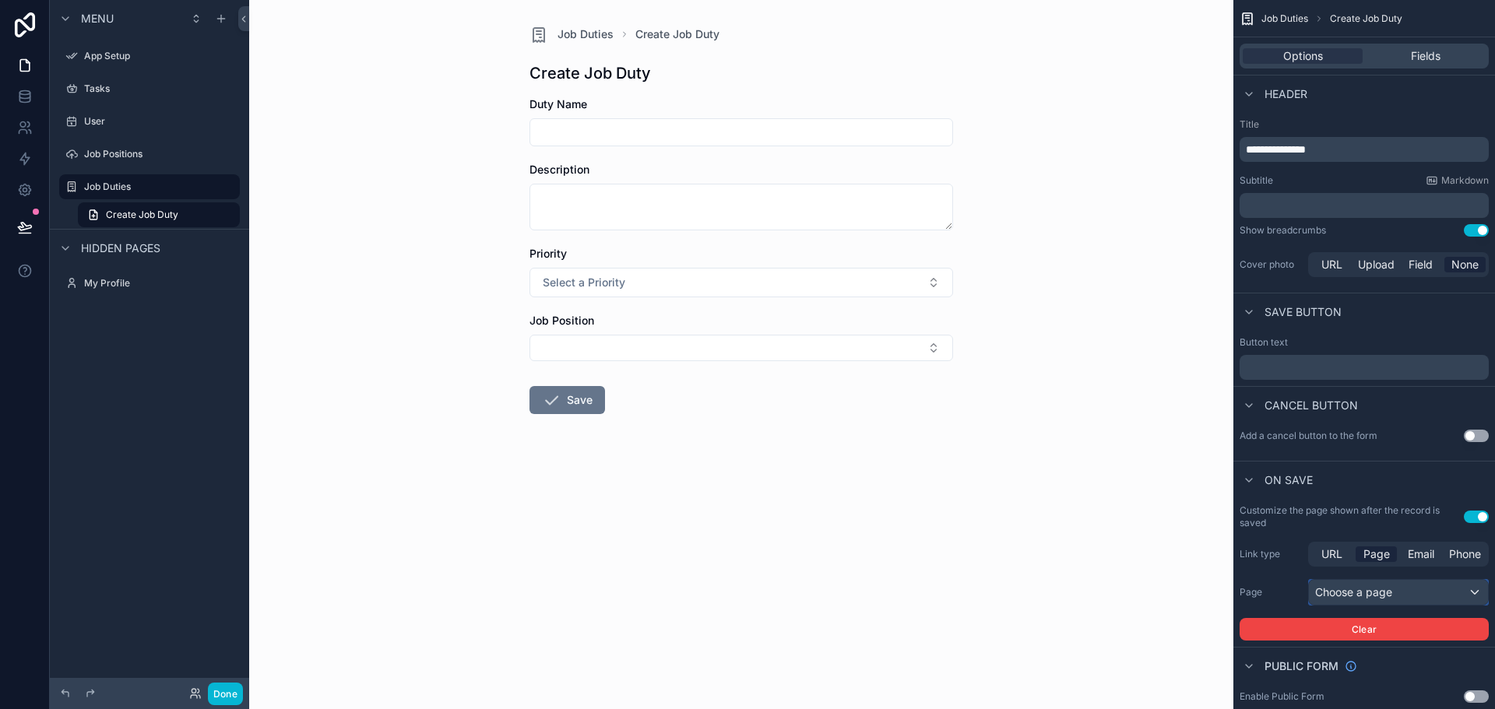
click at [1388, 594] on div "Choose a page" at bounding box center [1398, 592] width 179 height 25
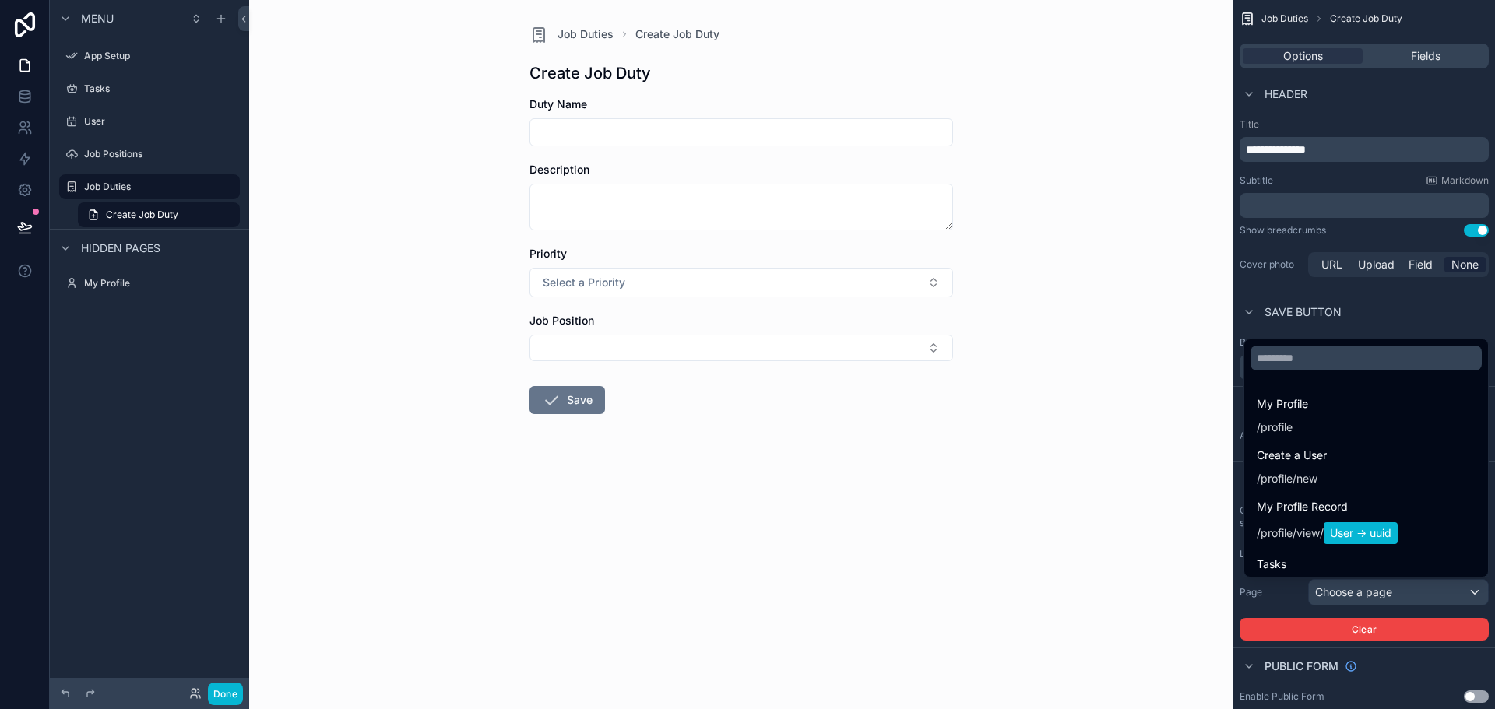
click at [1388, 594] on div "scrollable content" at bounding box center [747, 354] width 1495 height 709
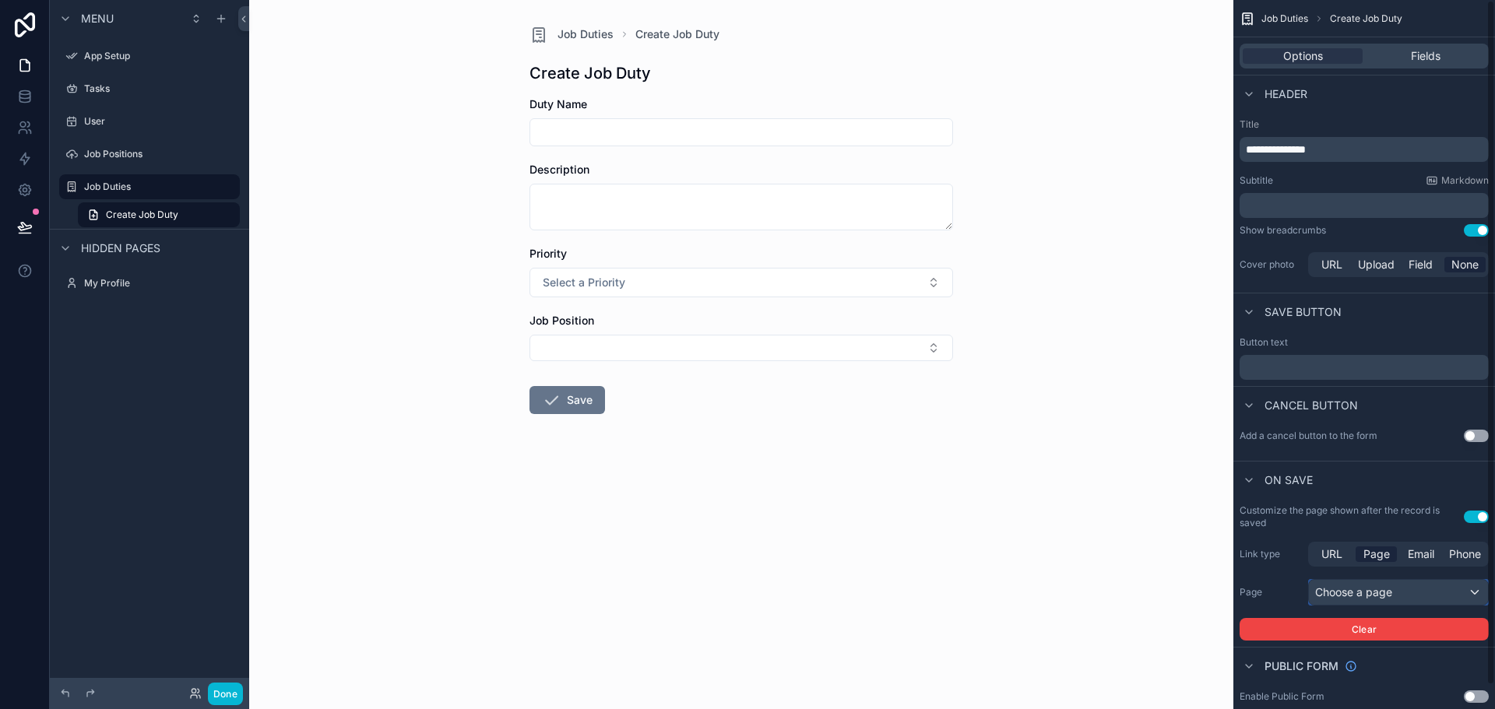
click at [1388, 594] on div "Choose a page" at bounding box center [1398, 592] width 179 height 25
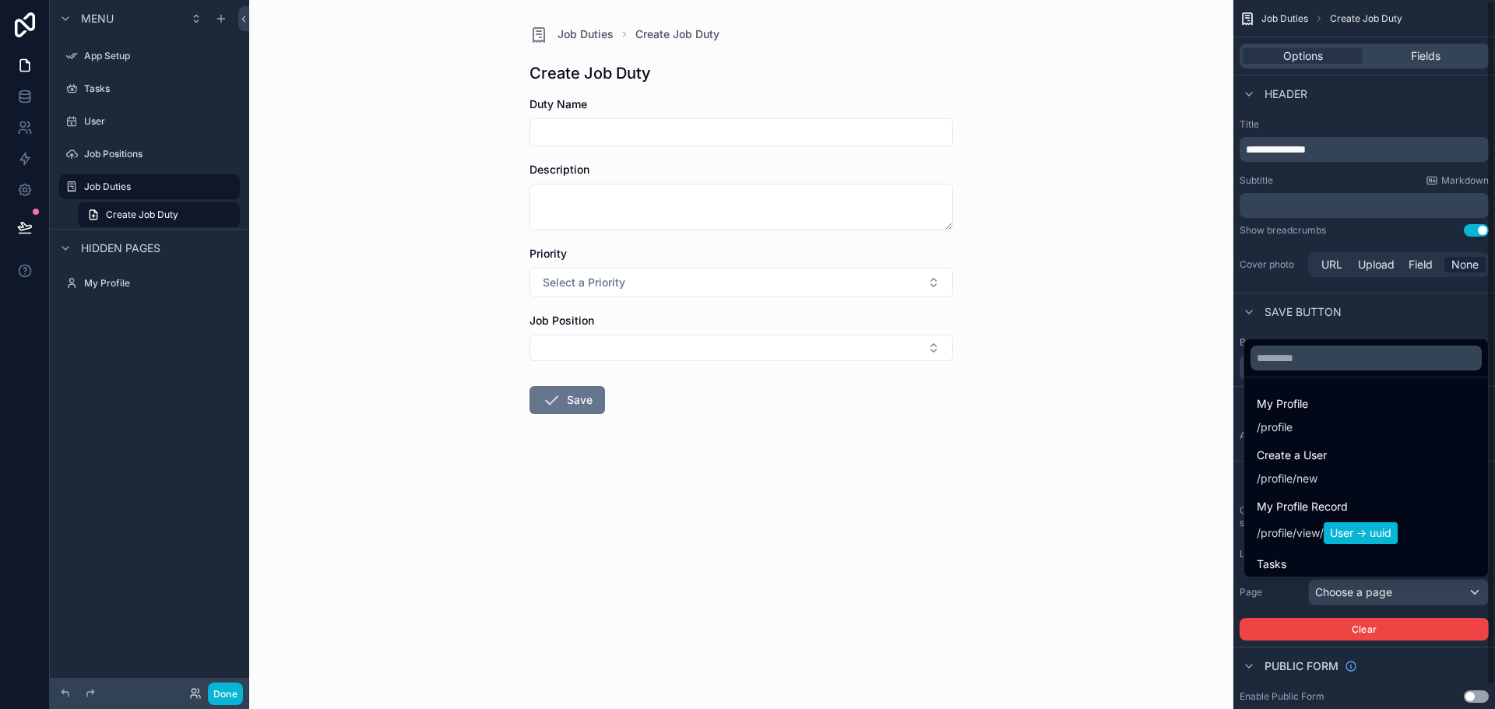
click at [1384, 325] on div "scrollable content" at bounding box center [747, 354] width 1495 height 709
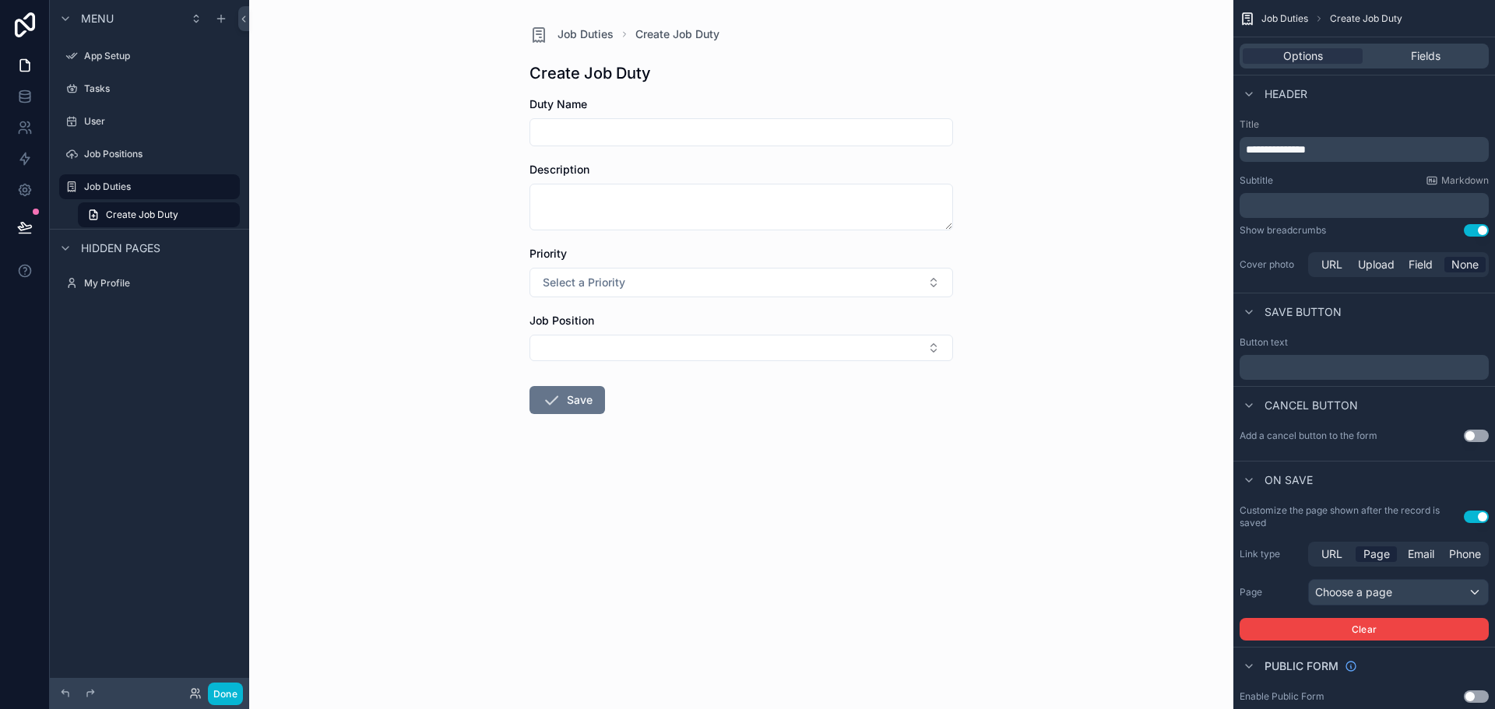
click at [1470, 518] on button "Use setting" at bounding box center [1476, 517] width 25 height 12
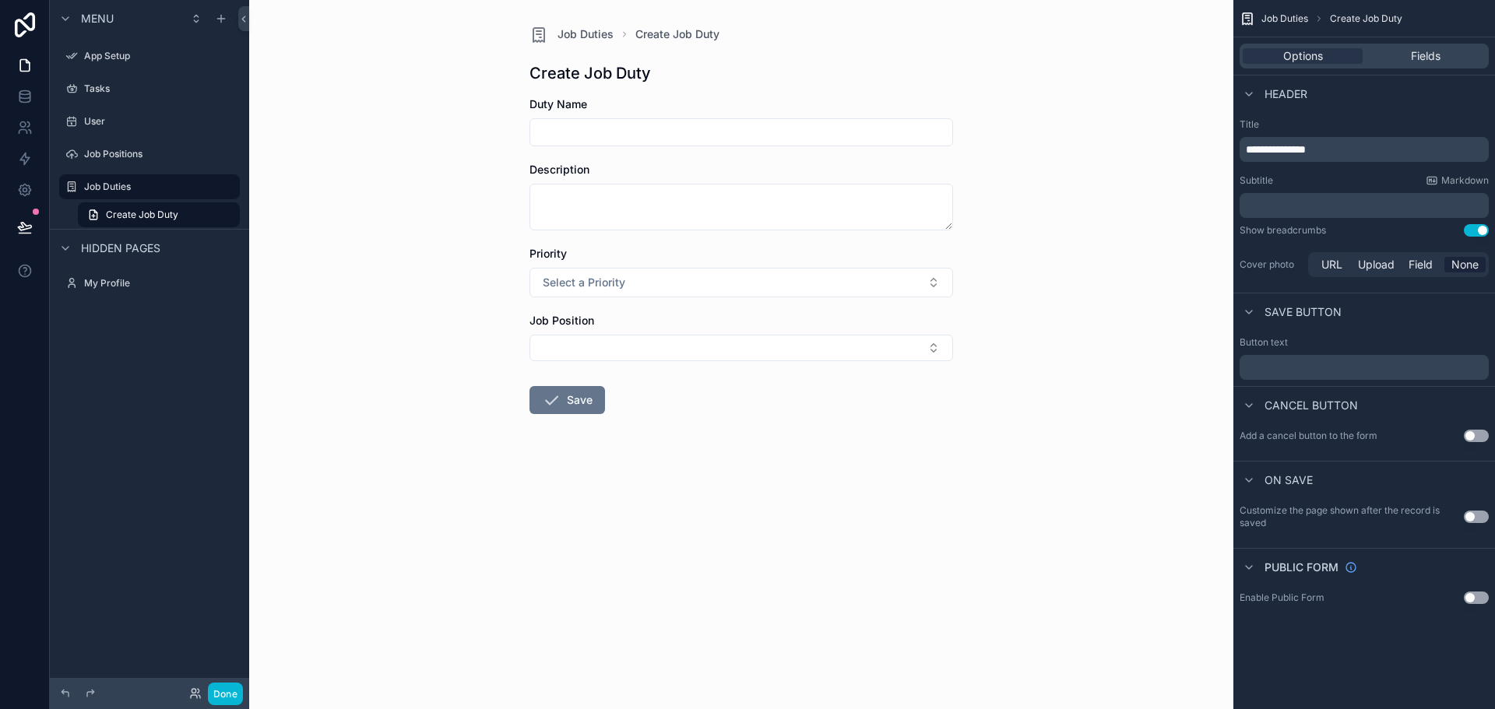
click at [1484, 439] on button "Use setting" at bounding box center [1476, 436] width 25 height 12
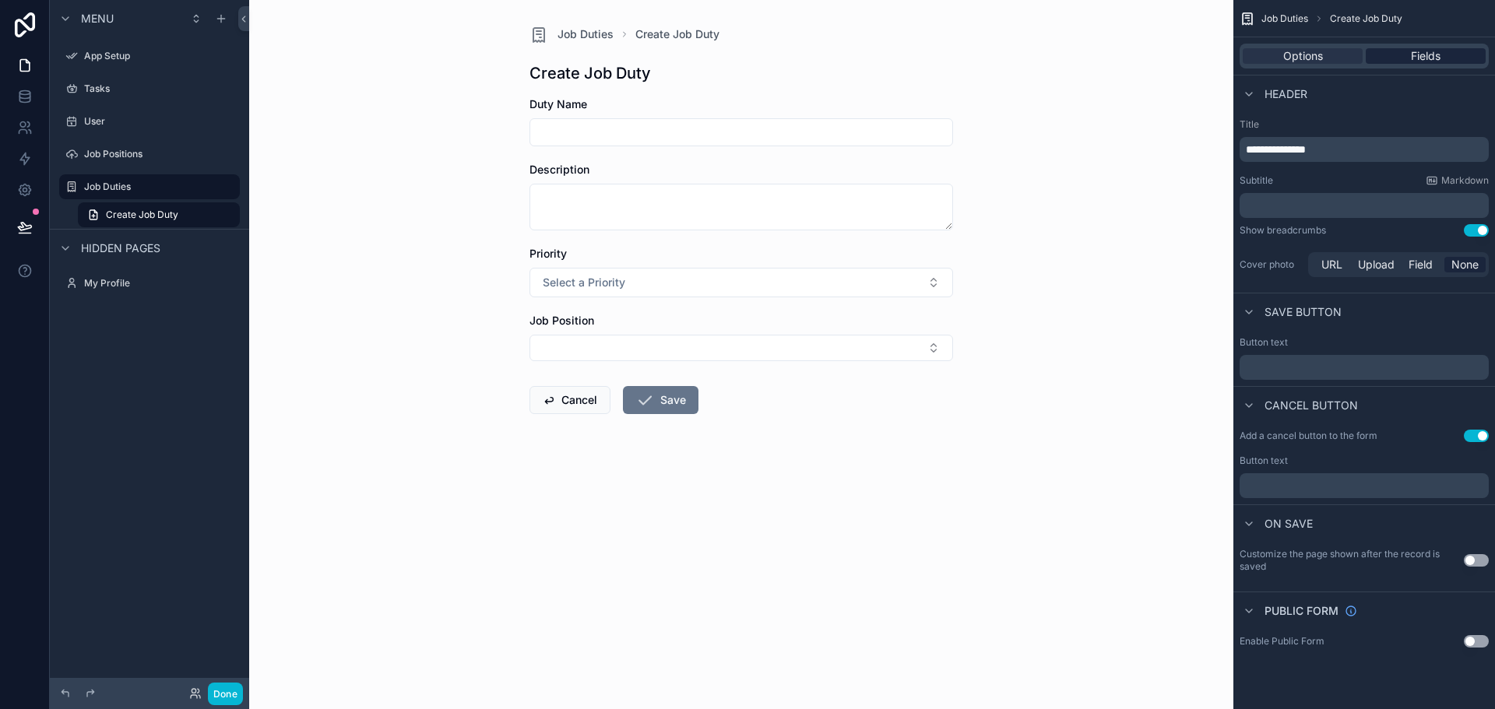
click at [1400, 53] on div "Fields" at bounding box center [1426, 56] width 120 height 16
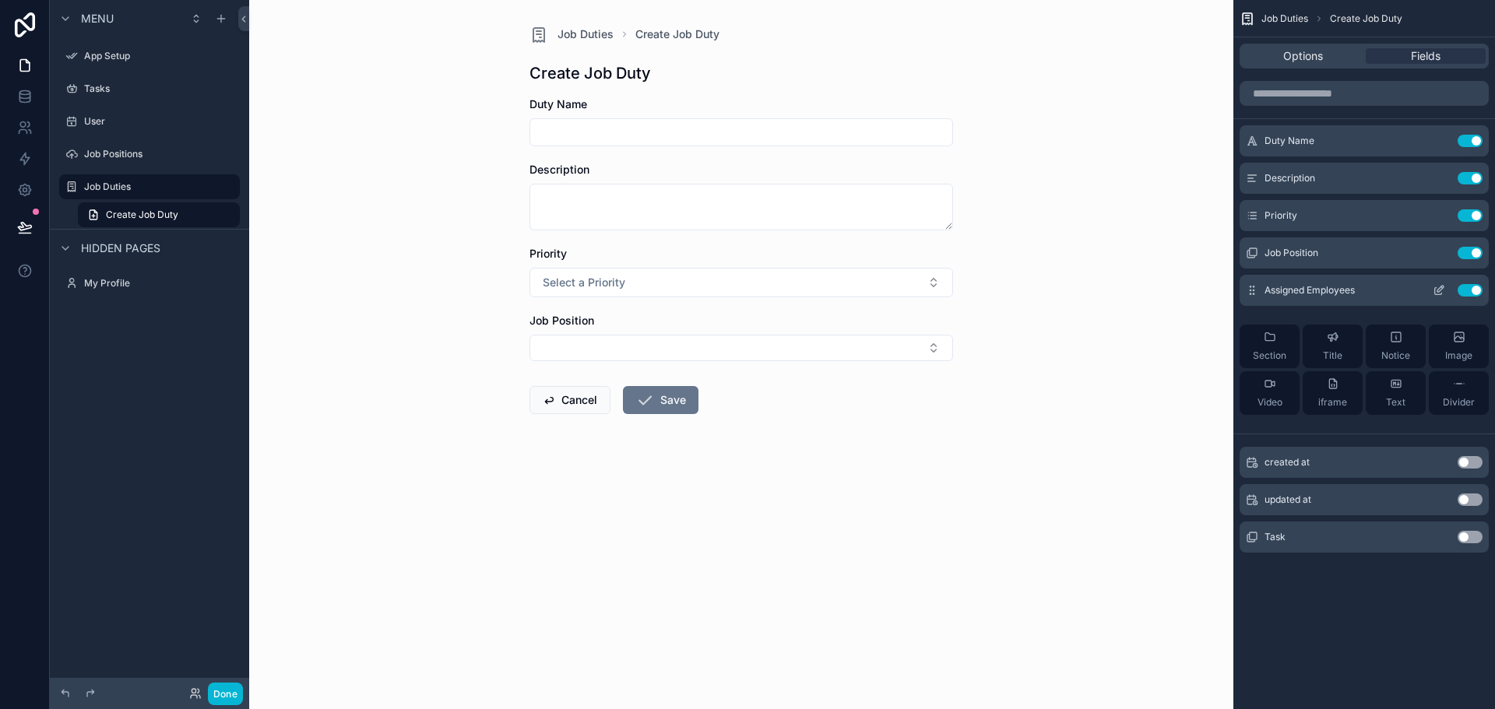
click at [1437, 290] on icon "scrollable content" at bounding box center [1440, 289] width 6 height 6
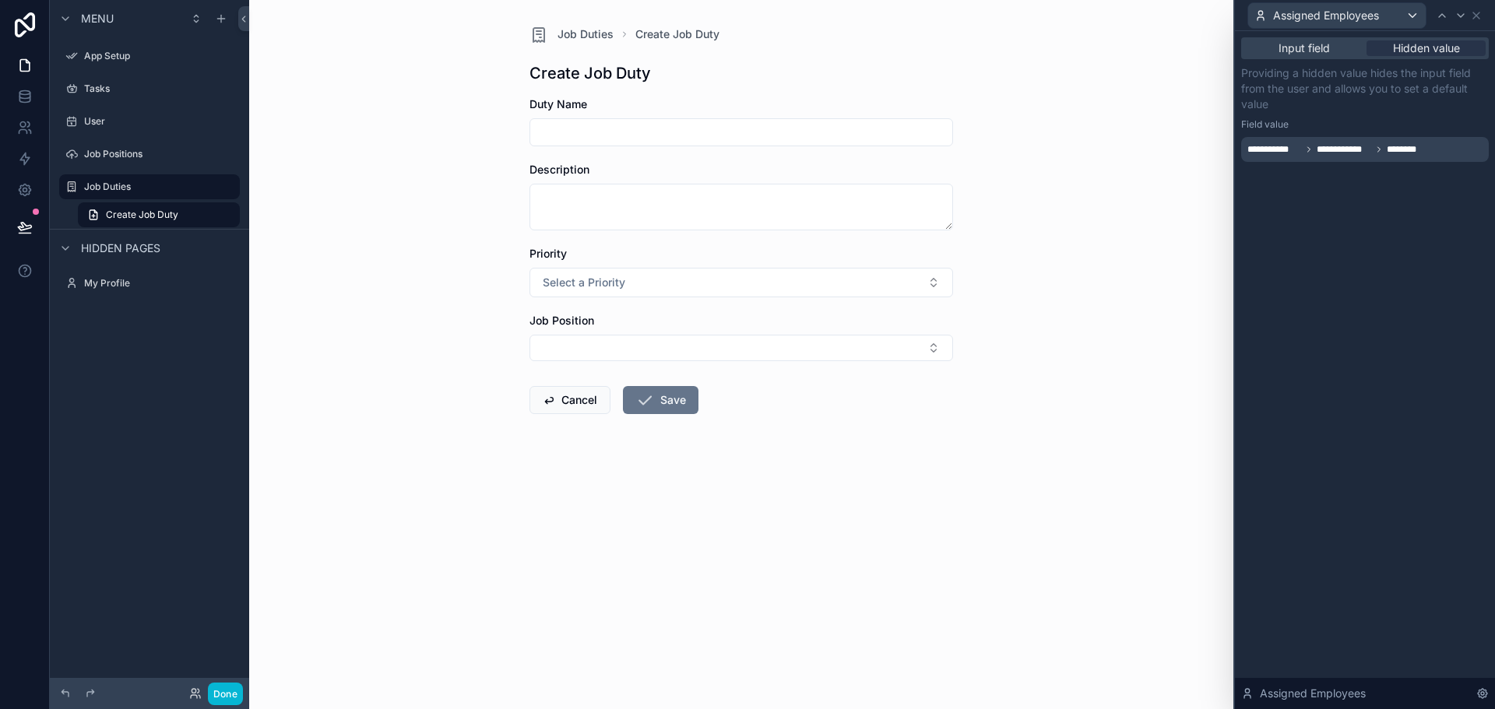
click at [1435, 147] on div "**********" at bounding box center [1365, 149] width 248 height 25
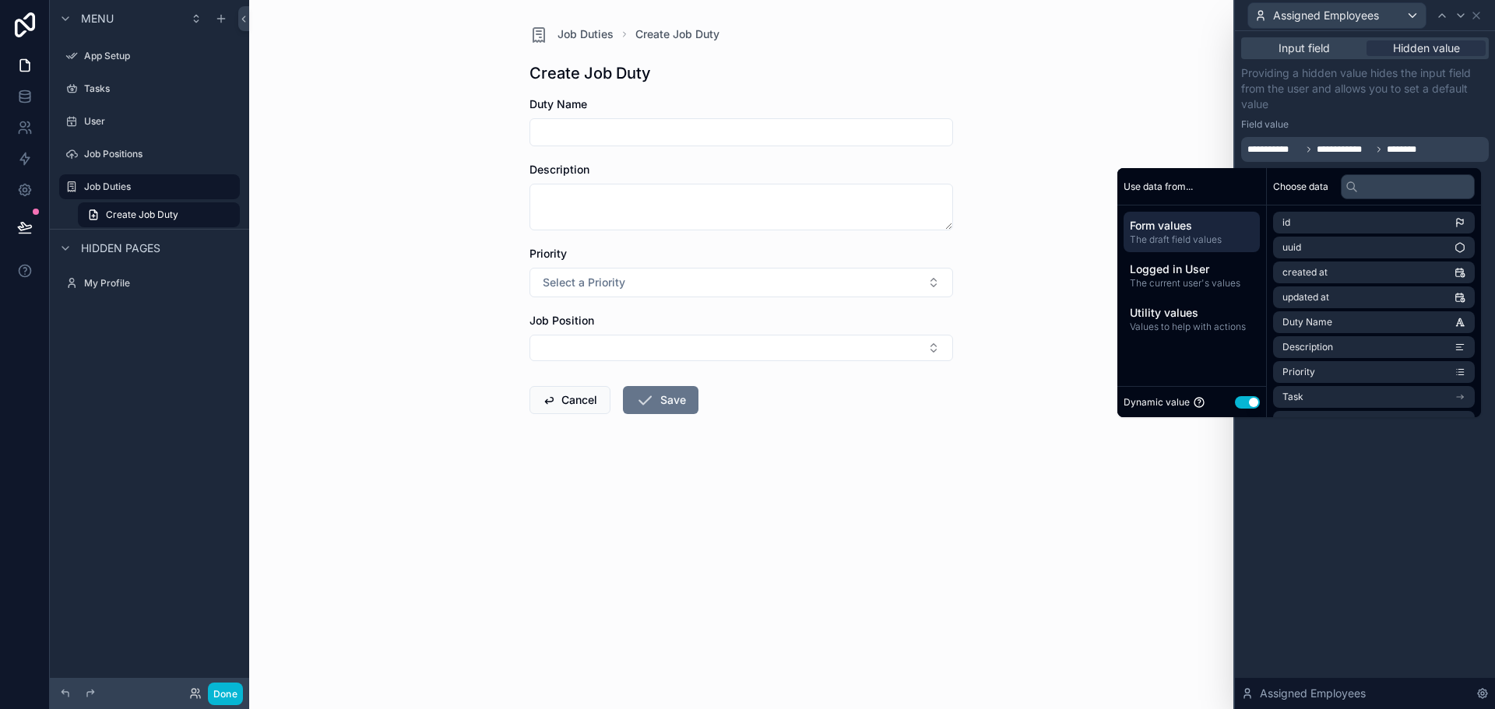
click at [1433, 146] on div "**********" at bounding box center [1365, 149] width 248 height 25
click at [1153, 323] on span "Values to help with actions" at bounding box center [1192, 327] width 124 height 12
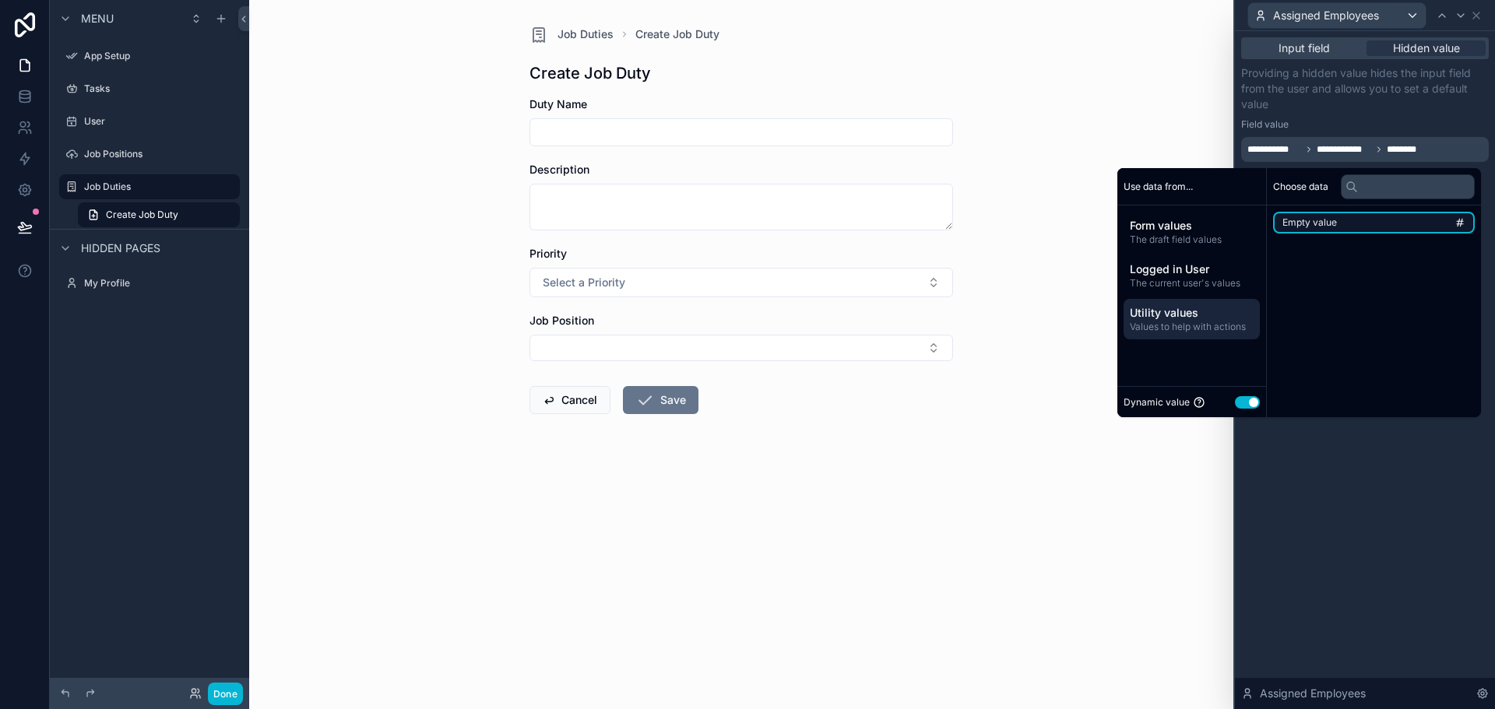
click at [1296, 223] on span "Empty value" at bounding box center [1309, 222] width 55 height 12
click at [1416, 566] on div "**********" at bounding box center [1365, 370] width 260 height 678
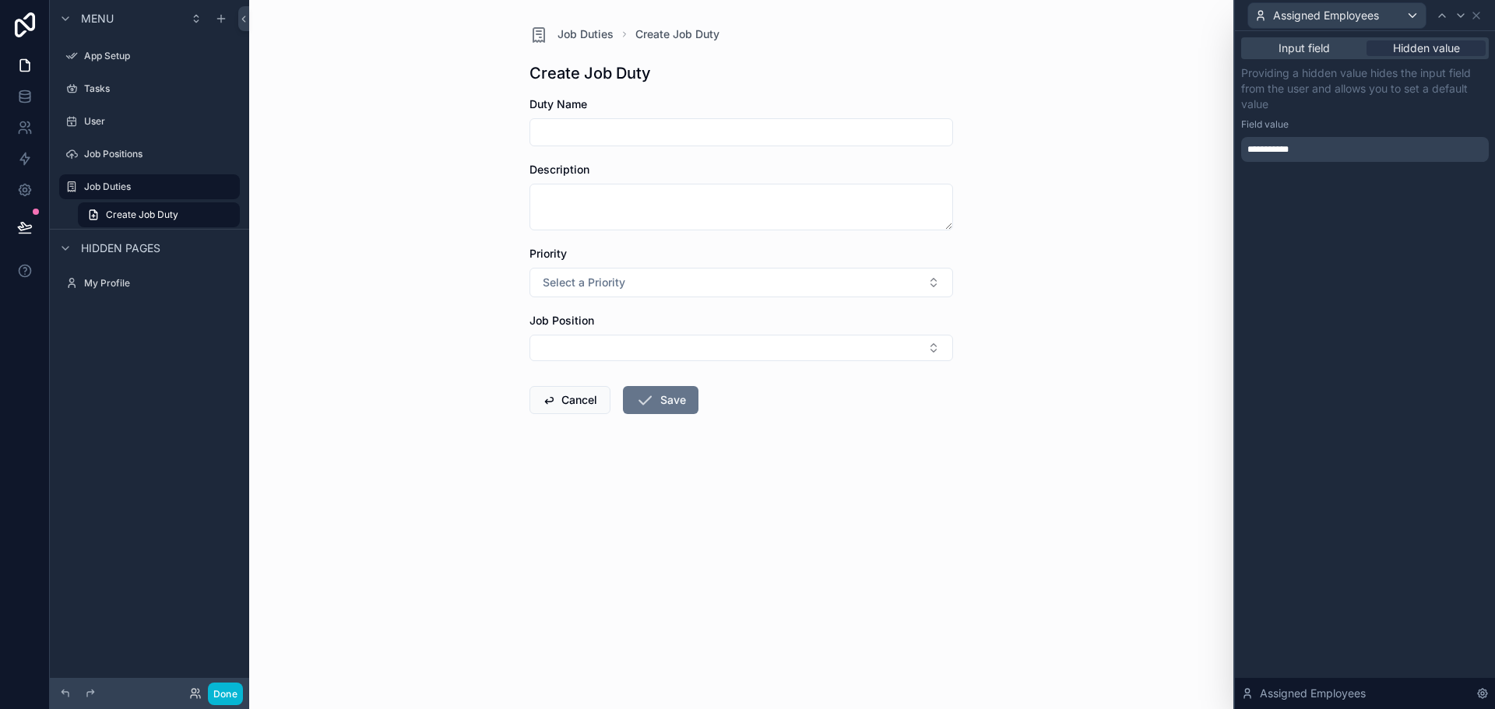
click at [1309, 57] on div "Input field Hidden value" at bounding box center [1365, 48] width 248 height 22
click at [1310, 53] on span "Input field" at bounding box center [1304, 48] width 51 height 16
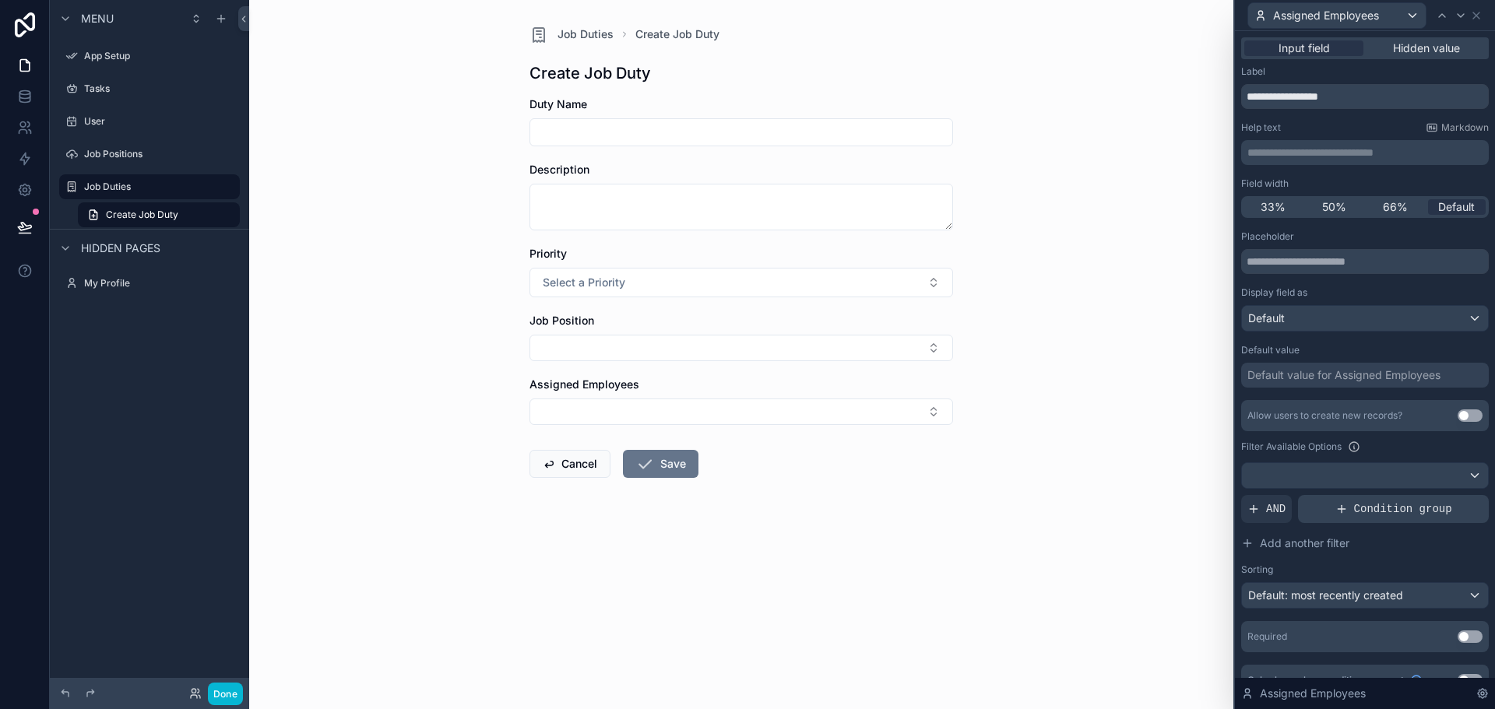
click at [1434, 509] on span "Condition group" at bounding box center [1403, 509] width 98 height 16
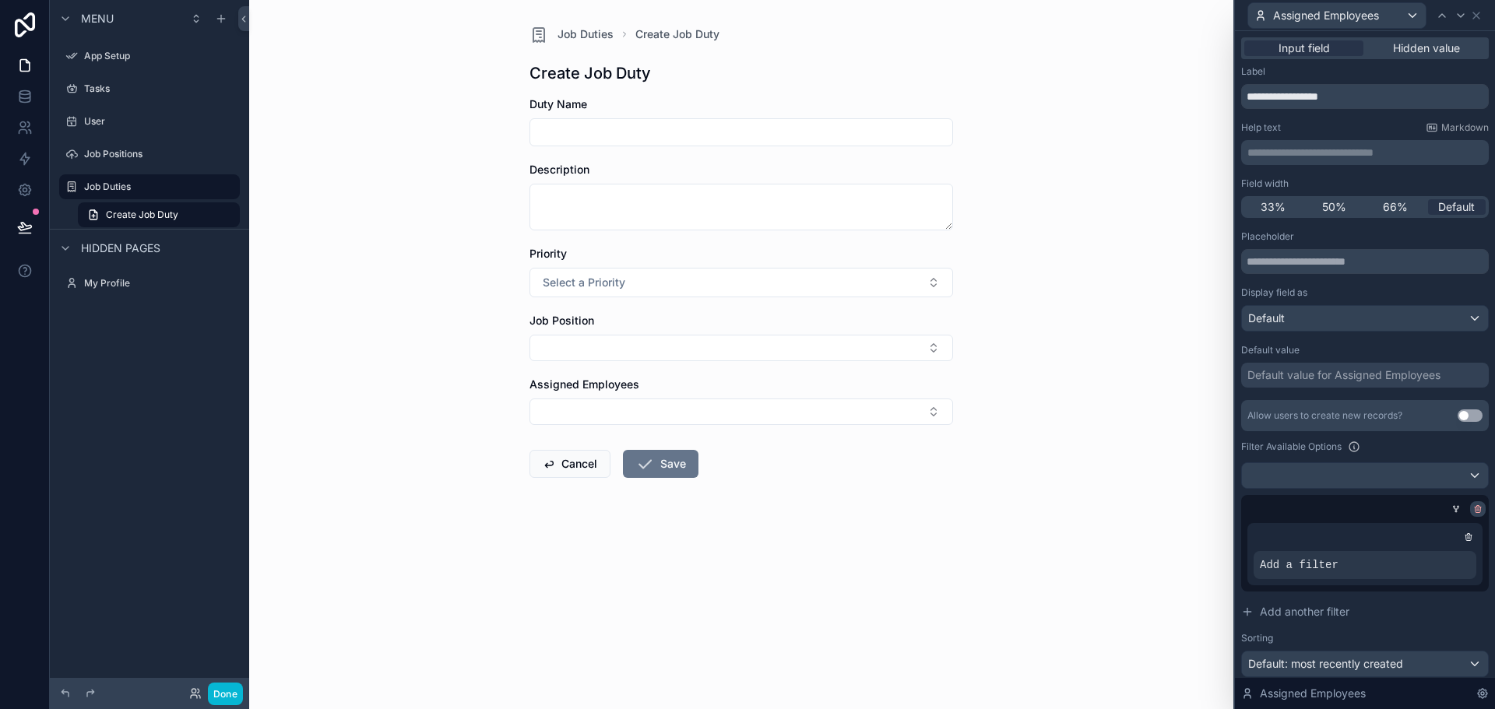
click at [1473, 506] on icon at bounding box center [1477, 509] width 9 height 9
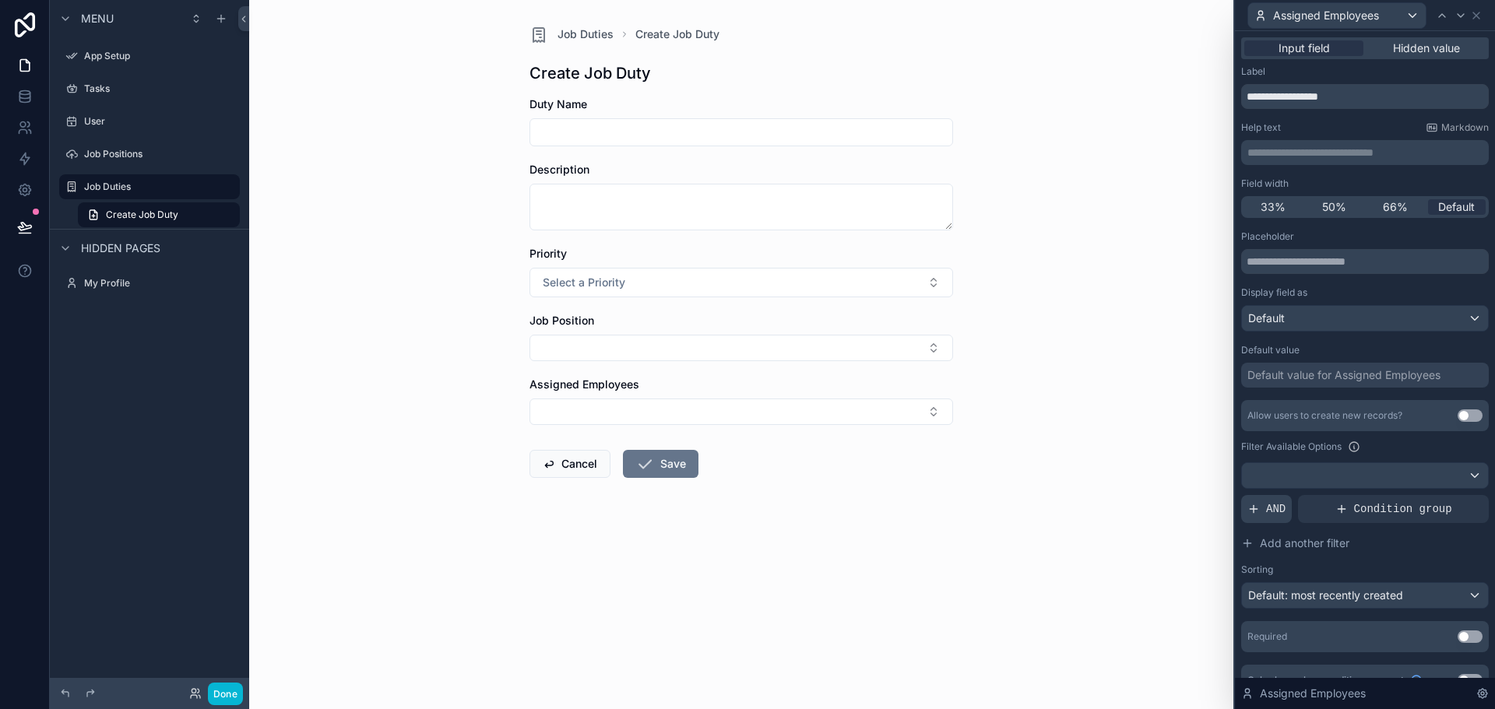
click at [1272, 508] on span "AND" at bounding box center [1275, 509] width 19 height 16
click at [1461, 497] on div at bounding box center [1472, 497] width 22 height 22
click at [1453, 478] on div at bounding box center [1365, 475] width 246 height 25
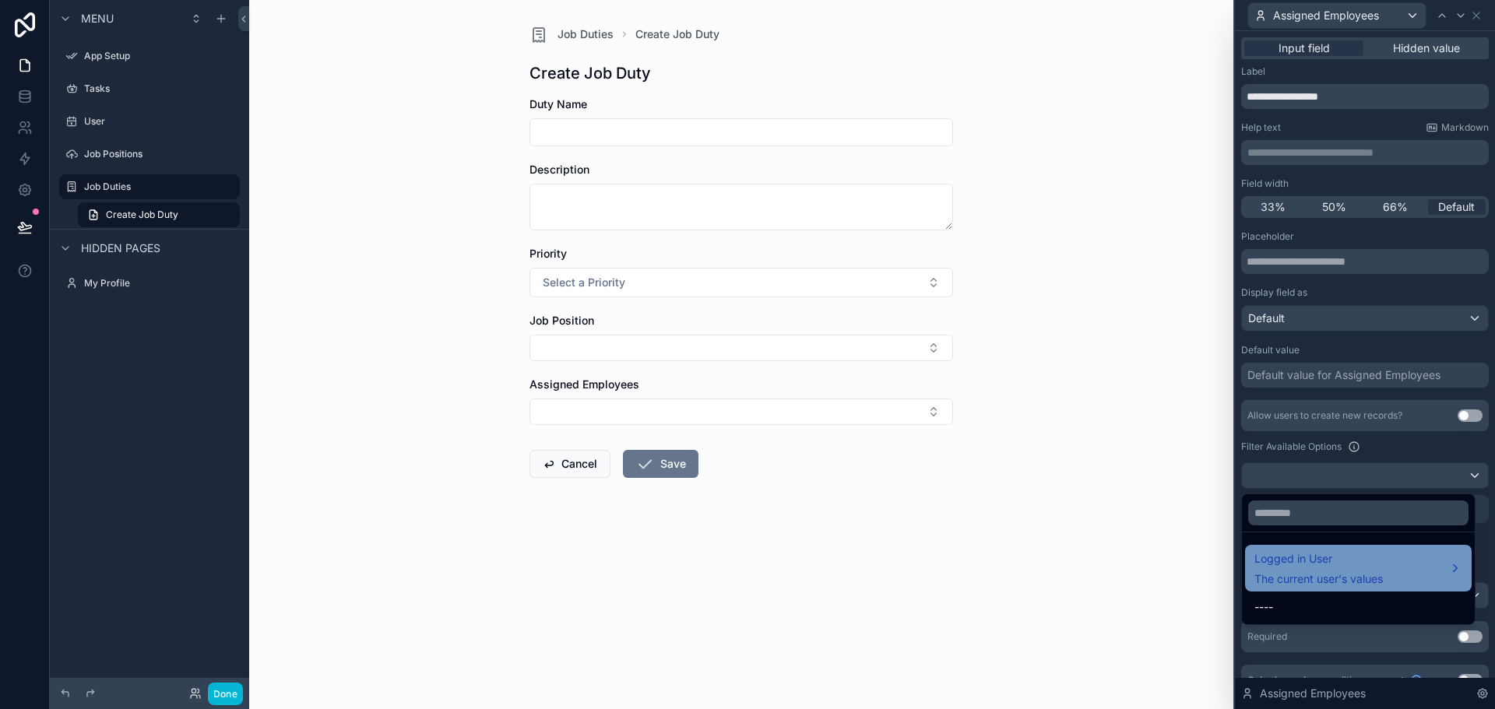
click at [1392, 566] on div "Logged in User The current user's values" at bounding box center [1358, 568] width 208 height 37
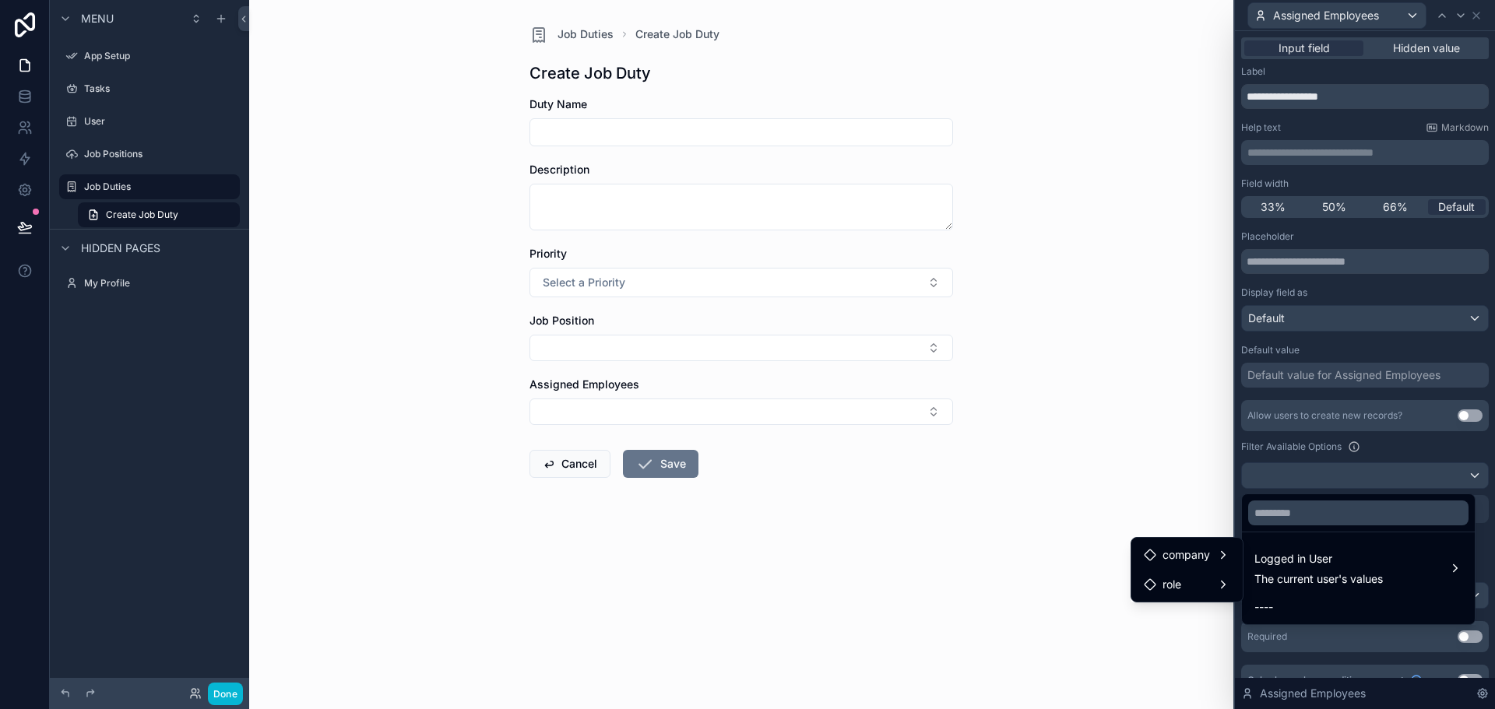
click at [1402, 450] on div at bounding box center [1365, 354] width 260 height 709
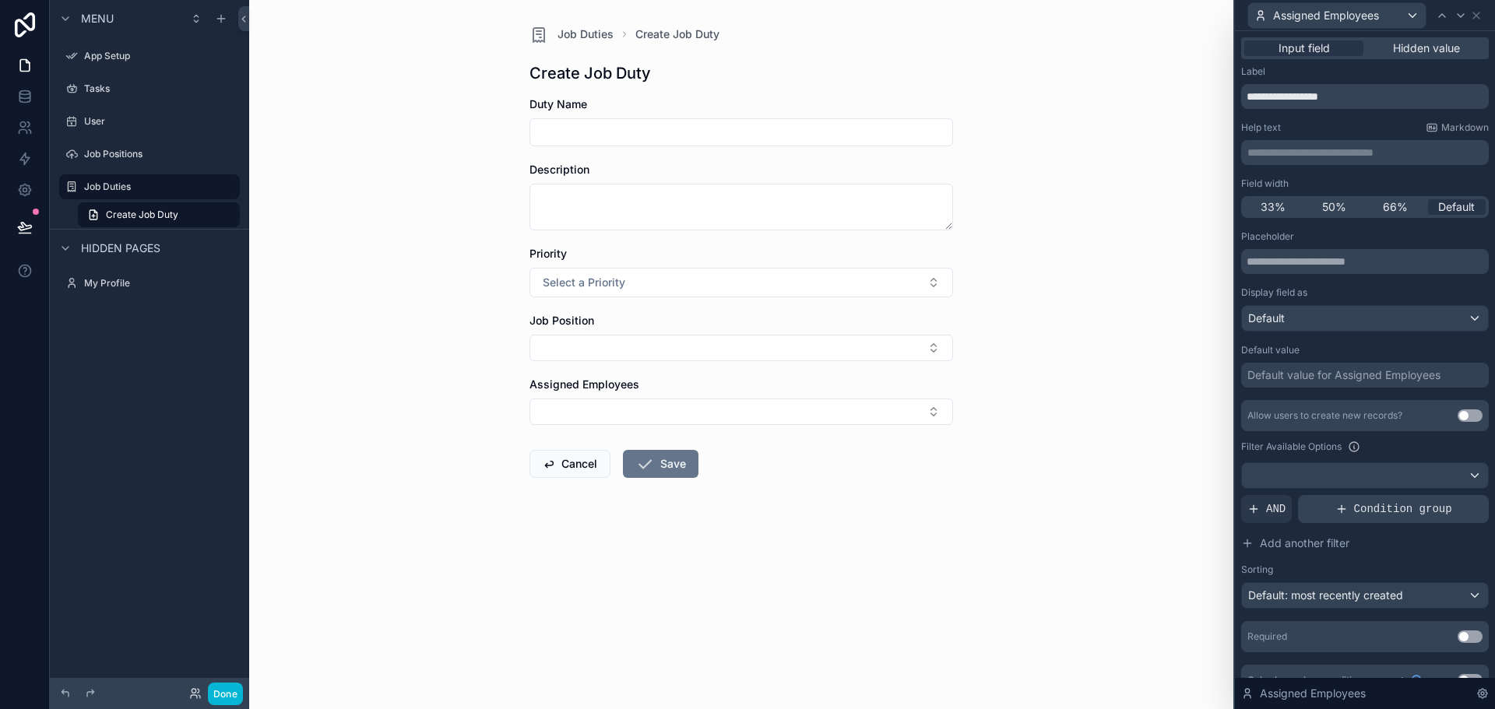
click at [1388, 501] on div "Condition group" at bounding box center [1393, 509] width 191 height 28
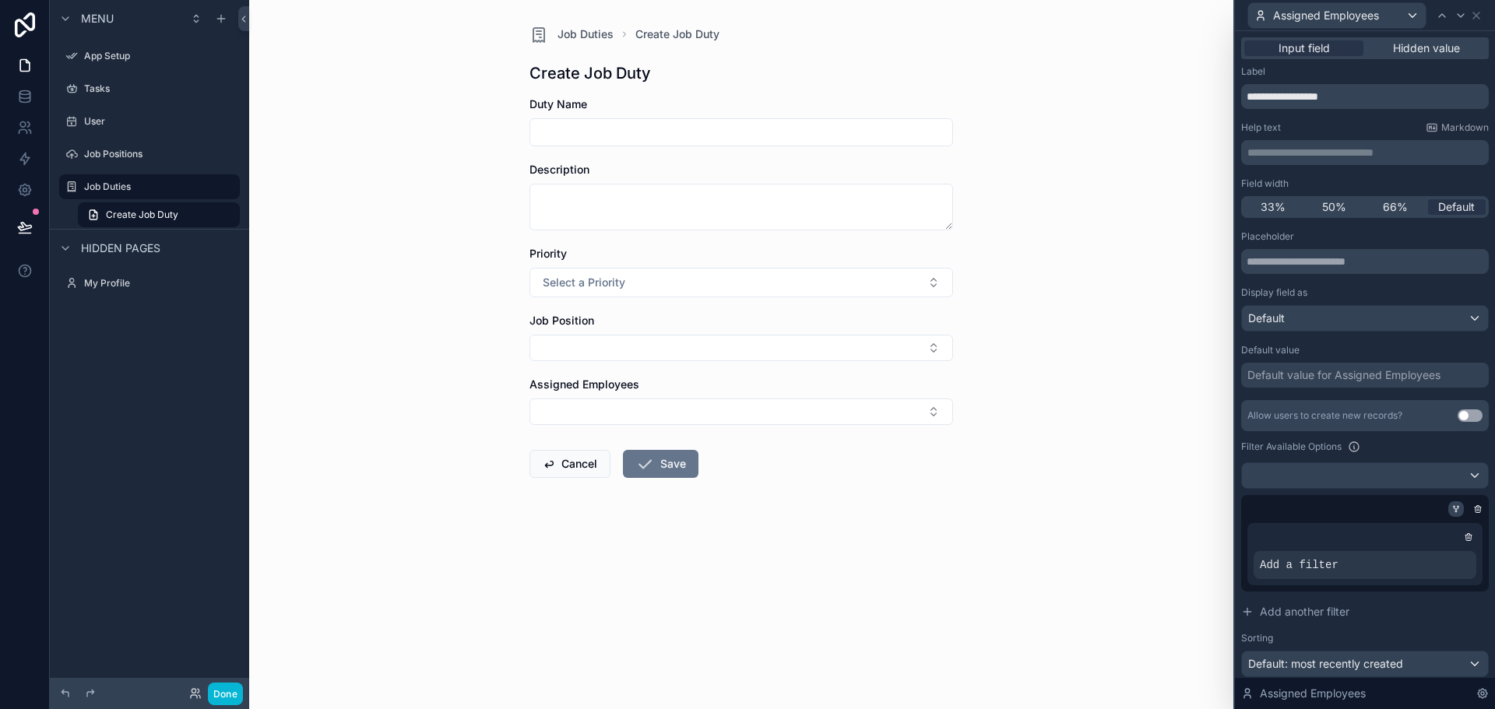
click at [1449, 512] on div at bounding box center [1456, 509] width 16 height 16
click at [1451, 505] on icon at bounding box center [1455, 509] width 9 height 9
click at [1464, 628] on icon at bounding box center [1468, 627] width 9 height 9
click at [1427, 549] on div at bounding box center [1438, 553] width 22 height 22
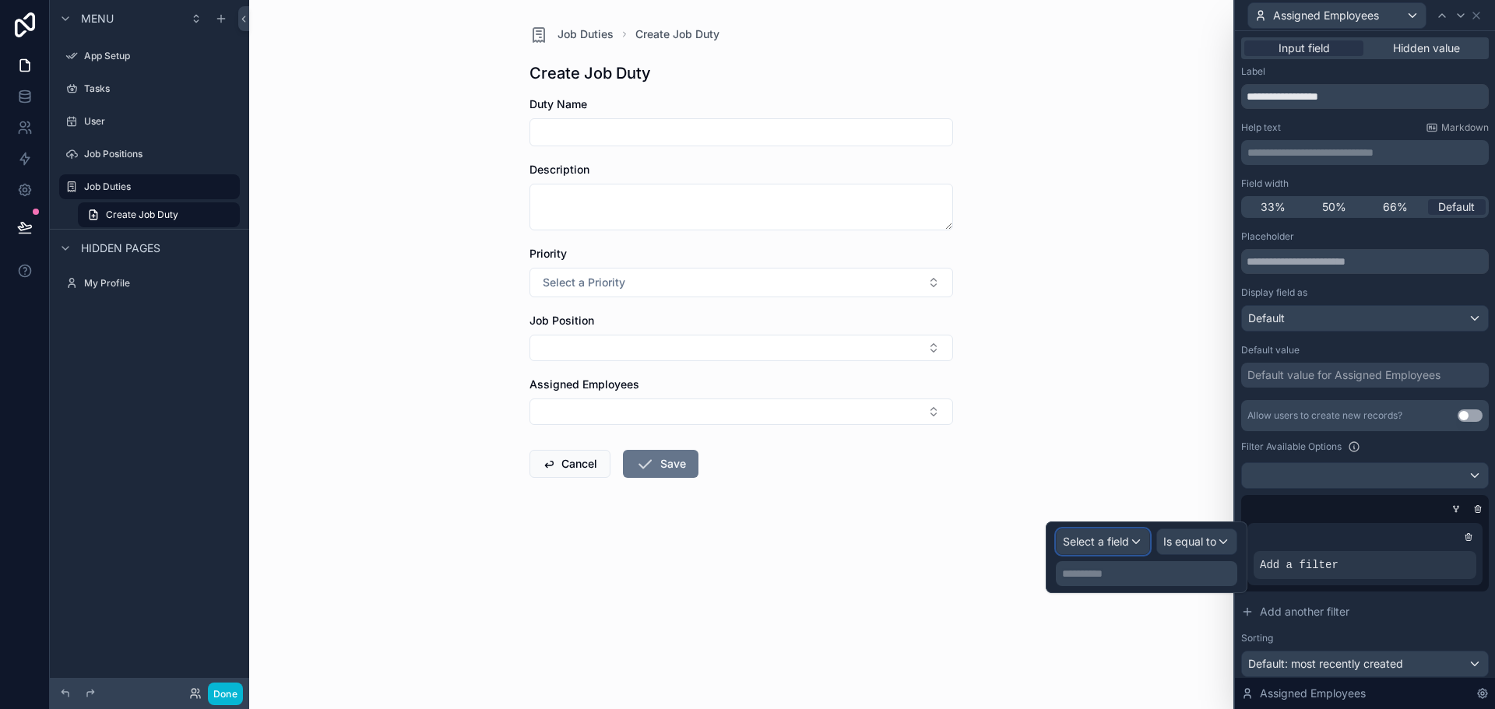
click at [1142, 536] on div "Select a field" at bounding box center [1103, 541] width 93 height 25
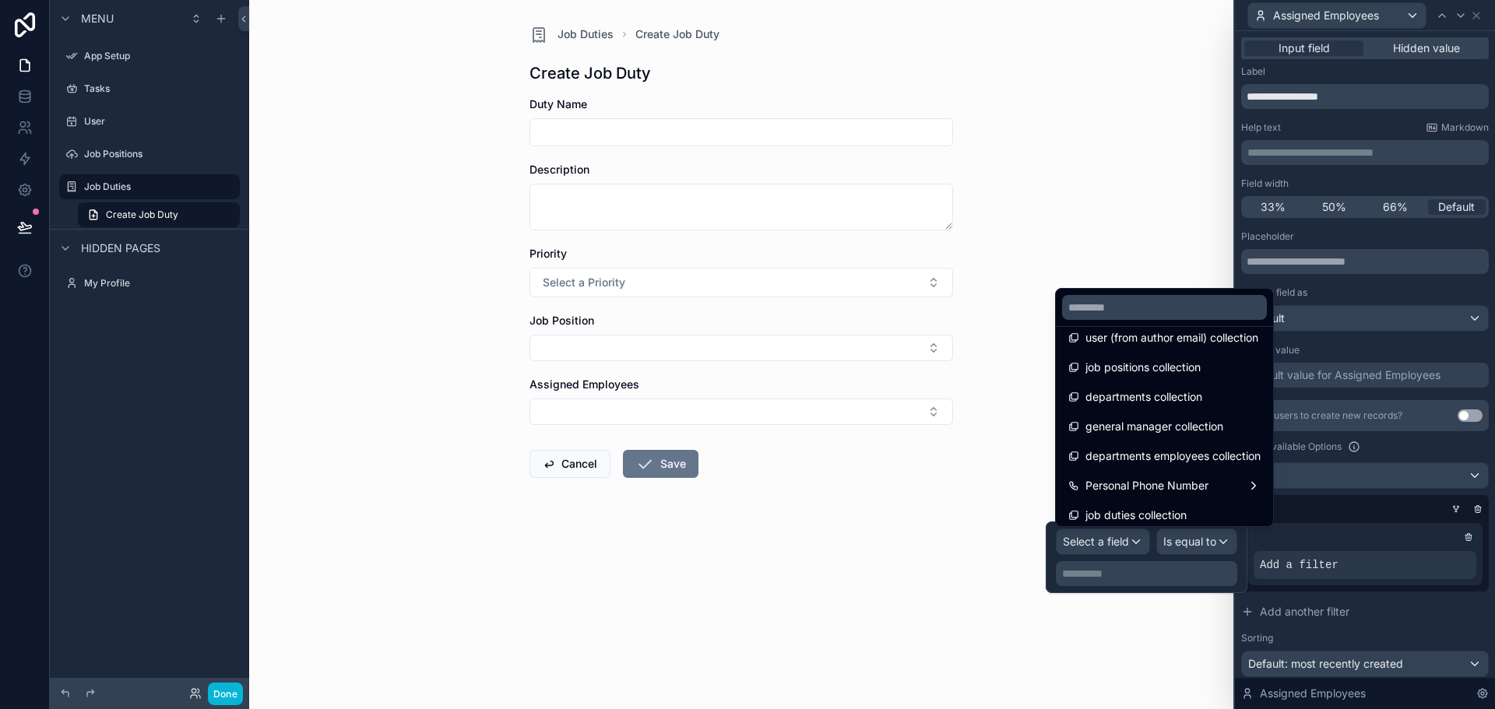
scroll to position [525, 0]
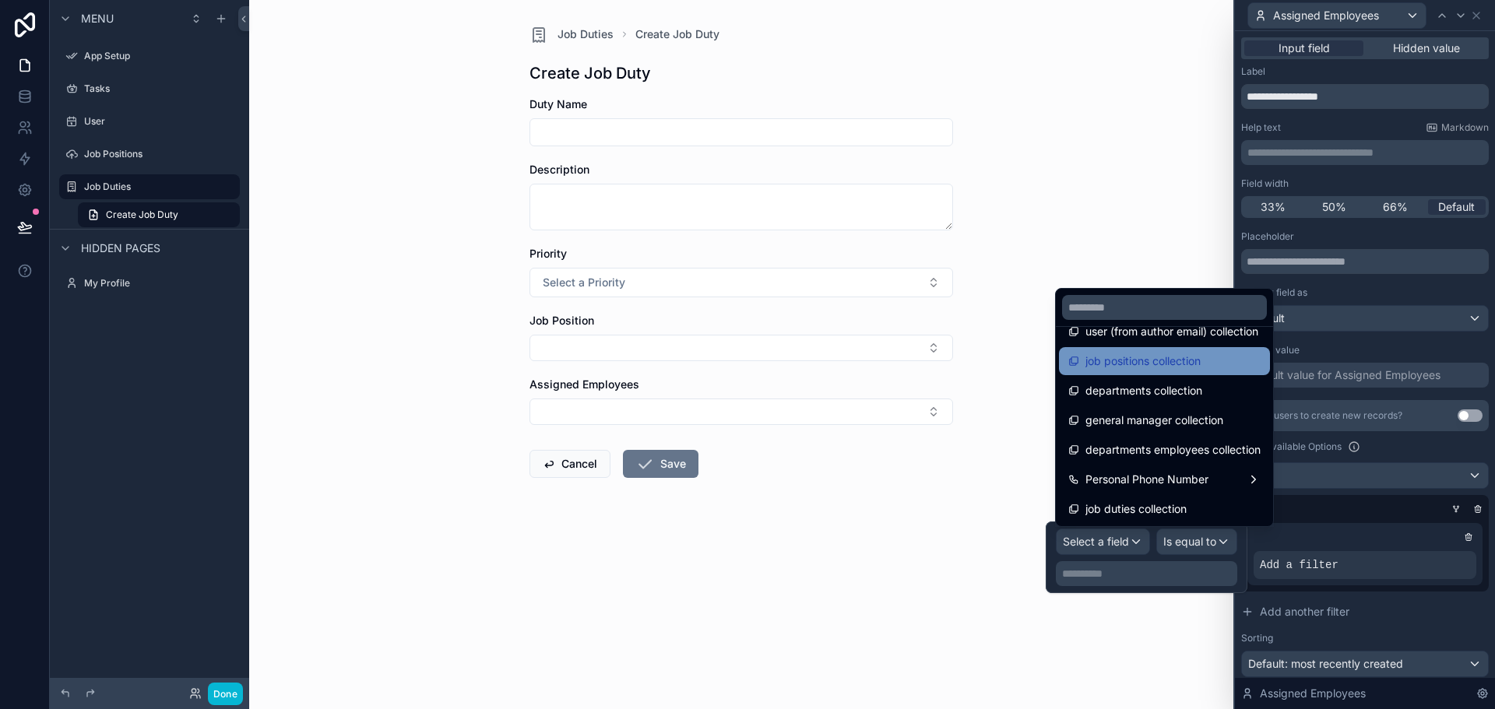
click at [1226, 366] on div "job positions collection" at bounding box center [1164, 361] width 192 height 19
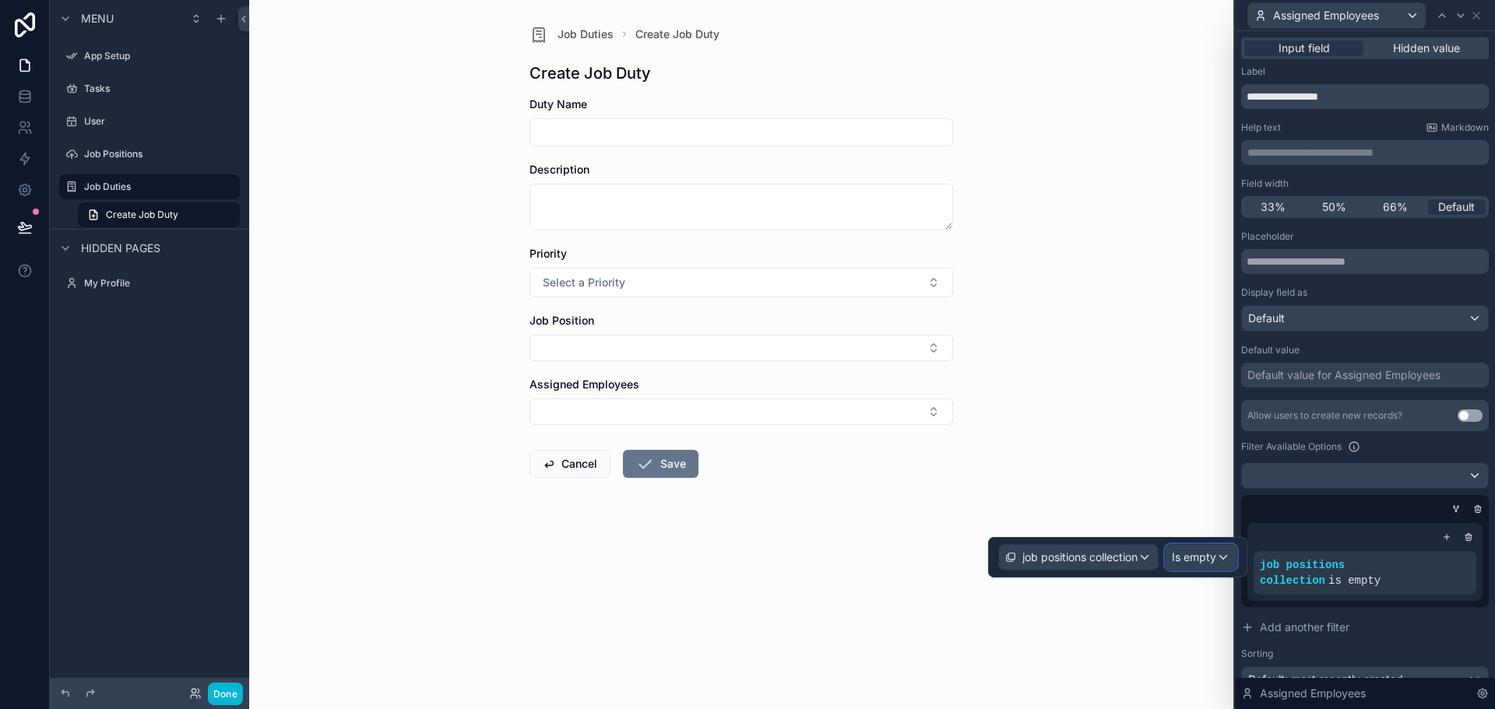
click at [1208, 558] on span "Is empty" at bounding box center [1194, 558] width 44 height 16
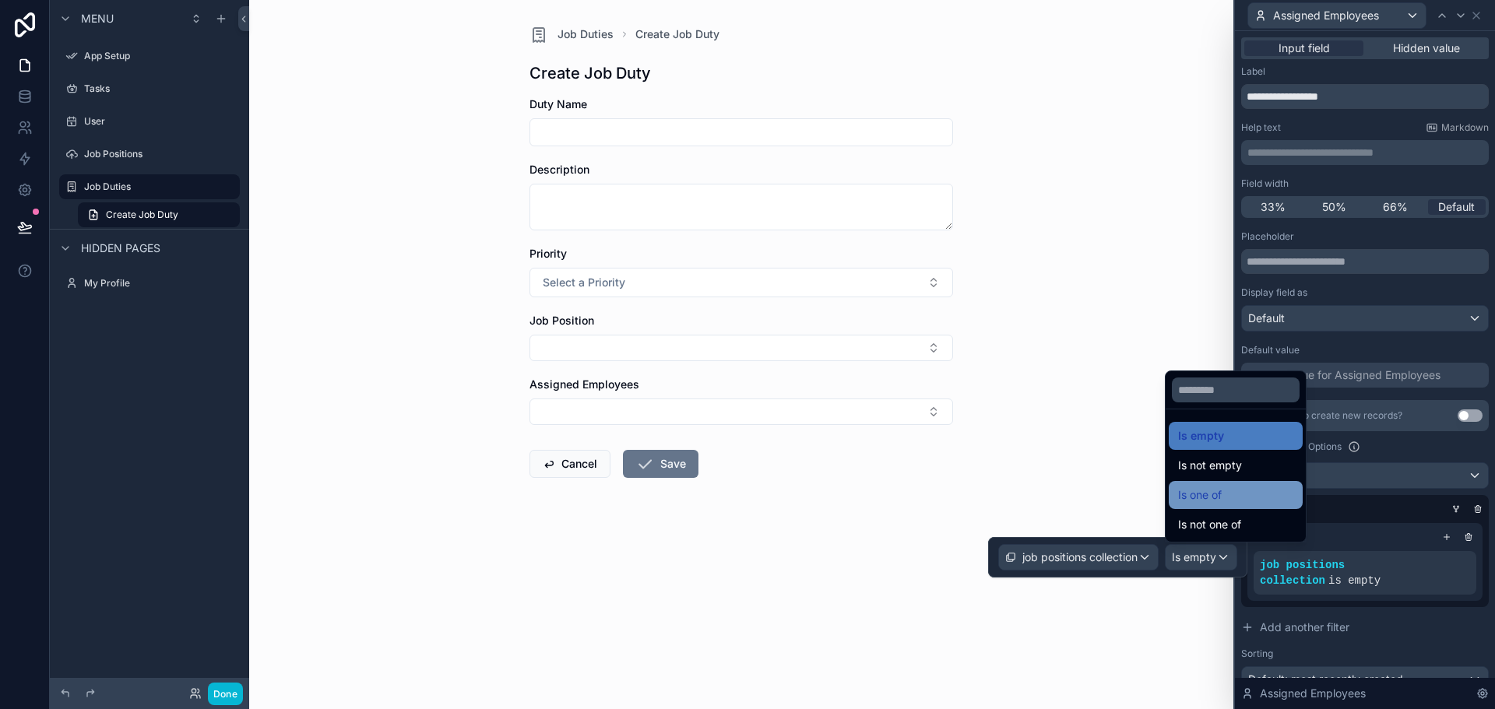
click at [1242, 493] on div "Is one of" at bounding box center [1235, 495] width 115 height 19
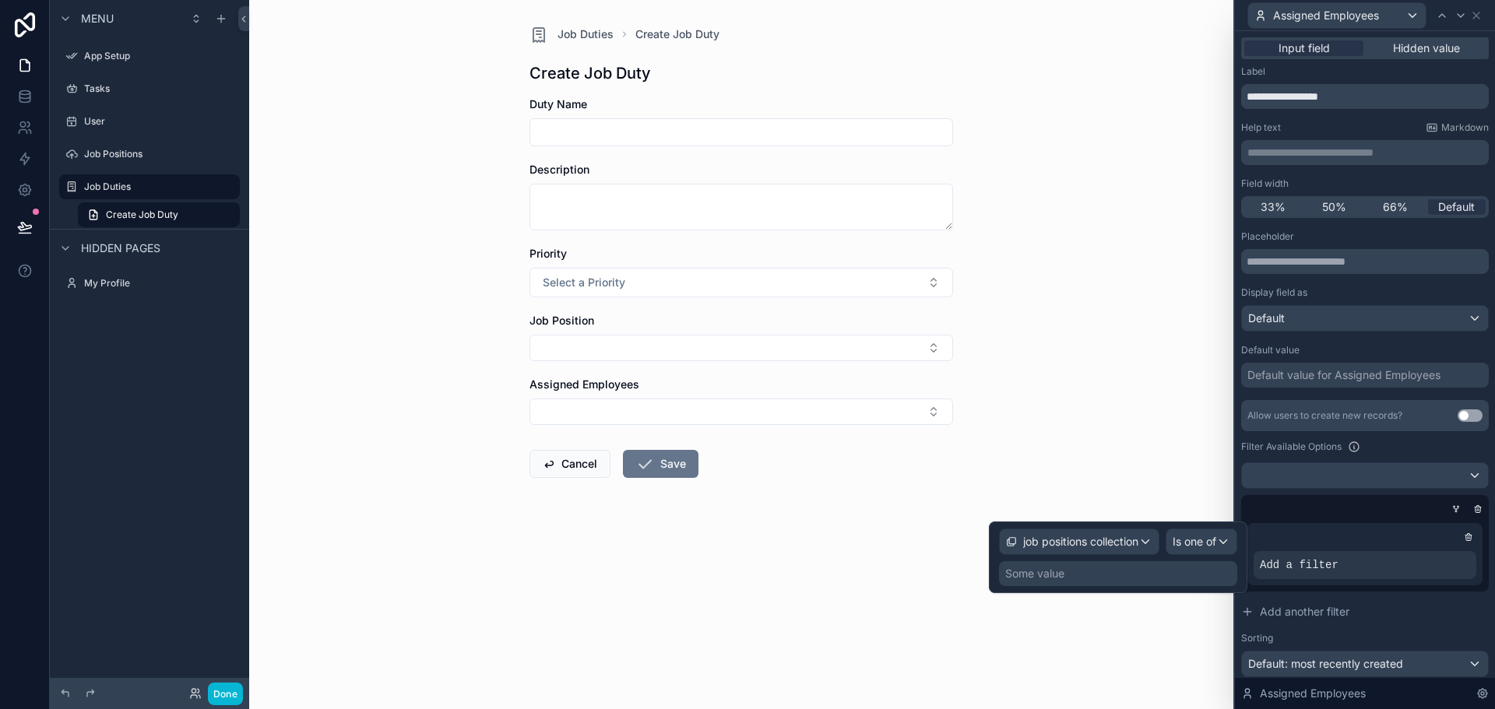
click at [1128, 579] on div "Some value" at bounding box center [1118, 573] width 238 height 25
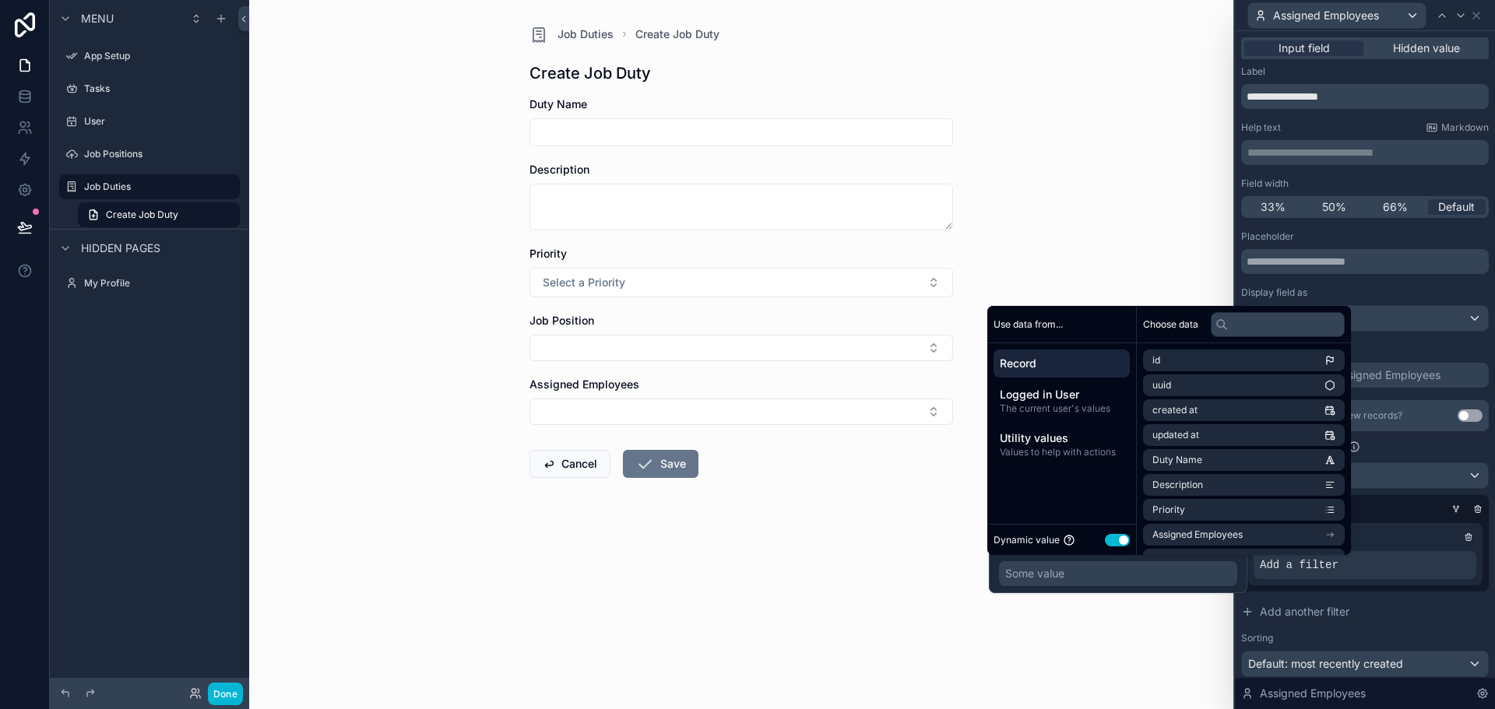
click at [1076, 360] on span "Record" at bounding box center [1062, 364] width 124 height 16
click at [1232, 541] on li "Job Position" at bounding box center [1244, 538] width 202 height 22
click at [1255, 390] on li "id" at bounding box center [1244, 389] width 202 height 22
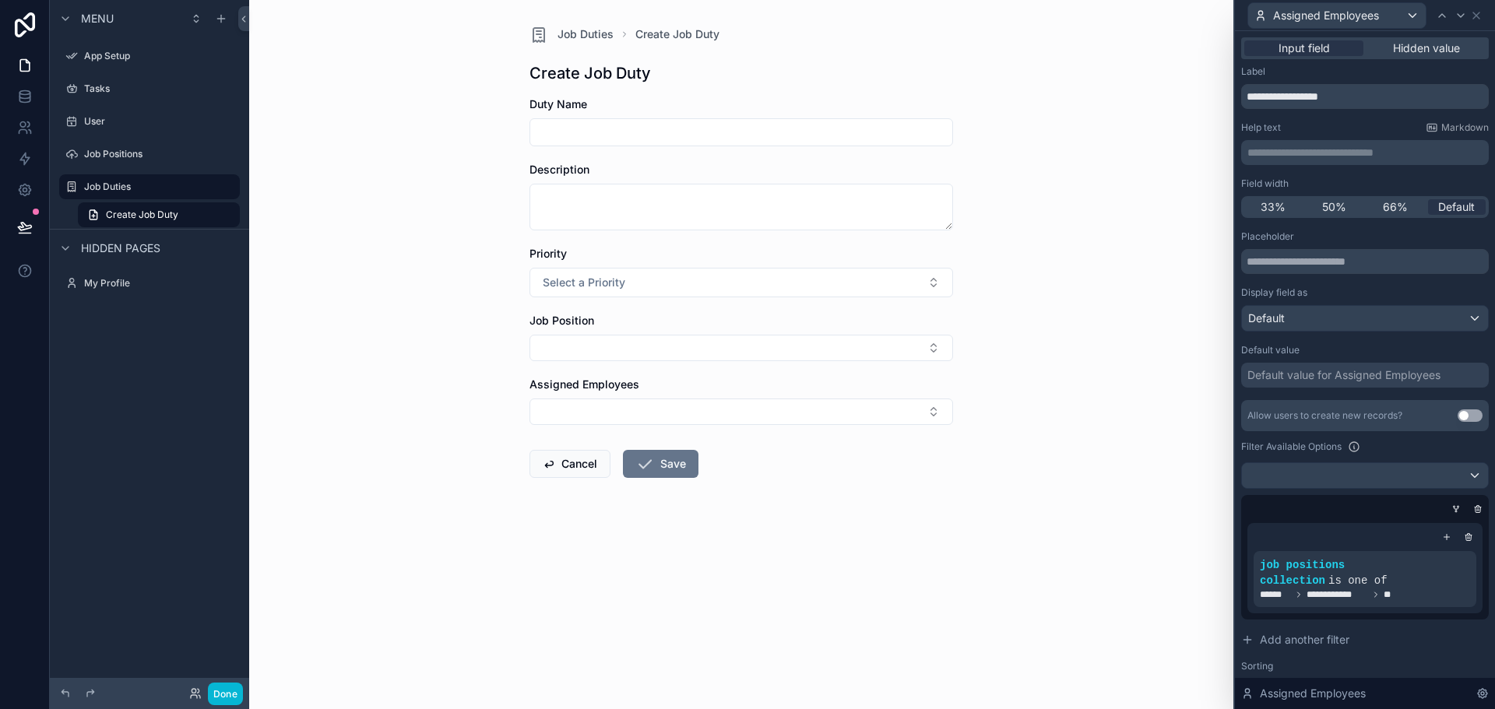
click at [1208, 660] on div "Job Duties Create Job Duty Create Job Duty Duty Name Description Priority Selec…" at bounding box center [741, 354] width 984 height 709
click at [228, 687] on button "Done" at bounding box center [225, 694] width 35 height 23
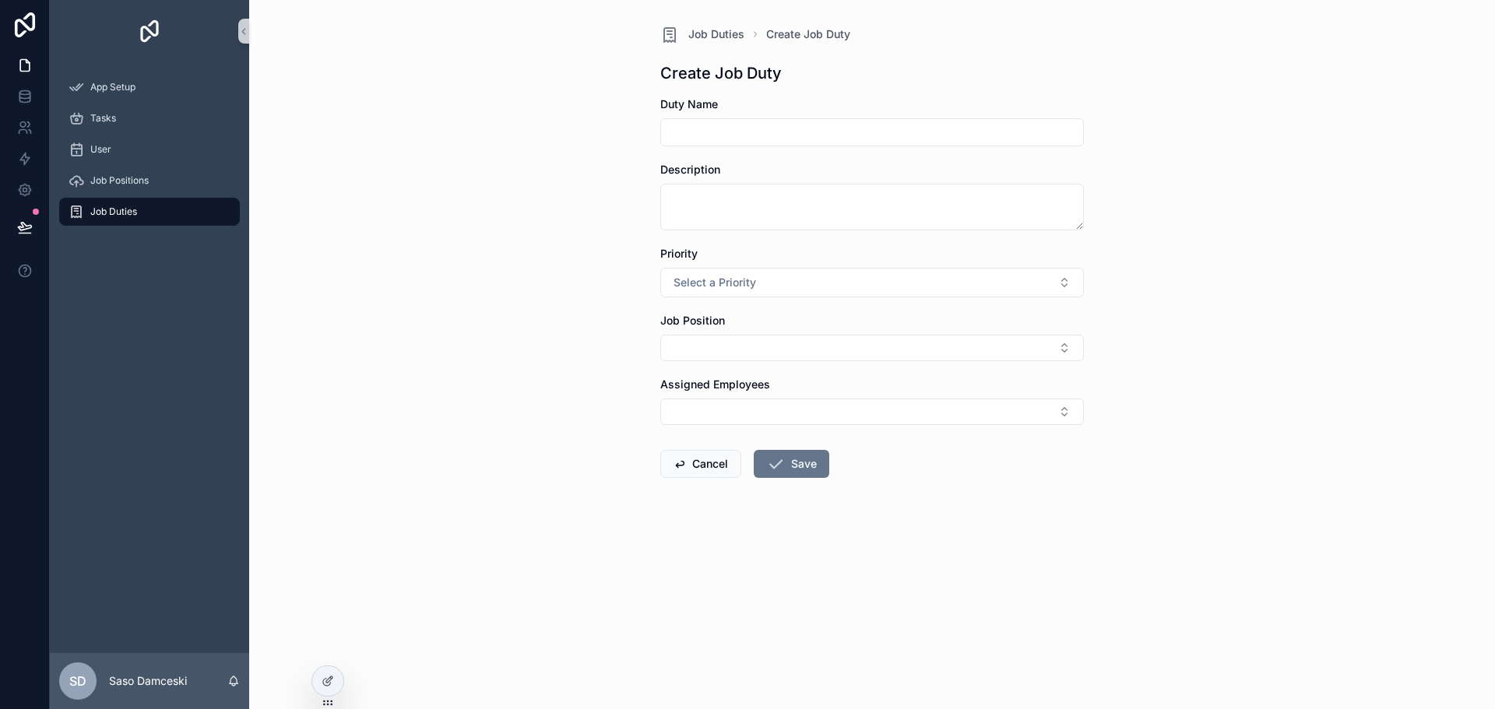
click at [103, 211] on span "Job Duties" at bounding box center [113, 212] width 47 height 12
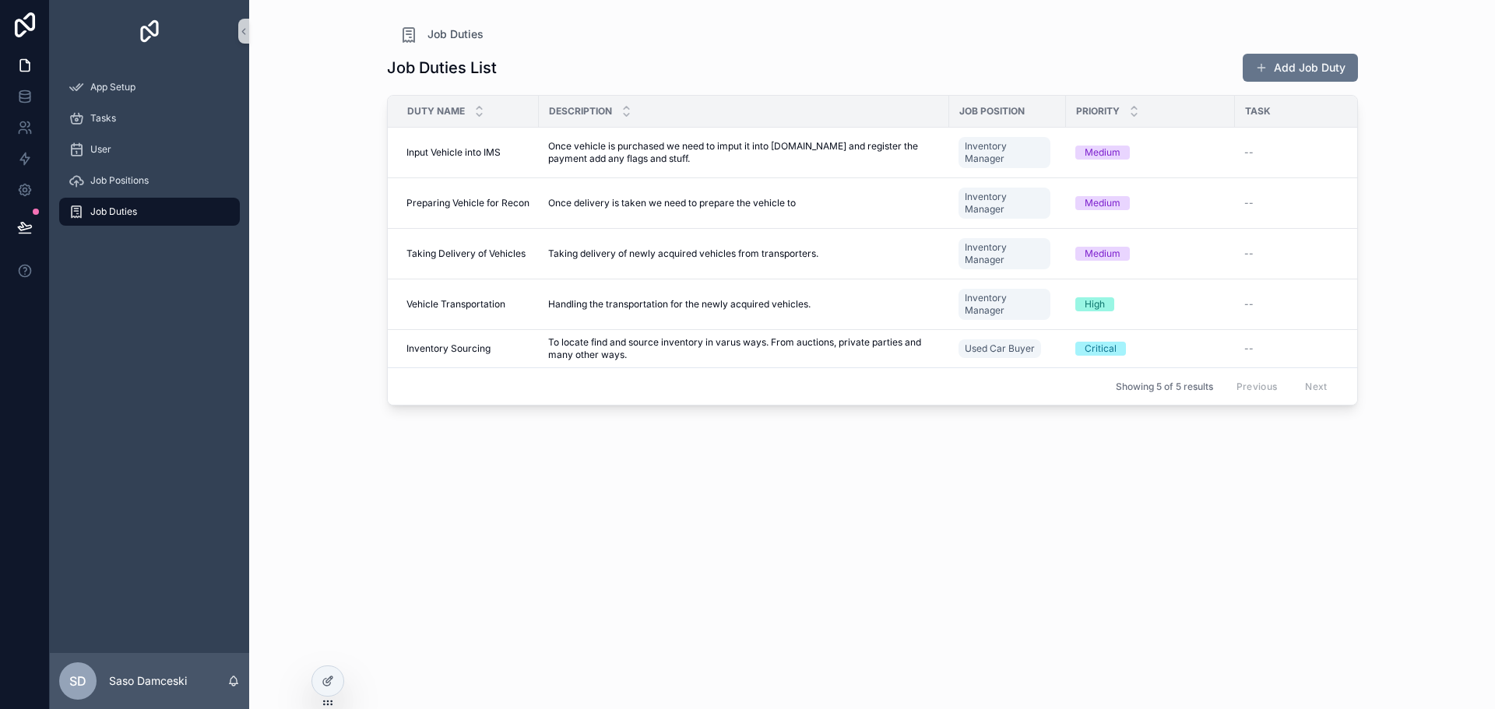
click at [1360, 72] on div "Job Duties Job Duties List Add Job Duty Duty Name Description Job Position Prio…" at bounding box center [873, 345] width 996 height 691
click at [1328, 67] on button "Add Job Duty" at bounding box center [1300, 68] width 115 height 28
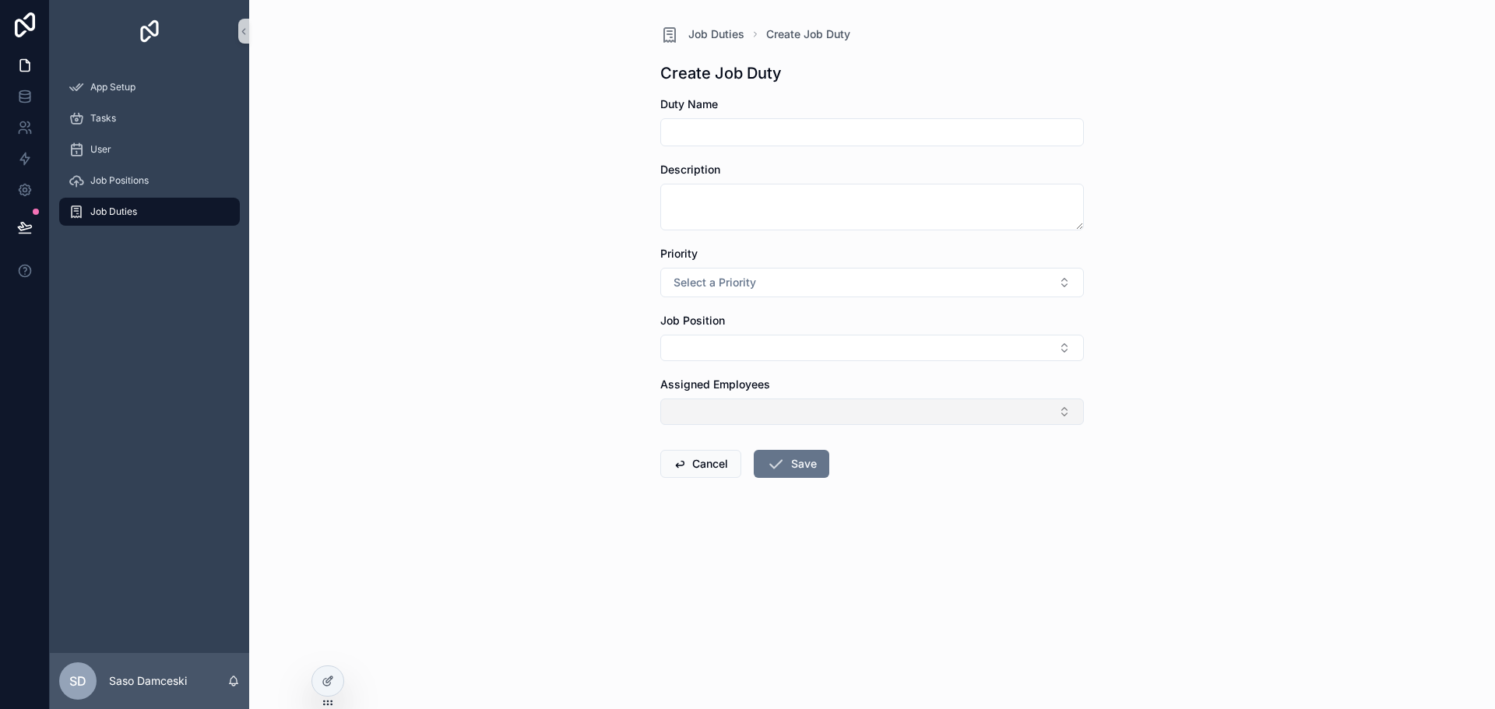
click at [794, 418] on button "Select Button" at bounding box center [872, 412] width 424 height 26
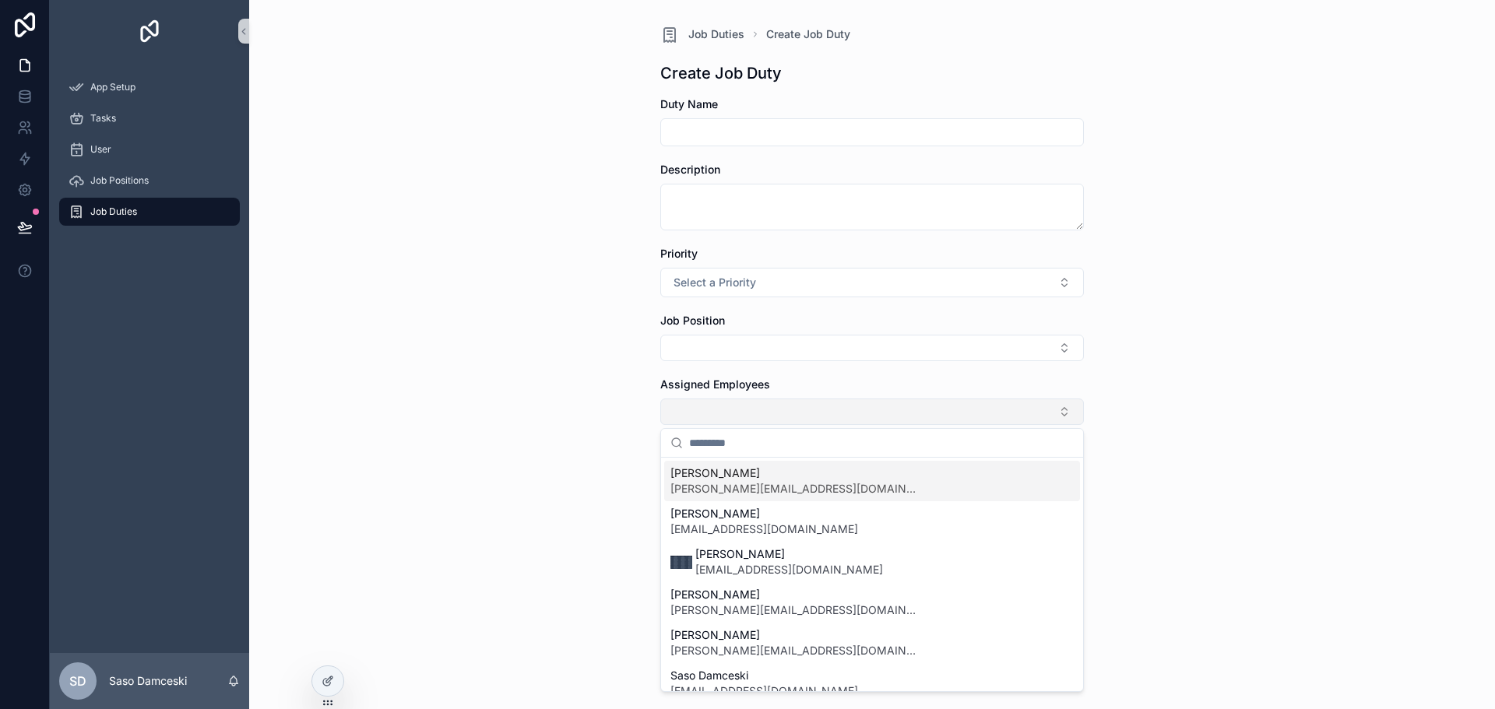
click at [794, 418] on button "Select Button" at bounding box center [872, 412] width 424 height 26
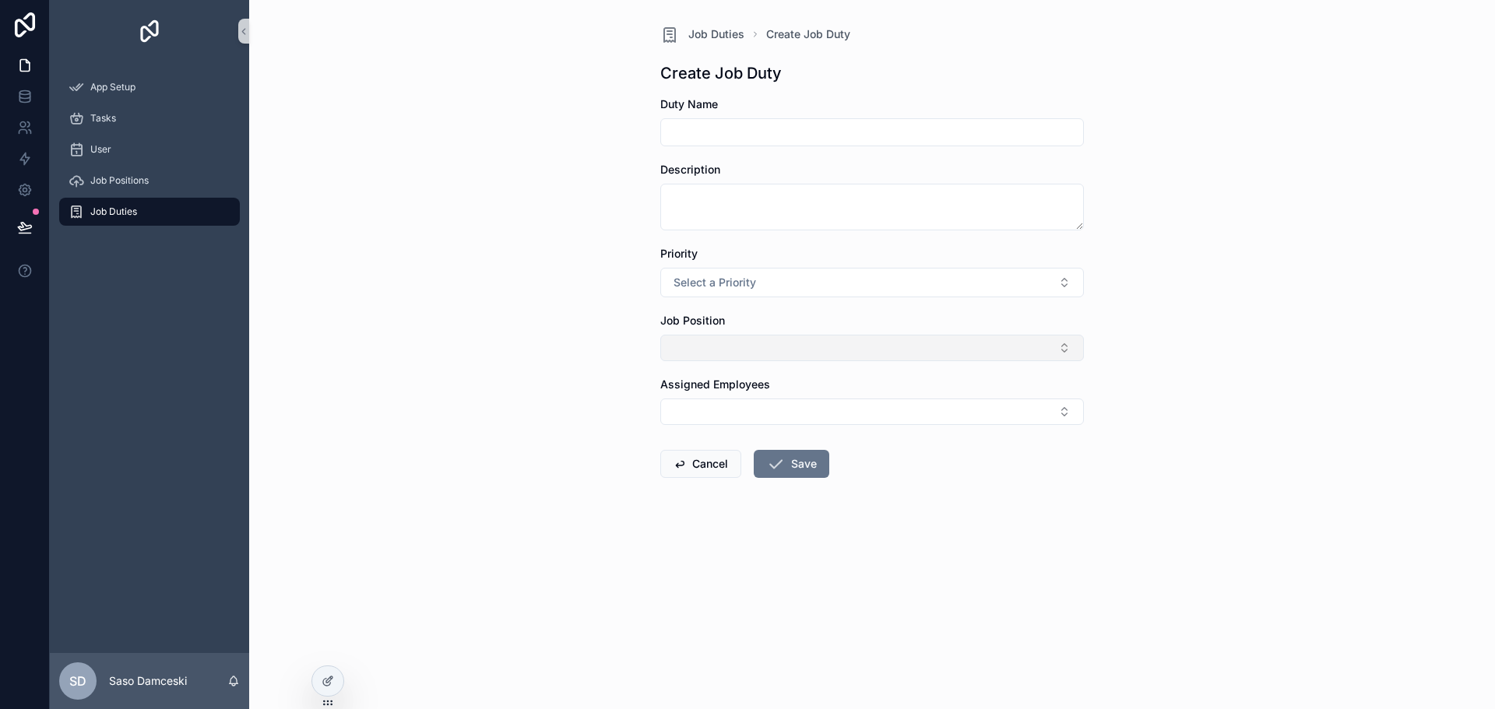
click at [779, 349] on button "Select Button" at bounding box center [872, 348] width 424 height 26
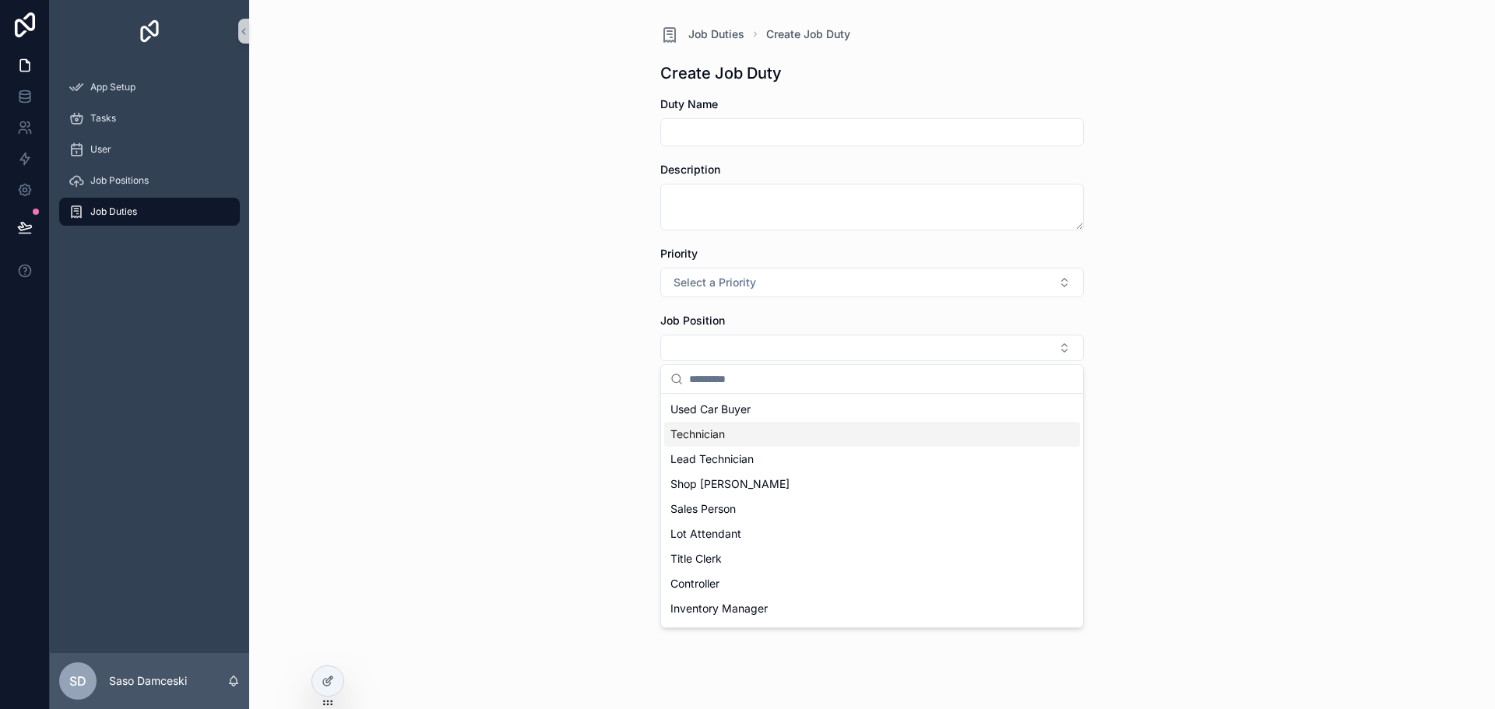
click at [747, 430] on div "Technician" at bounding box center [872, 434] width 416 height 25
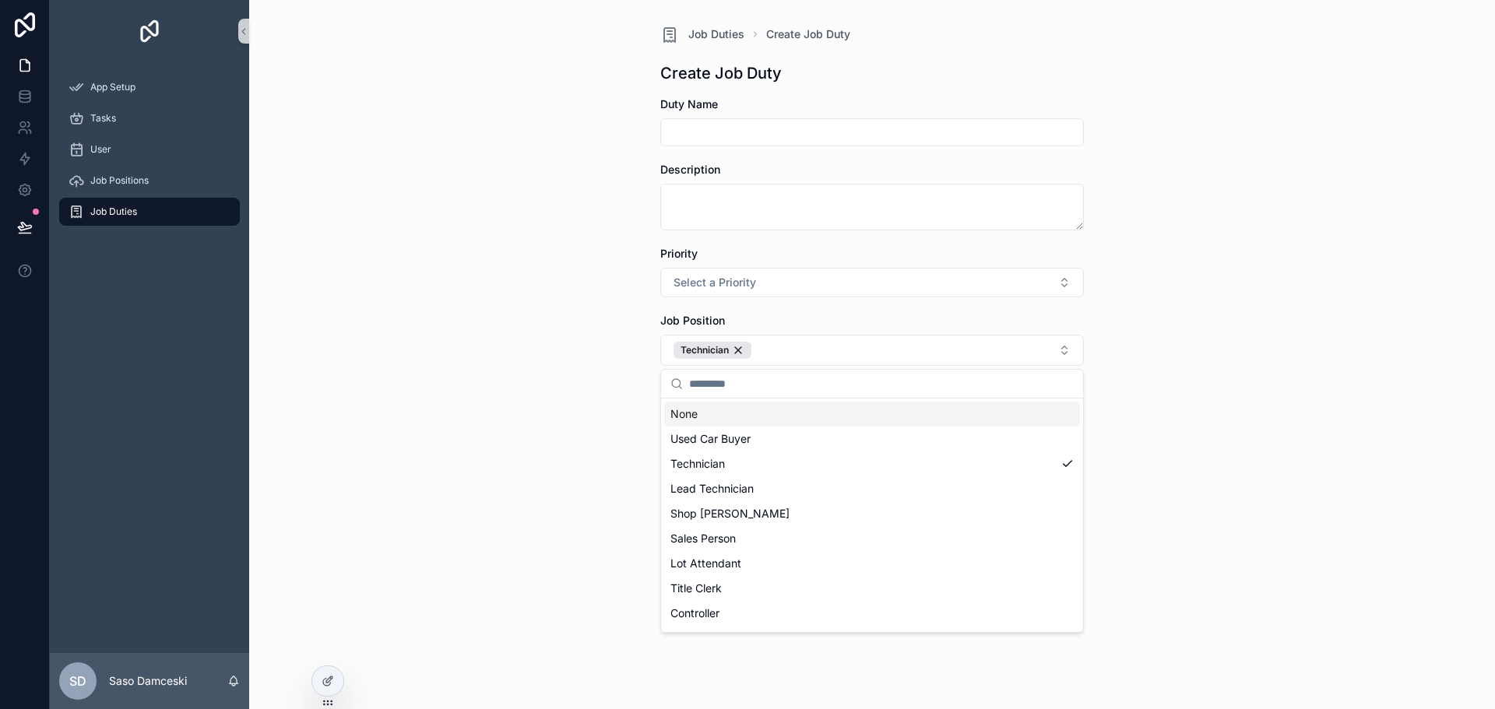
click at [1146, 382] on div "Job Duties Create Job Duty Create Job Duty Duty Name Description Priority Selec…" at bounding box center [872, 354] width 1246 height 709
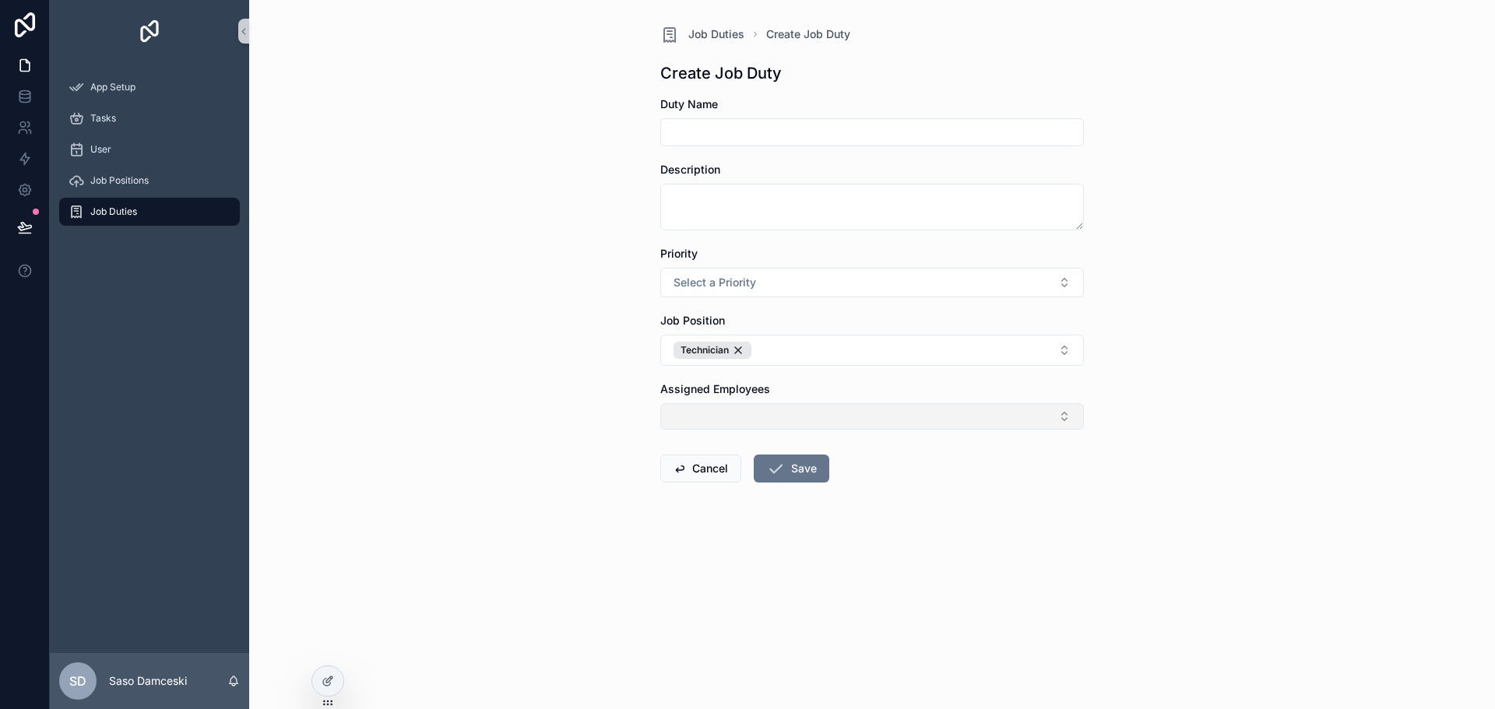
click at [930, 417] on button "Select Button" at bounding box center [872, 416] width 424 height 26
click at [1152, 393] on div "Job Duties Create Job Duty Create Job Duty Duty Name Description Priority Selec…" at bounding box center [872, 354] width 1246 height 709
click at [702, 474] on button "Cancel" at bounding box center [700, 469] width 81 height 28
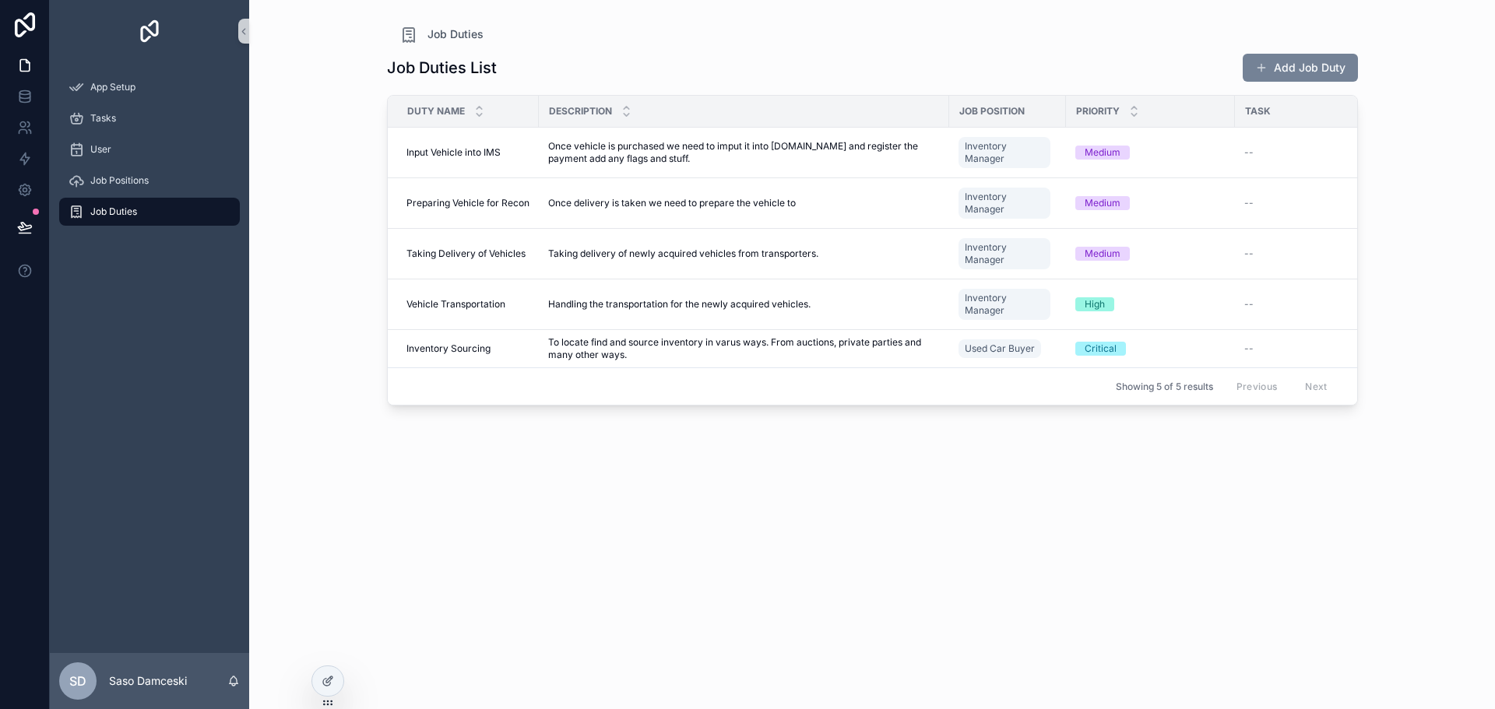
click at [1287, 69] on button "Add Job Duty" at bounding box center [1300, 68] width 115 height 28
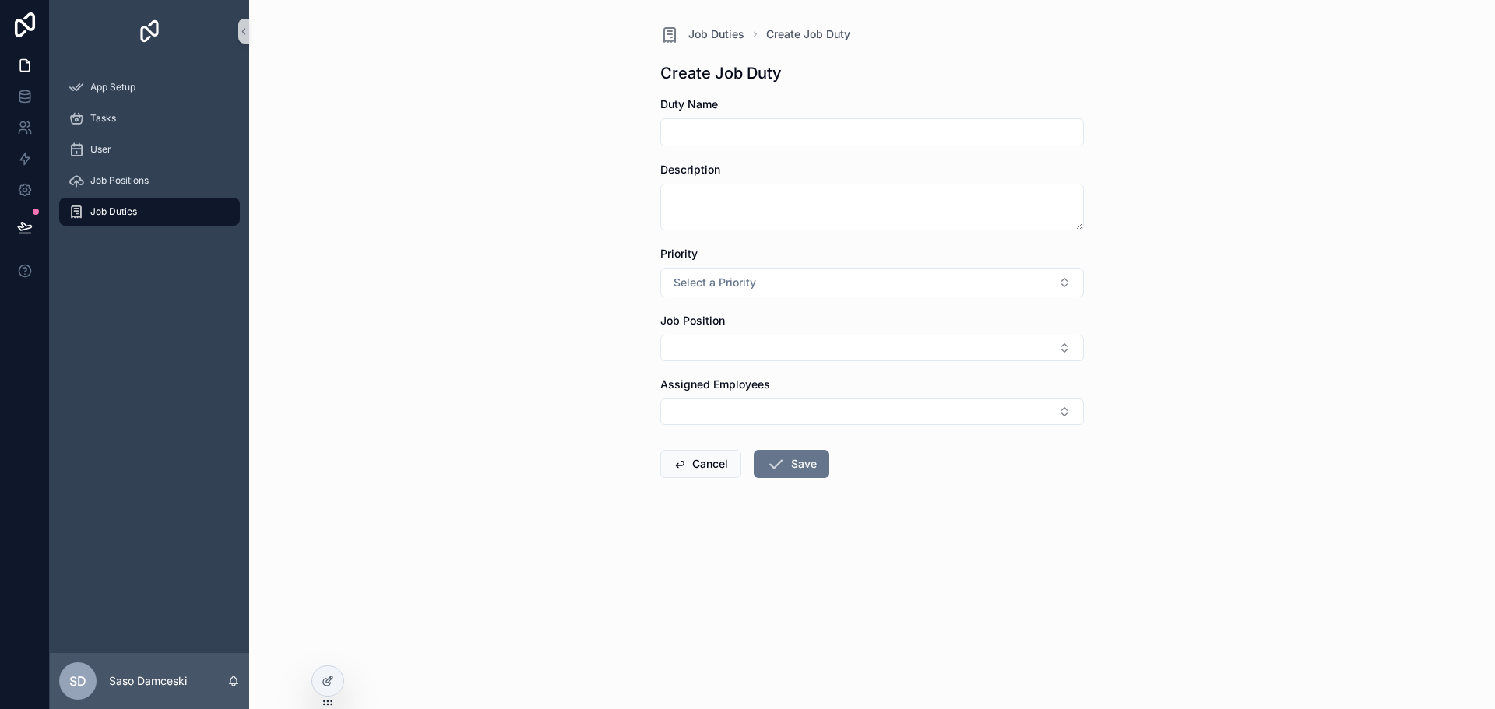
click at [812, 139] on input "scrollable content" at bounding box center [872, 132] width 422 height 22
click at [170, 212] on div "Job Duties" at bounding box center [150, 211] width 162 height 25
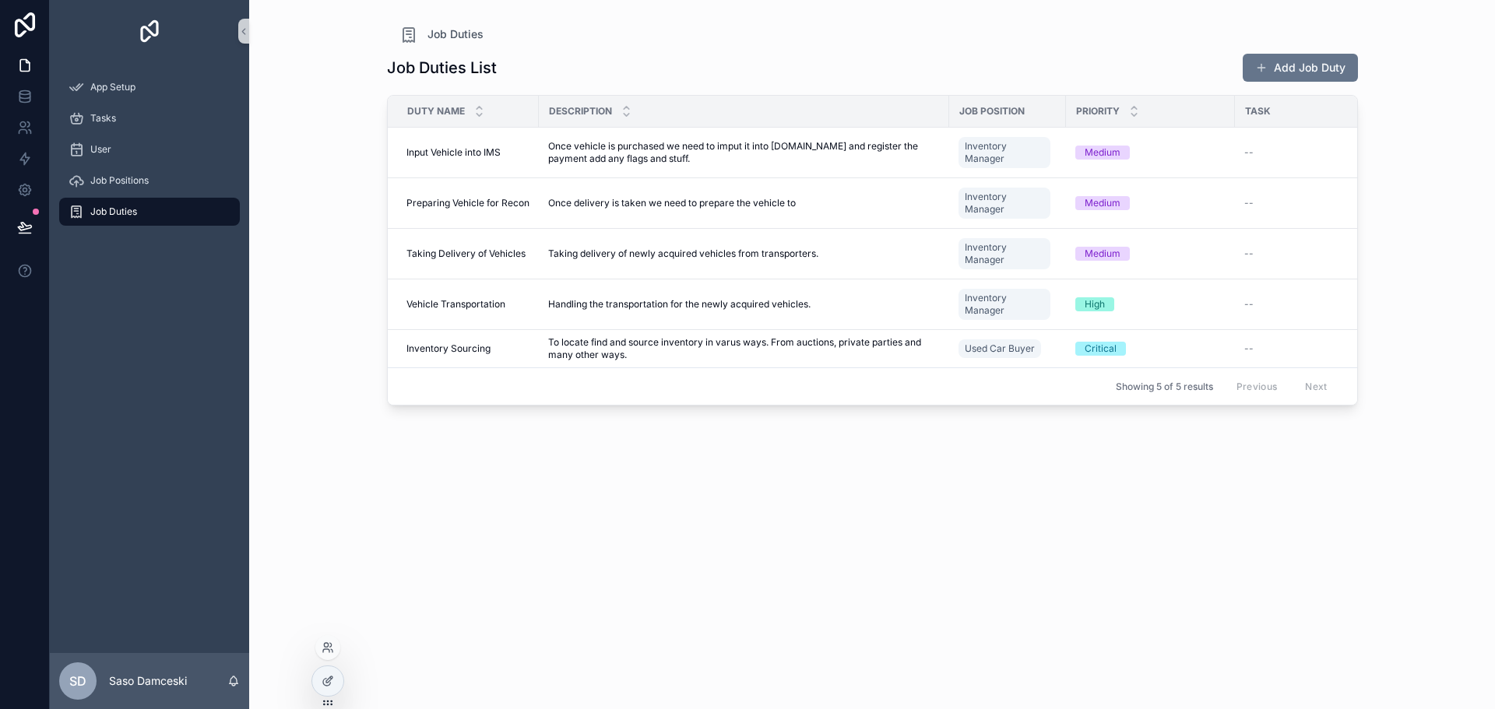
click at [340, 667] on div at bounding box center [327, 688] width 33 height 44
click at [333, 678] on icon at bounding box center [328, 681] width 12 height 12
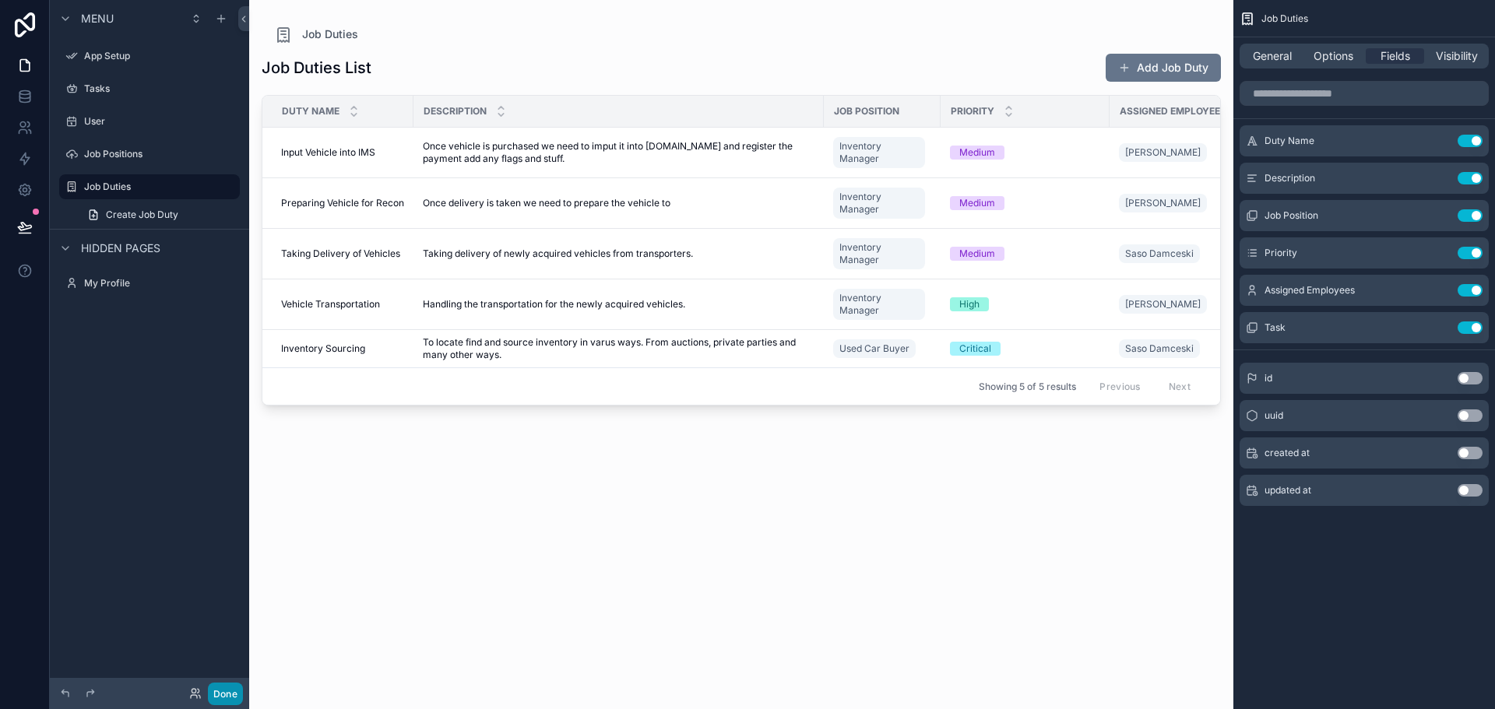
click at [232, 693] on button "Done" at bounding box center [225, 694] width 35 height 23
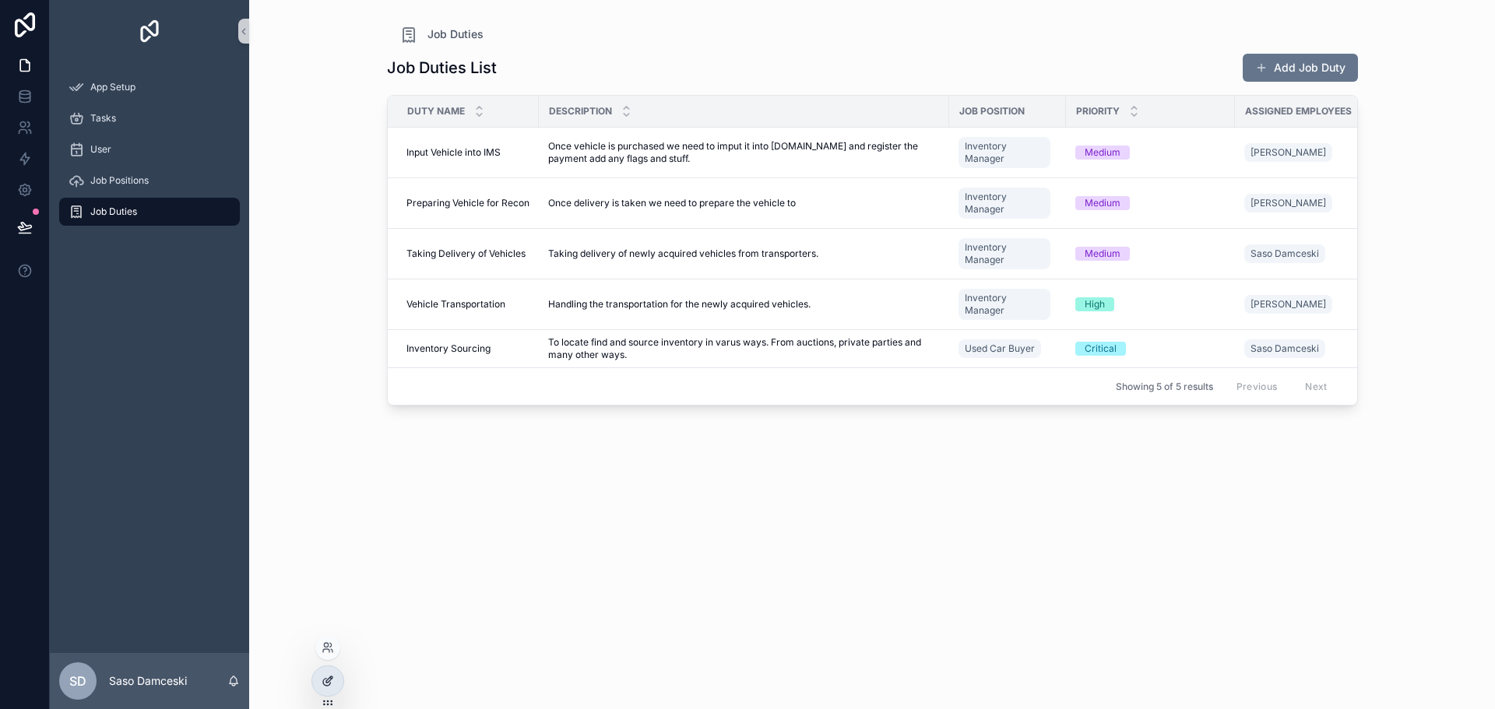
click at [323, 684] on icon at bounding box center [326, 682] width 7 height 7
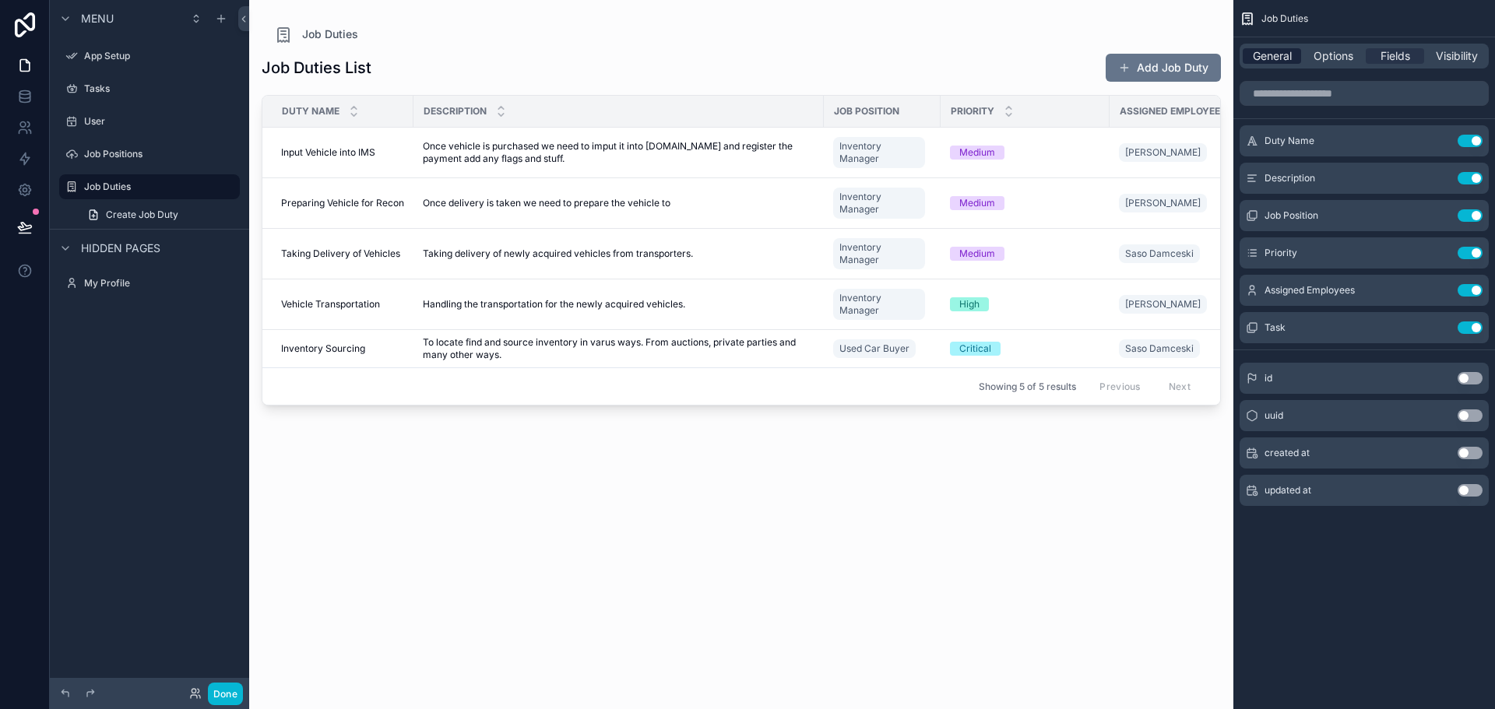
click at [1275, 58] on span "General" at bounding box center [1272, 56] width 39 height 16
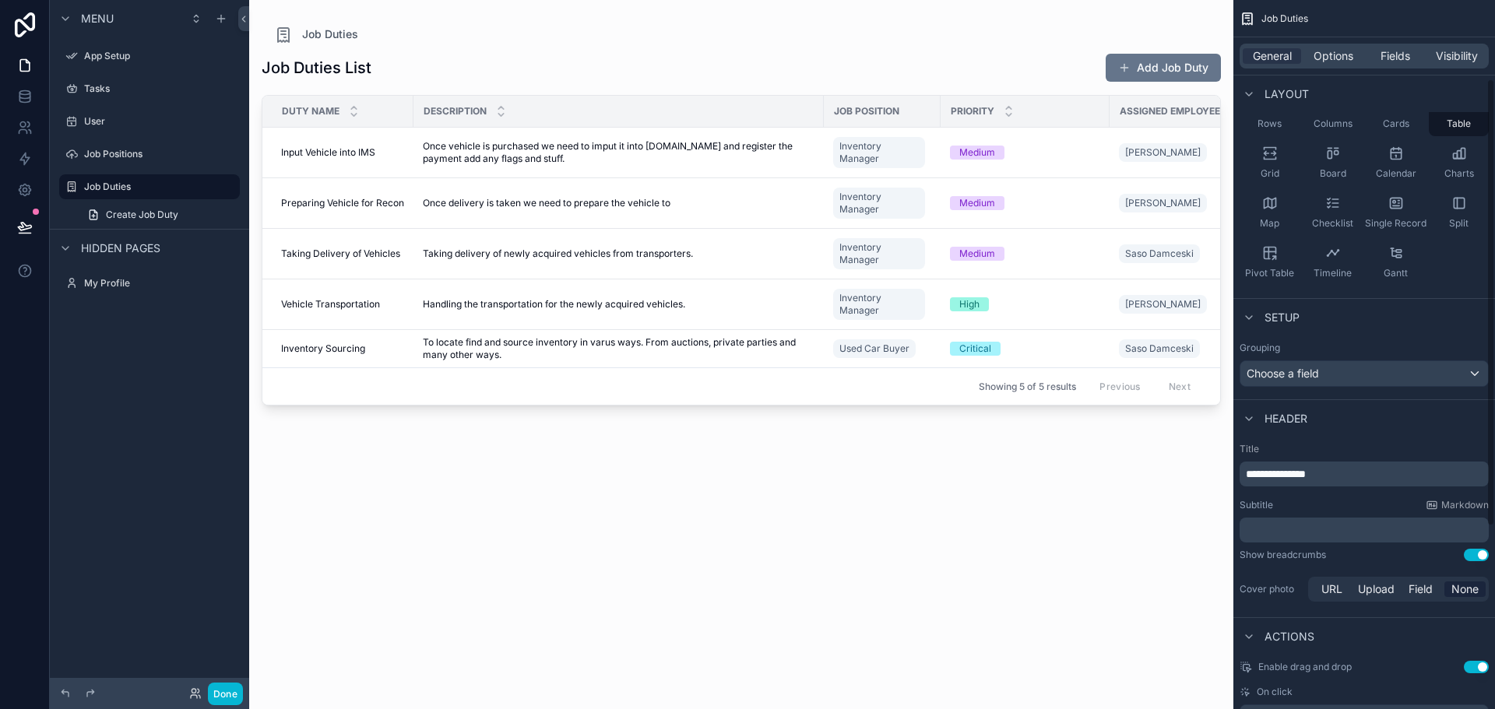
scroll to position [102, 0]
click at [1346, 47] on div "General Options Fields Visibility" at bounding box center [1364, 56] width 249 height 25
click at [1346, 49] on span "Options" at bounding box center [1334, 56] width 40 height 16
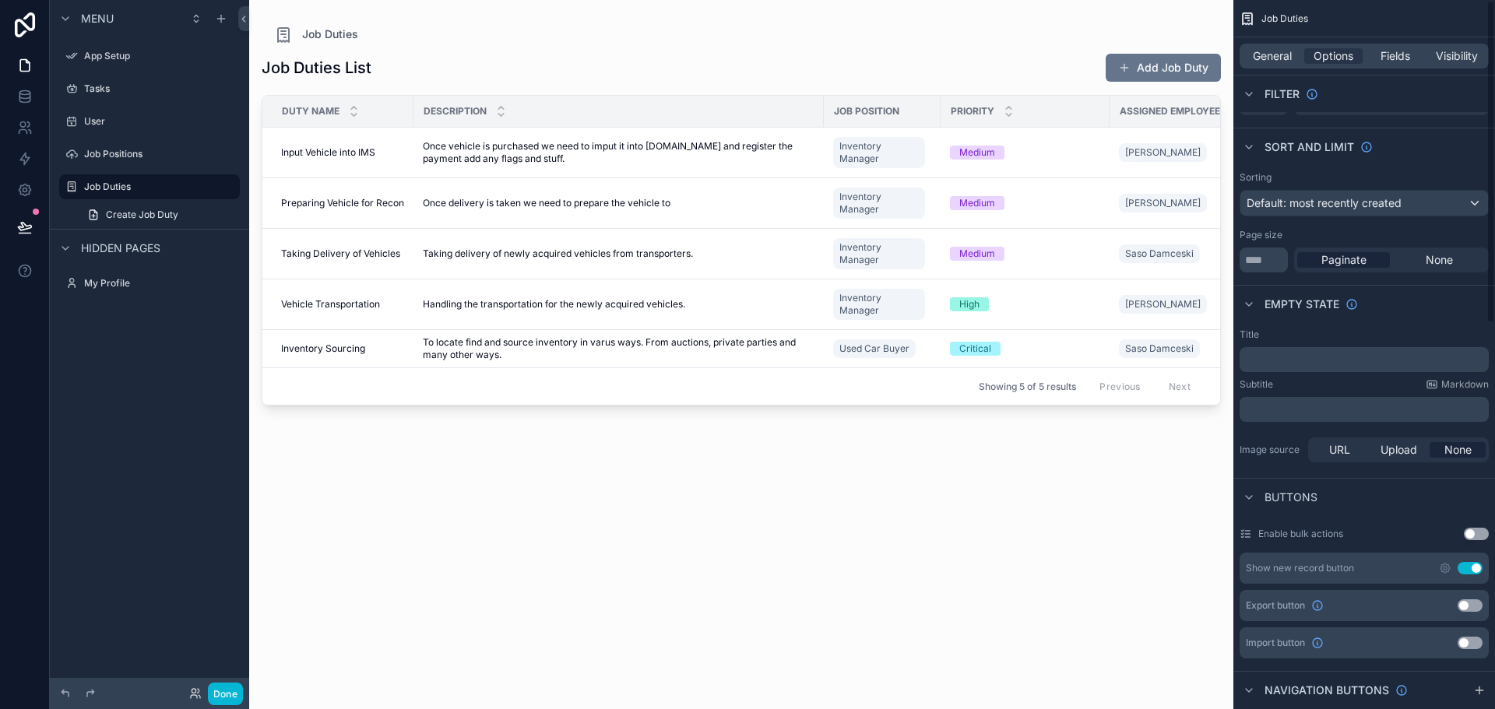
scroll to position [0, 0]
